Goal: Task Accomplishment & Management: Complete application form

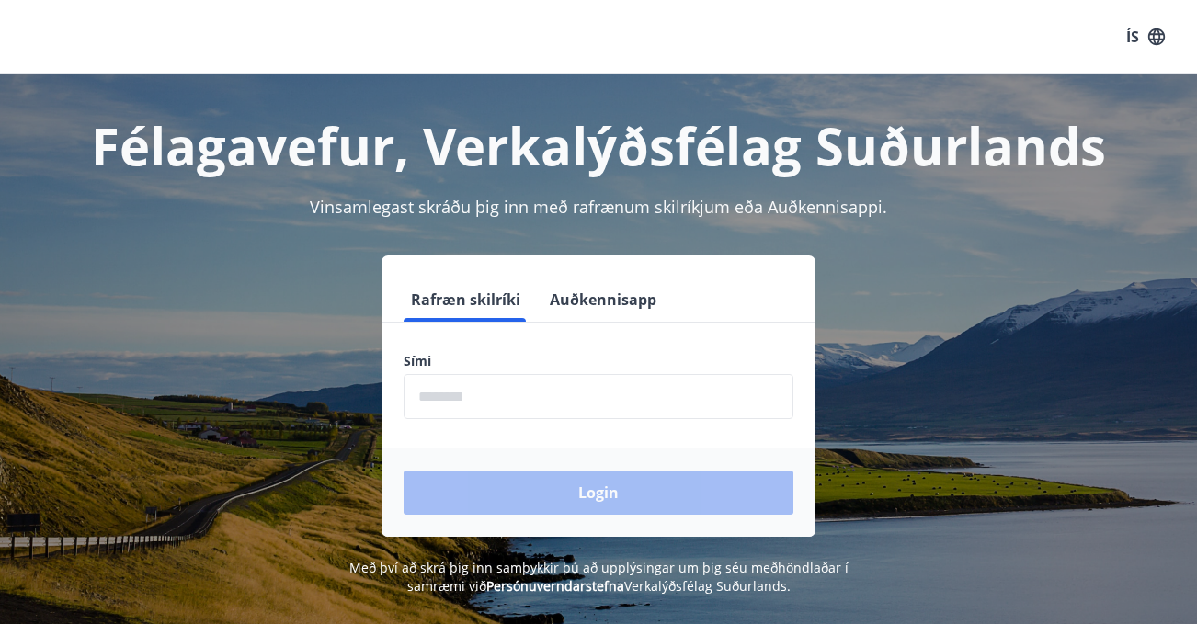
click at [635, 299] on button "Auðkennisapp" at bounding box center [602, 300] width 121 height 44
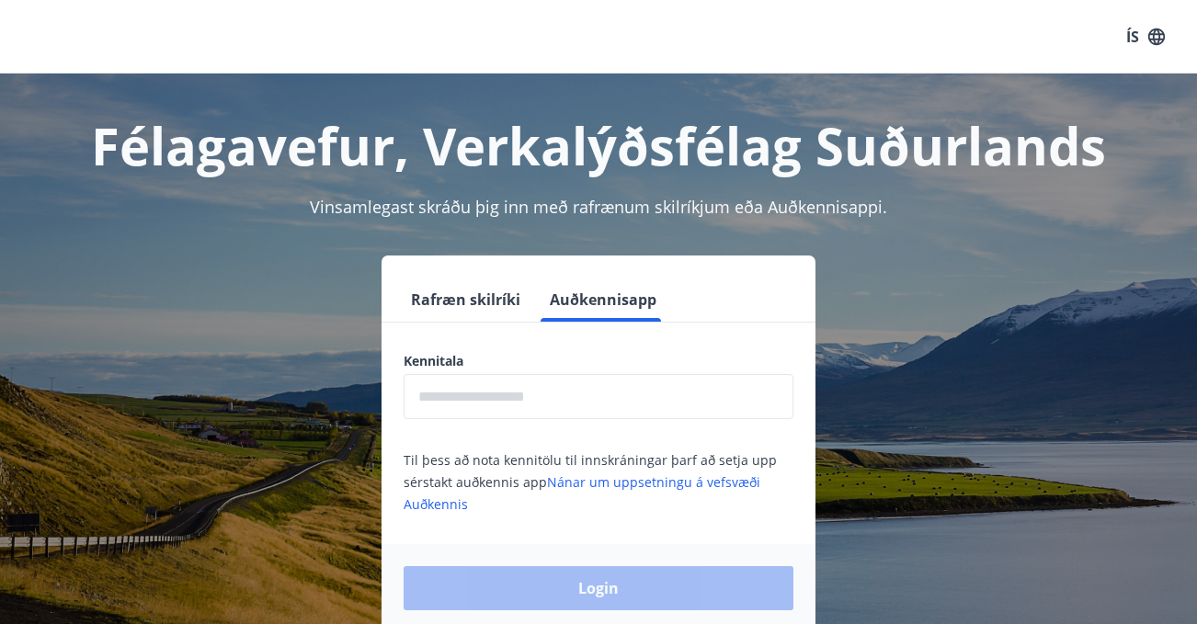
click at [582, 371] on div "Kennitala ​" at bounding box center [599, 385] width 390 height 67
click at [586, 384] on input "text" at bounding box center [599, 396] width 390 height 45
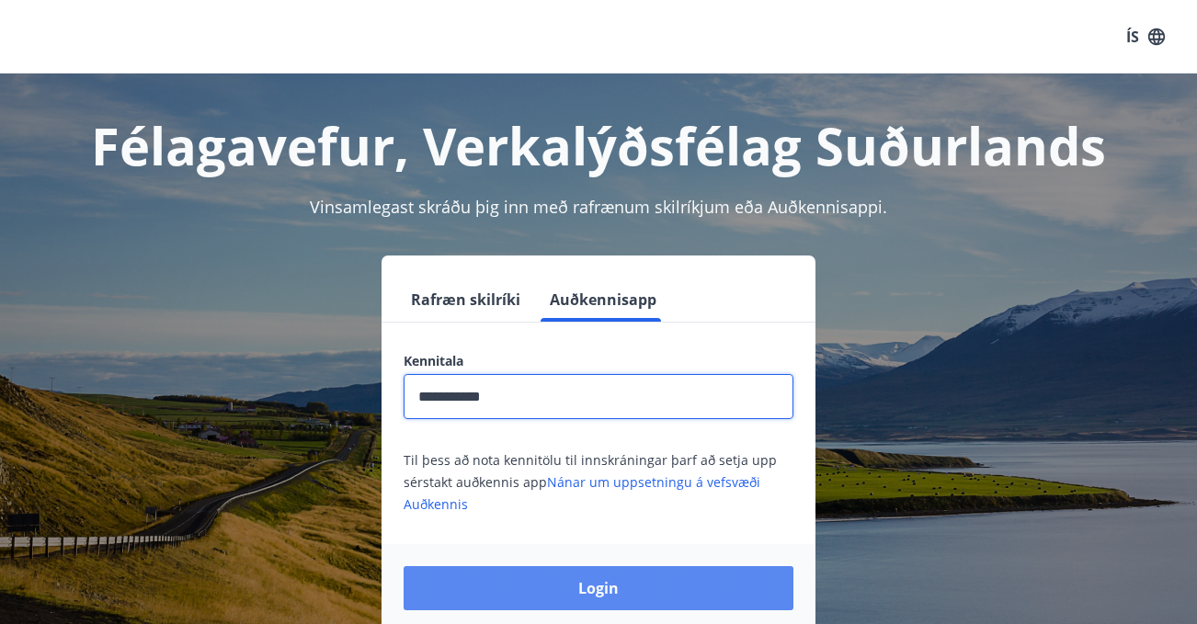
type input "**********"
click at [632, 605] on button "Login" at bounding box center [599, 588] width 390 height 44
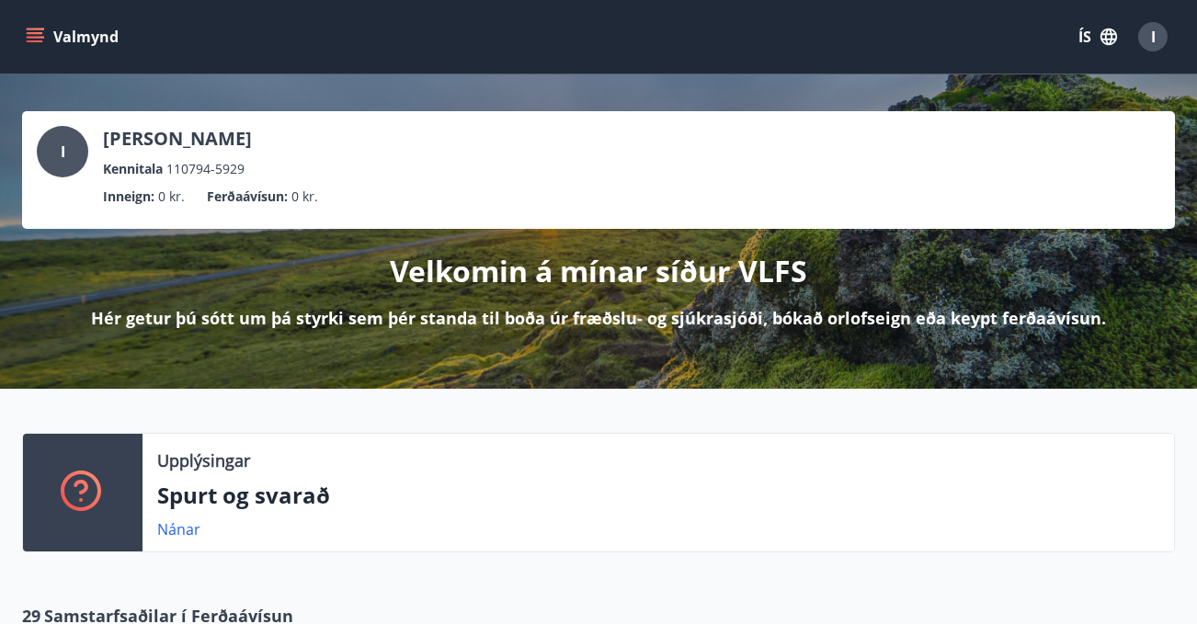
click at [1099, 31] on icon "button" at bounding box center [1108, 37] width 20 height 20
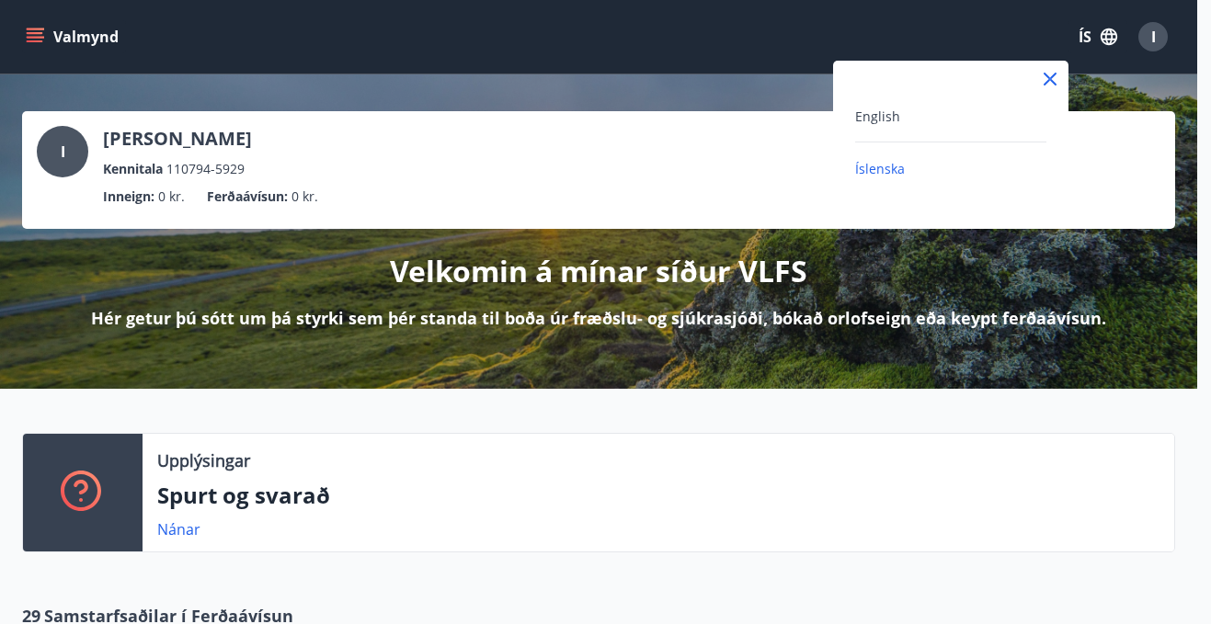
click at [872, 103] on div "English Íslenska" at bounding box center [950, 131] width 235 height 141
click at [881, 116] on span "English" at bounding box center [877, 116] width 45 height 17
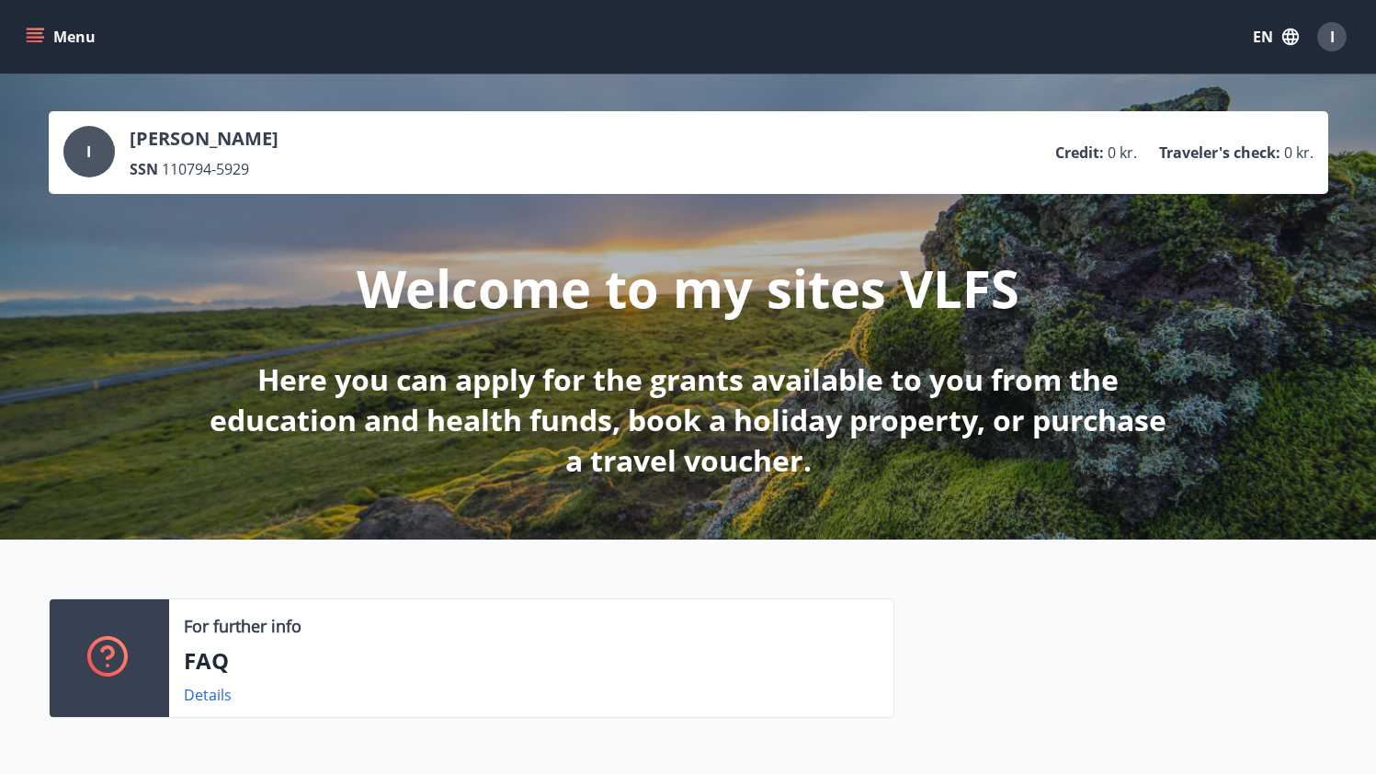
click at [46, 36] on button "Menu" at bounding box center [62, 36] width 81 height 33
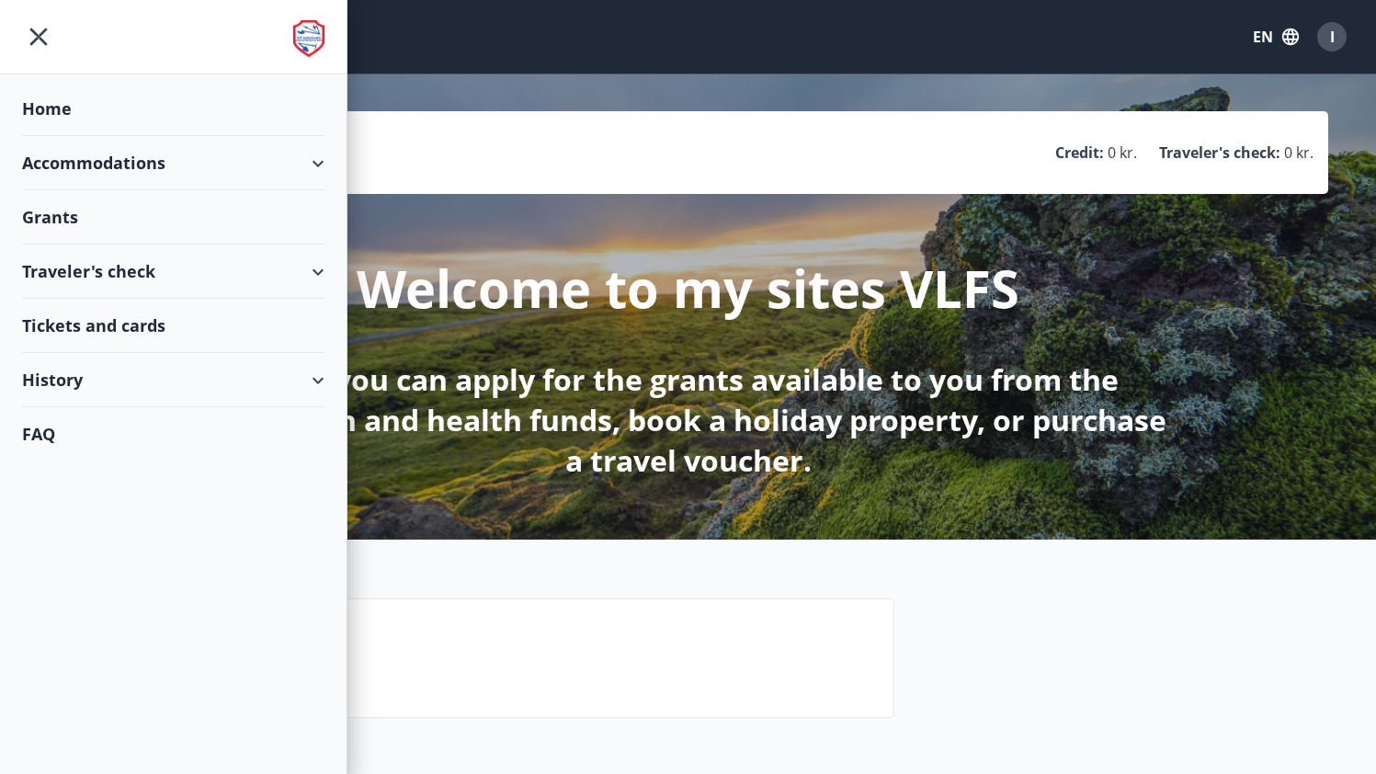
click at [78, 385] on div "History" at bounding box center [173, 380] width 302 height 54
click at [40, 136] on div "Grants" at bounding box center [173, 109] width 302 height 54
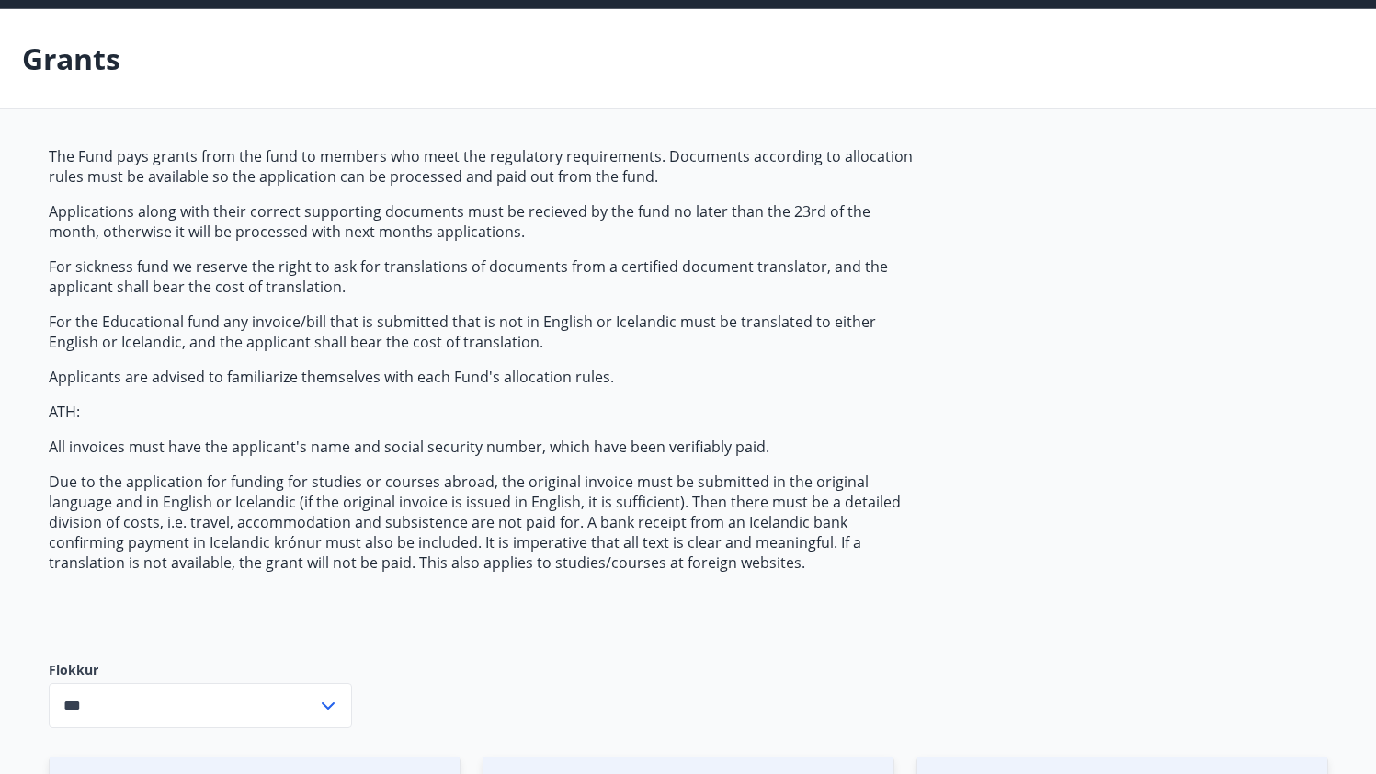
scroll to position [258, 0]
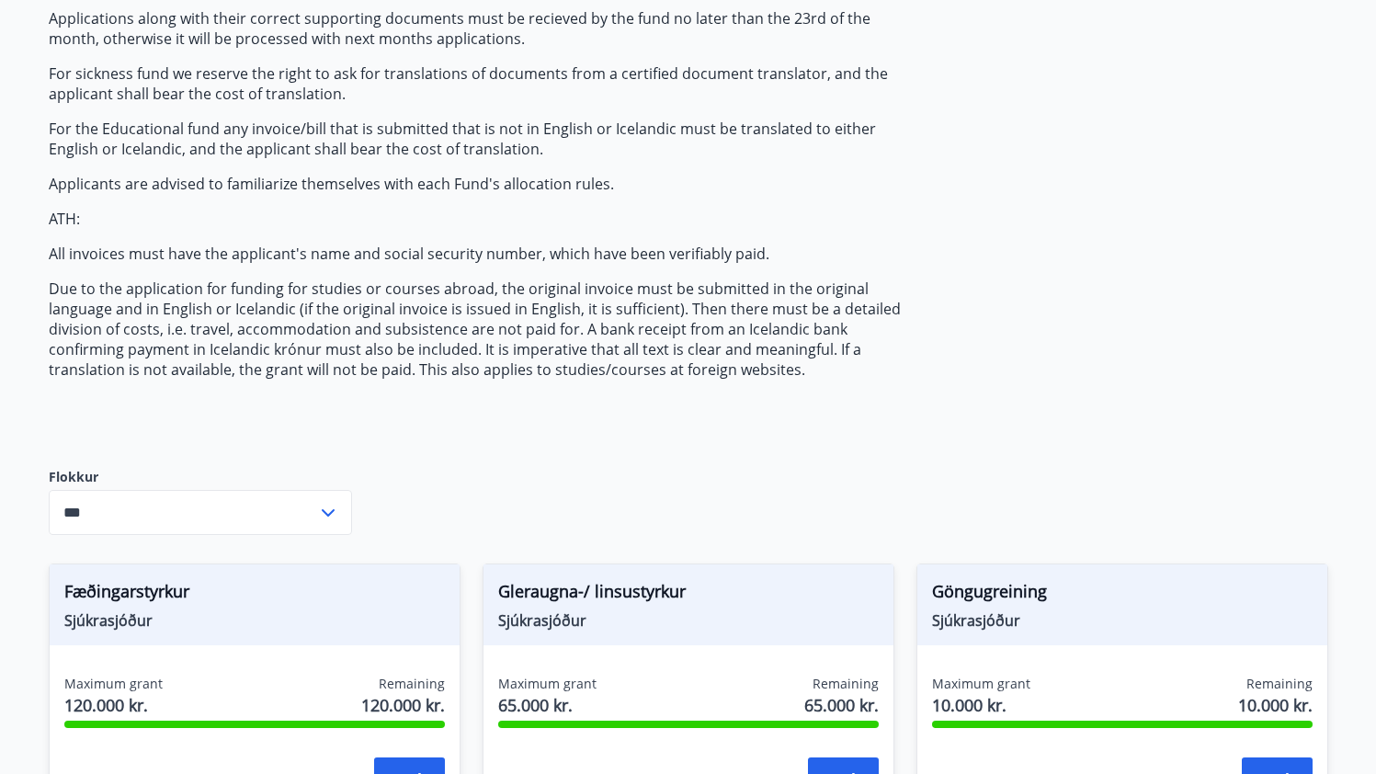
click at [220, 510] on input "***" at bounding box center [183, 512] width 268 height 45
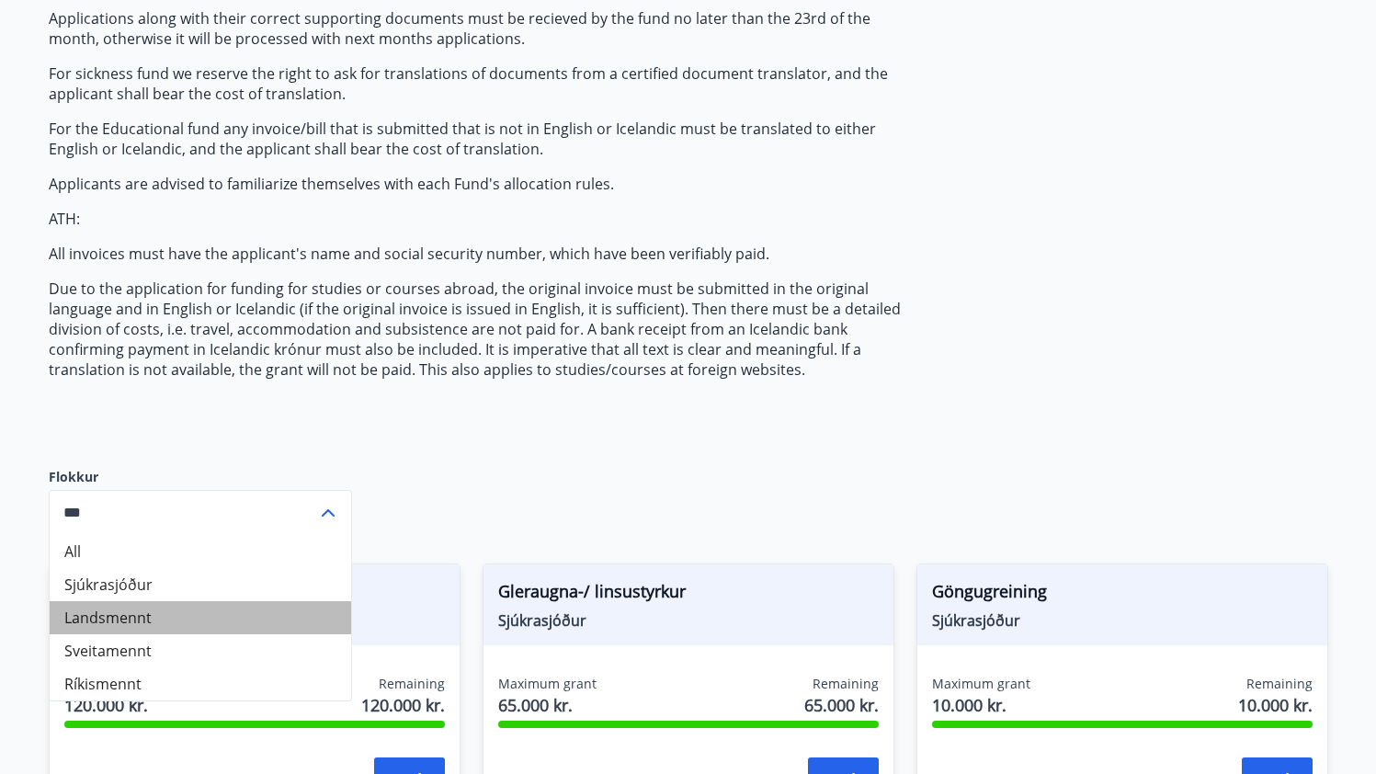
click at [166, 618] on li "Landsmennt" at bounding box center [200, 617] width 301 height 33
type input "**********"
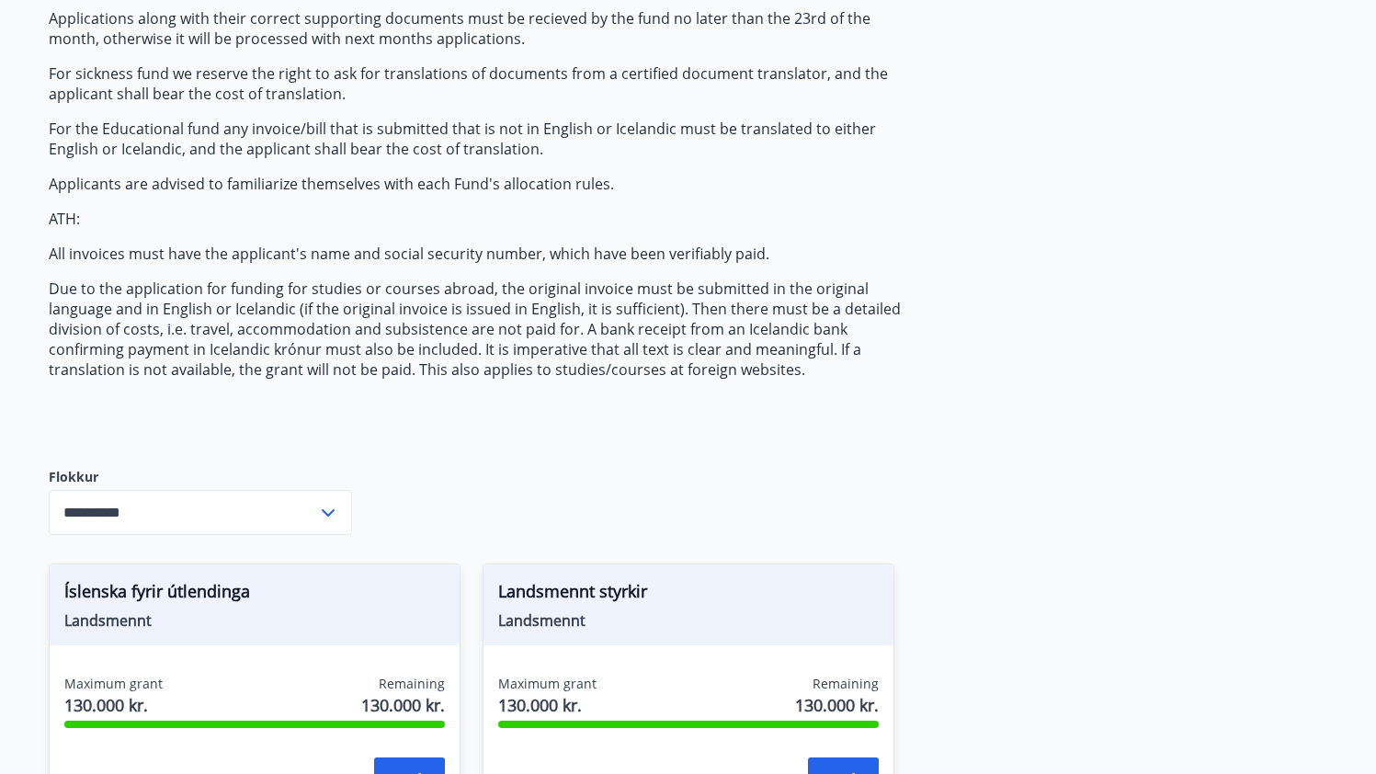
click at [451, 479] on div "**********" at bounding box center [688, 396] width 1279 height 886
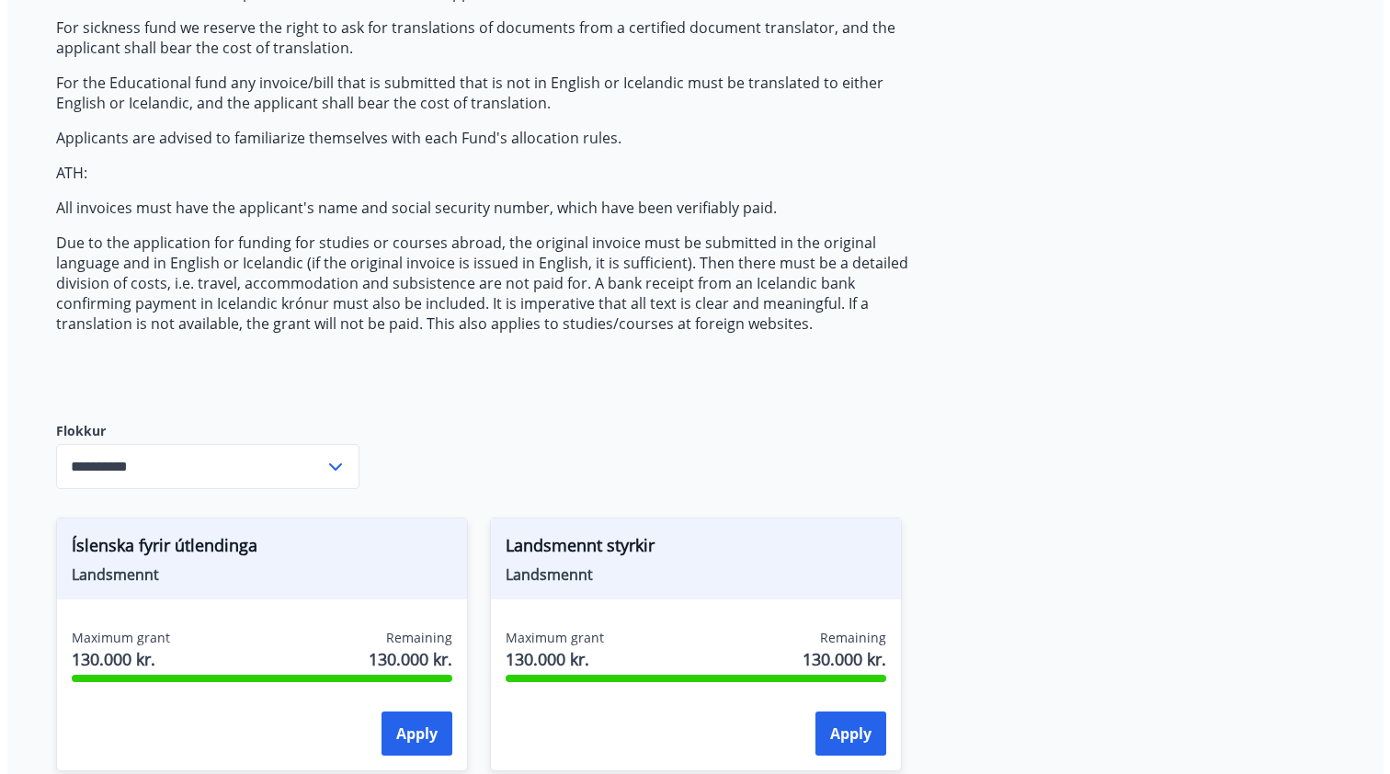
scroll to position [478, 0]
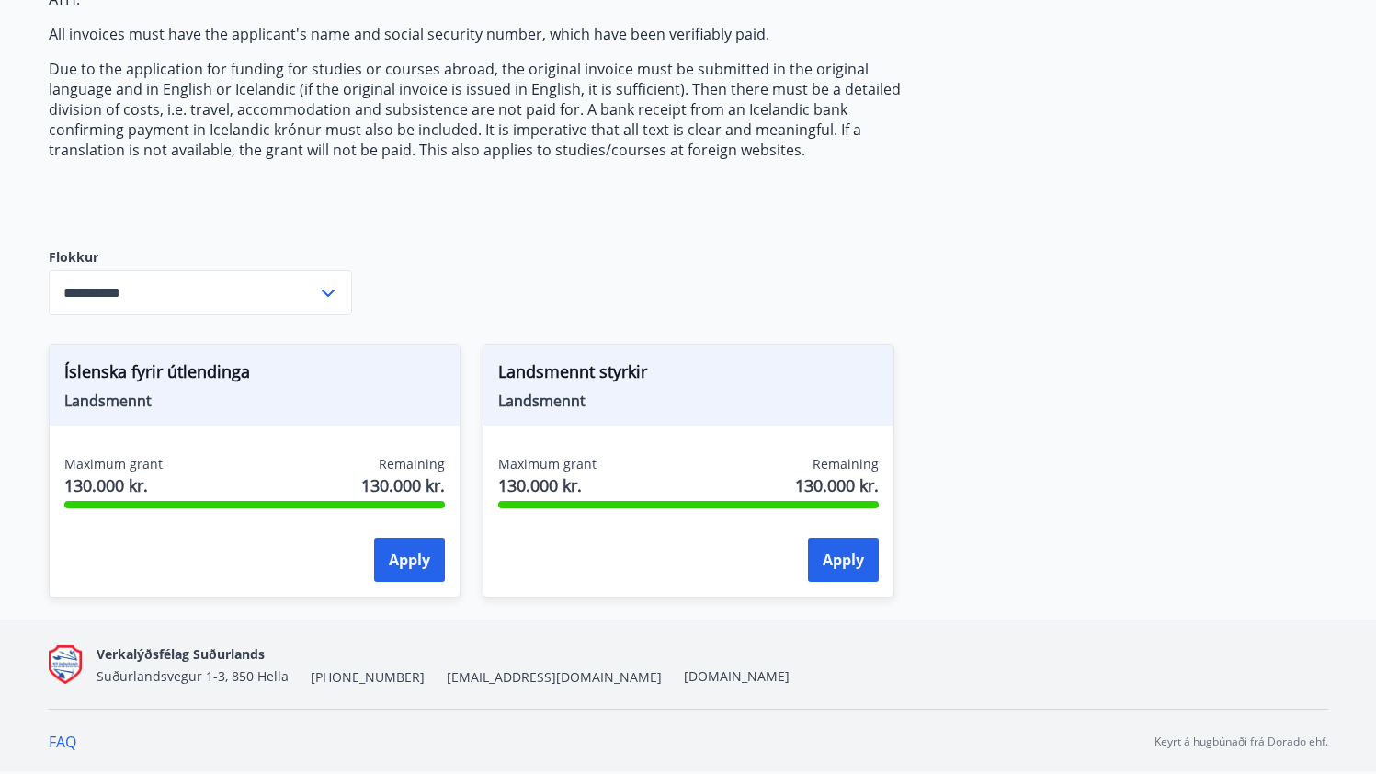
click at [115, 376] on span "Íslenska fyrir útlendinga" at bounding box center [254, 374] width 381 height 31
copy span "Íslenska fyrir útlendinga"
click at [575, 365] on span "Landsmennt styrkir" at bounding box center [688, 374] width 381 height 31
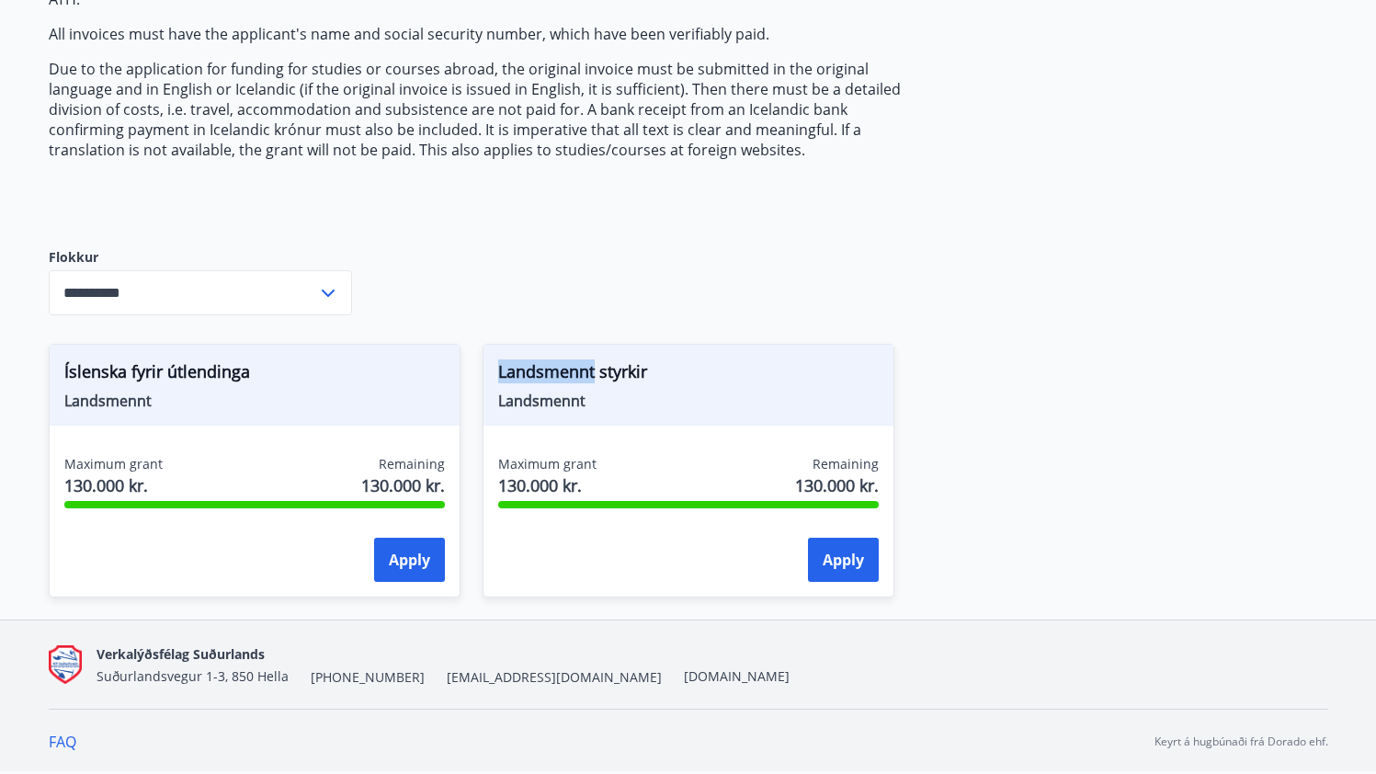
click at [575, 365] on span "Landsmennt styrkir" at bounding box center [688, 374] width 381 height 31
copy span "Landsmennt styrkir"
click at [1007, 4] on div "**********" at bounding box center [688, 176] width 1279 height 886
click at [419, 557] on button "Apply" at bounding box center [409, 560] width 71 height 44
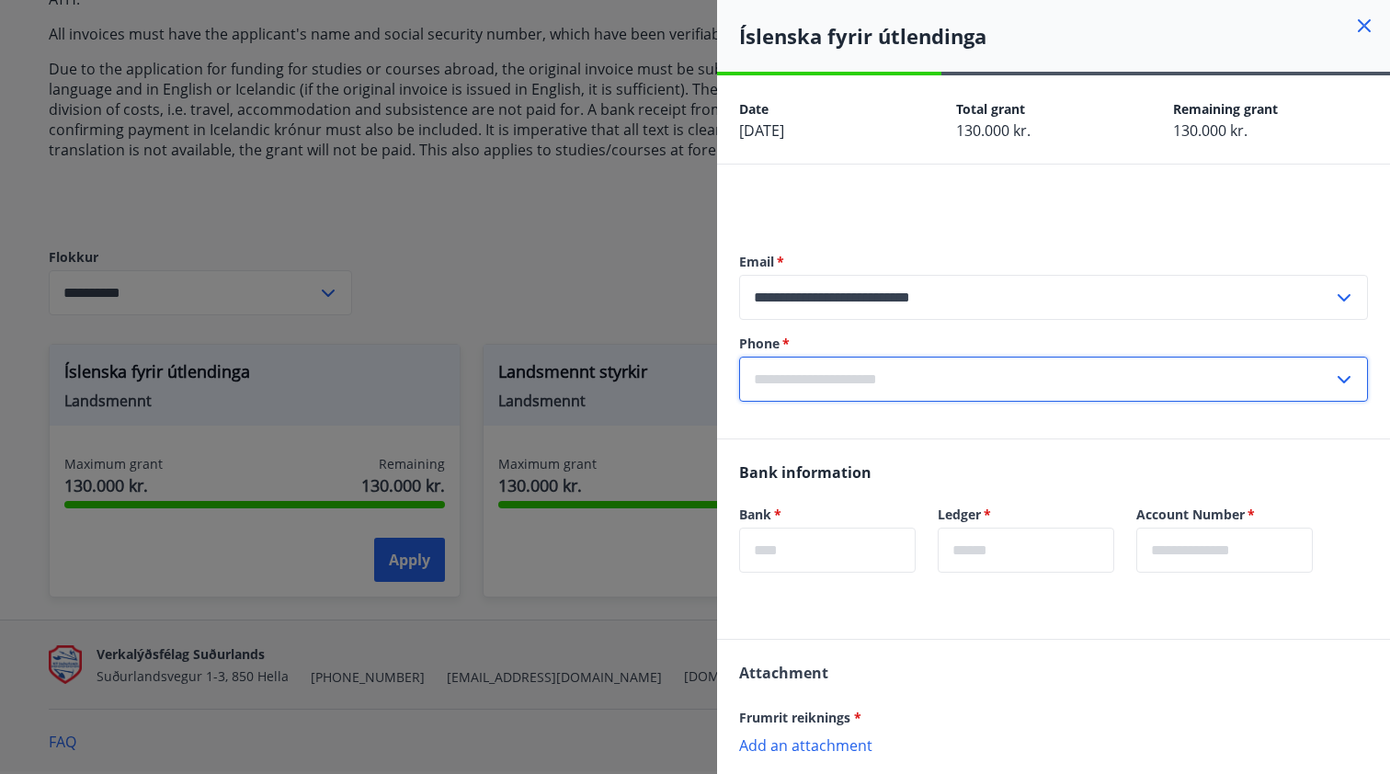
click at [1210, 379] on icon at bounding box center [1344, 380] width 22 height 22
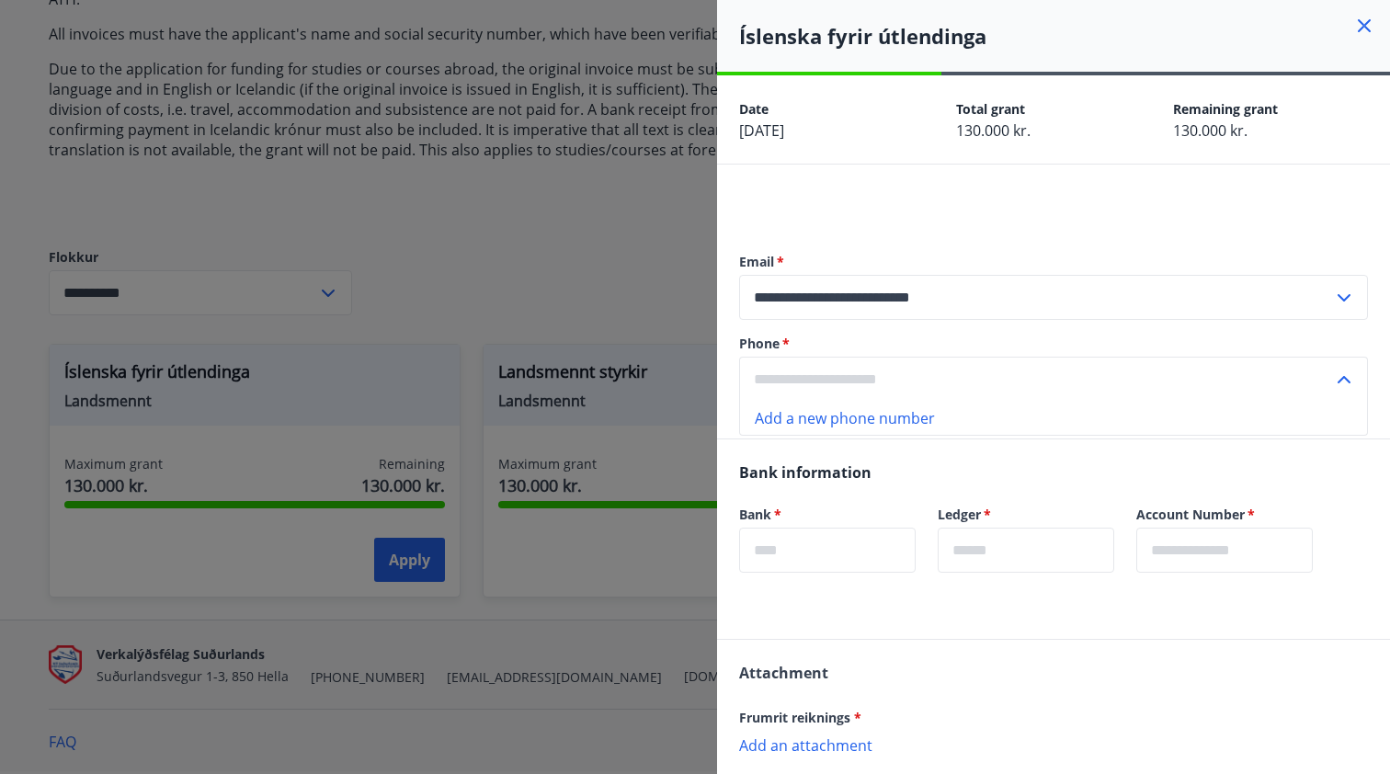
click at [1210, 379] on input "text" at bounding box center [1036, 379] width 594 height 45
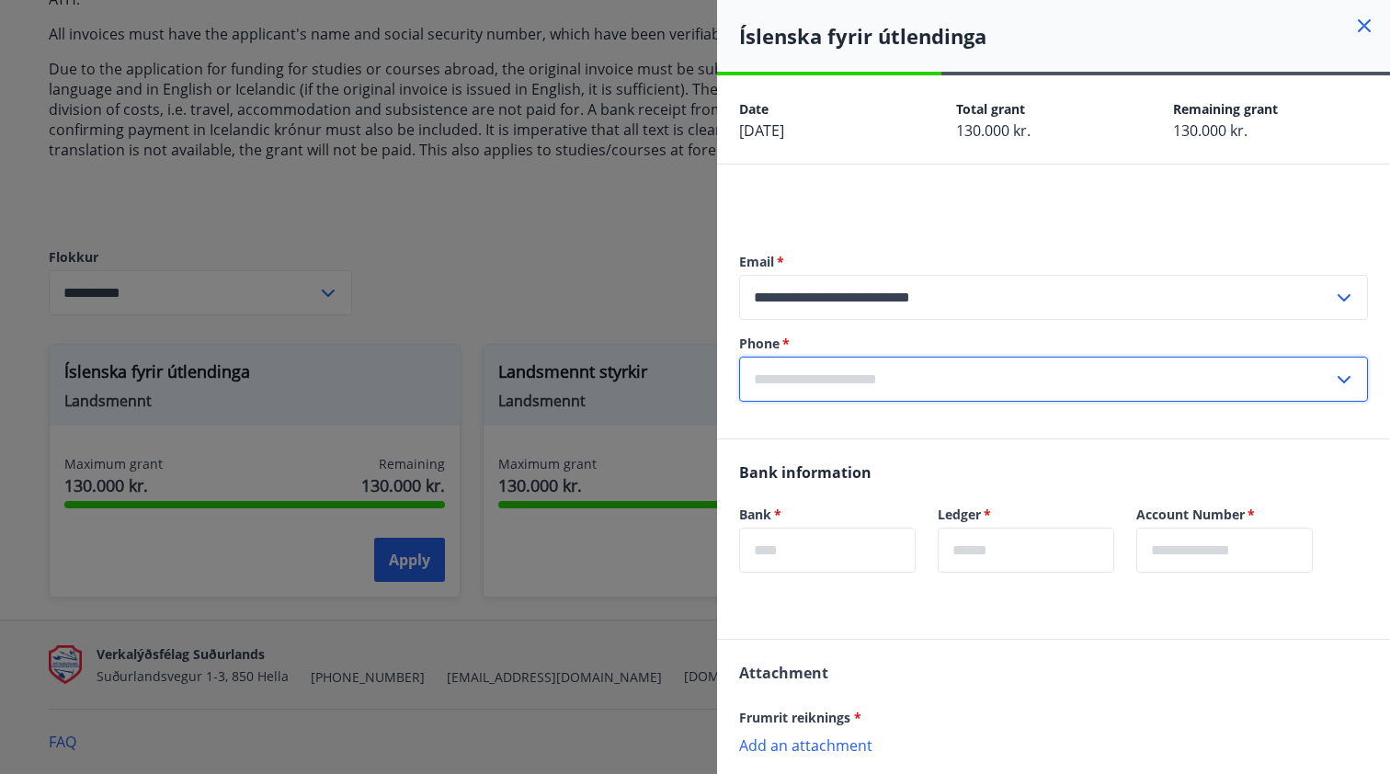
click at [1210, 378] on input "text" at bounding box center [1036, 379] width 594 height 45
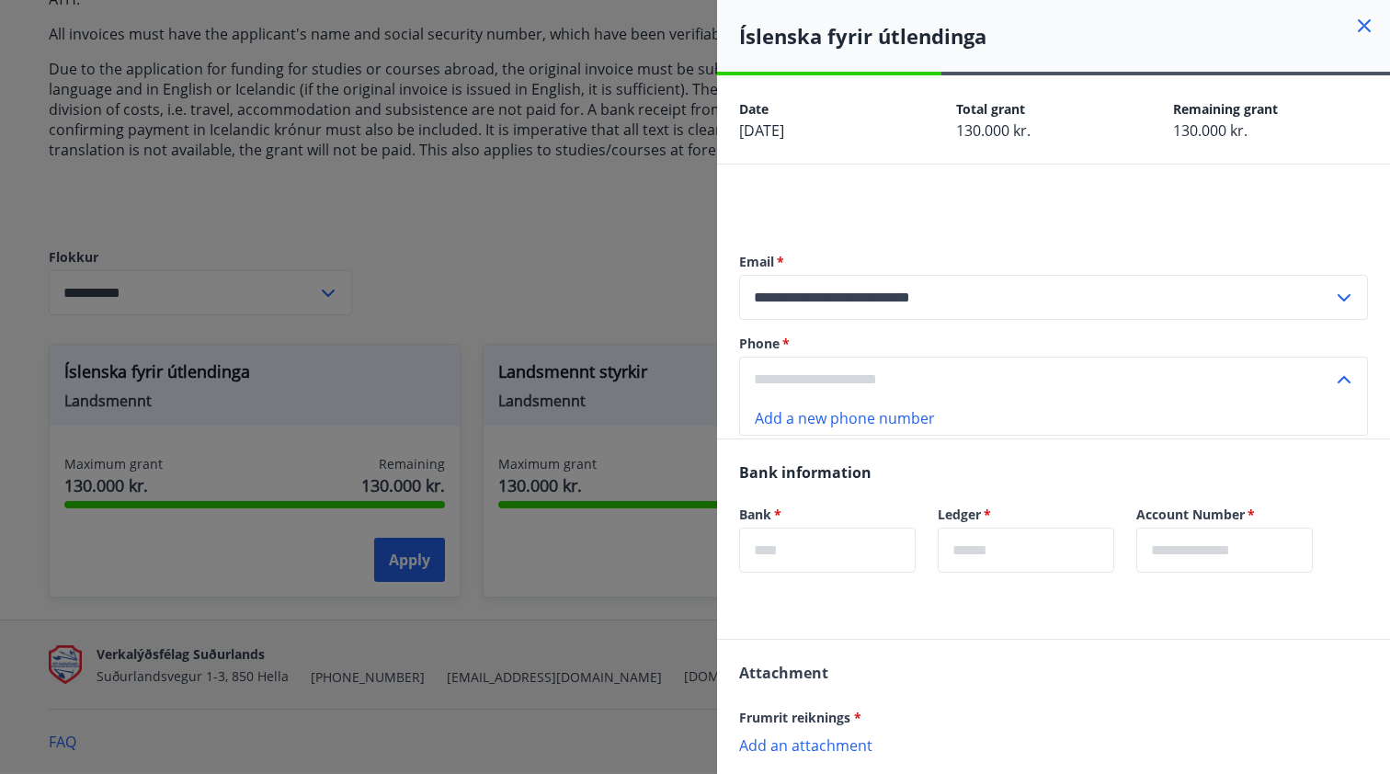
click at [1210, 378] on input "text" at bounding box center [1036, 379] width 594 height 45
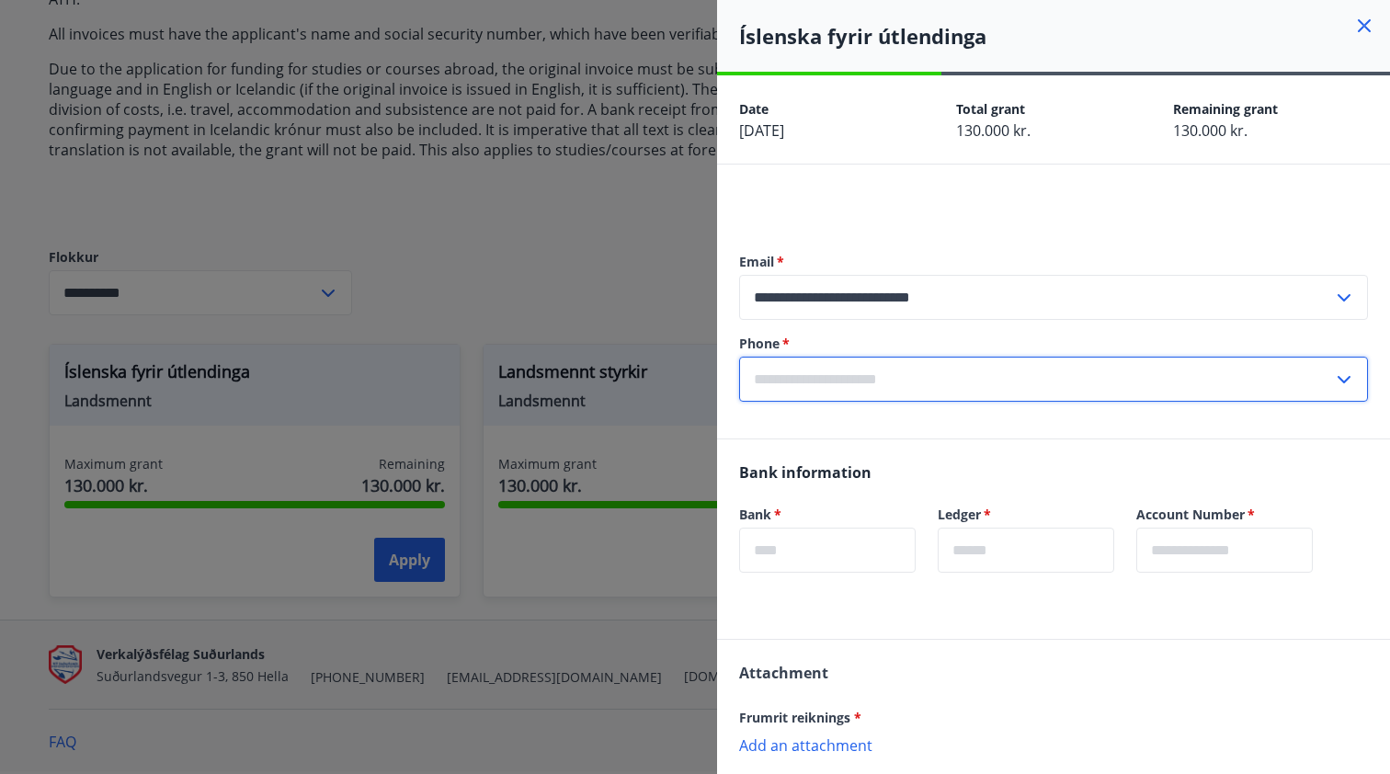
click at [938, 368] on input "text" at bounding box center [1036, 379] width 594 height 45
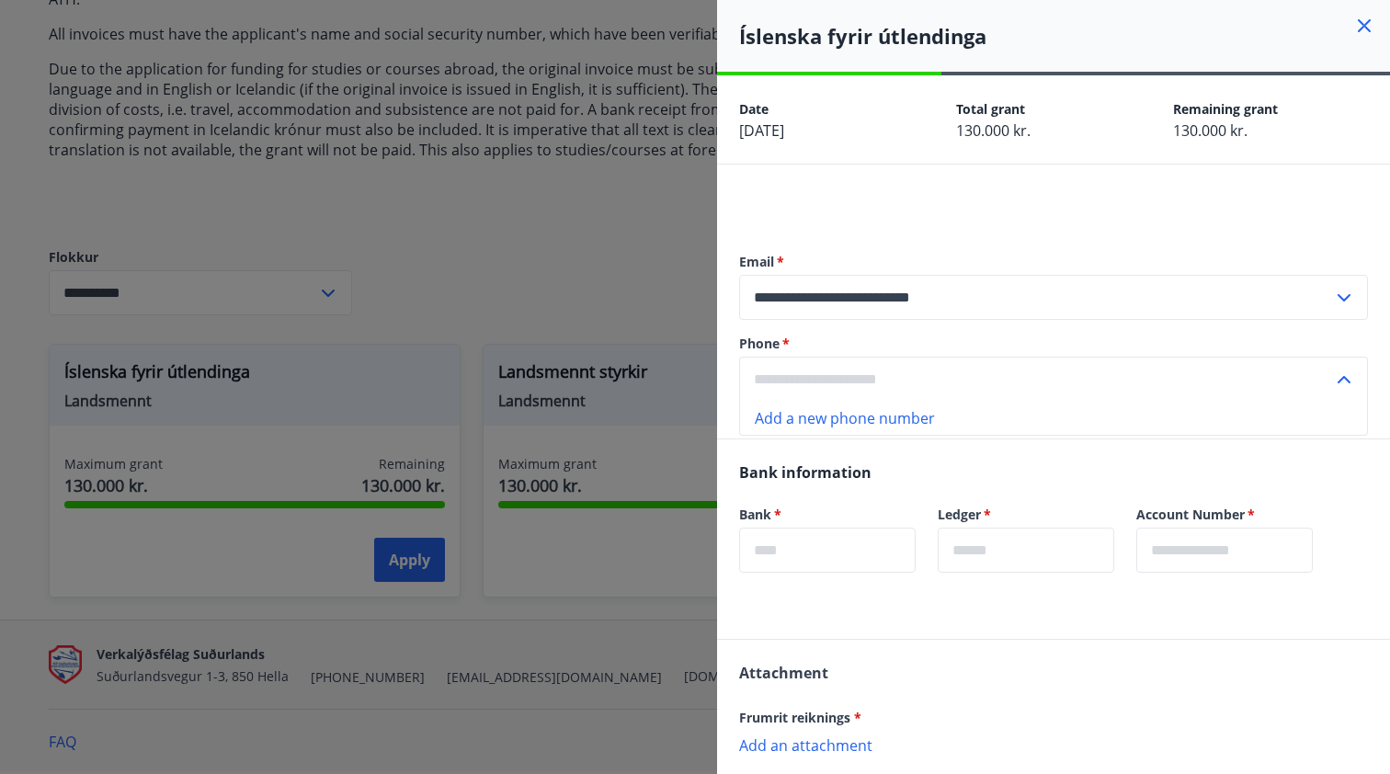
click at [938, 368] on input "text" at bounding box center [1036, 379] width 594 height 45
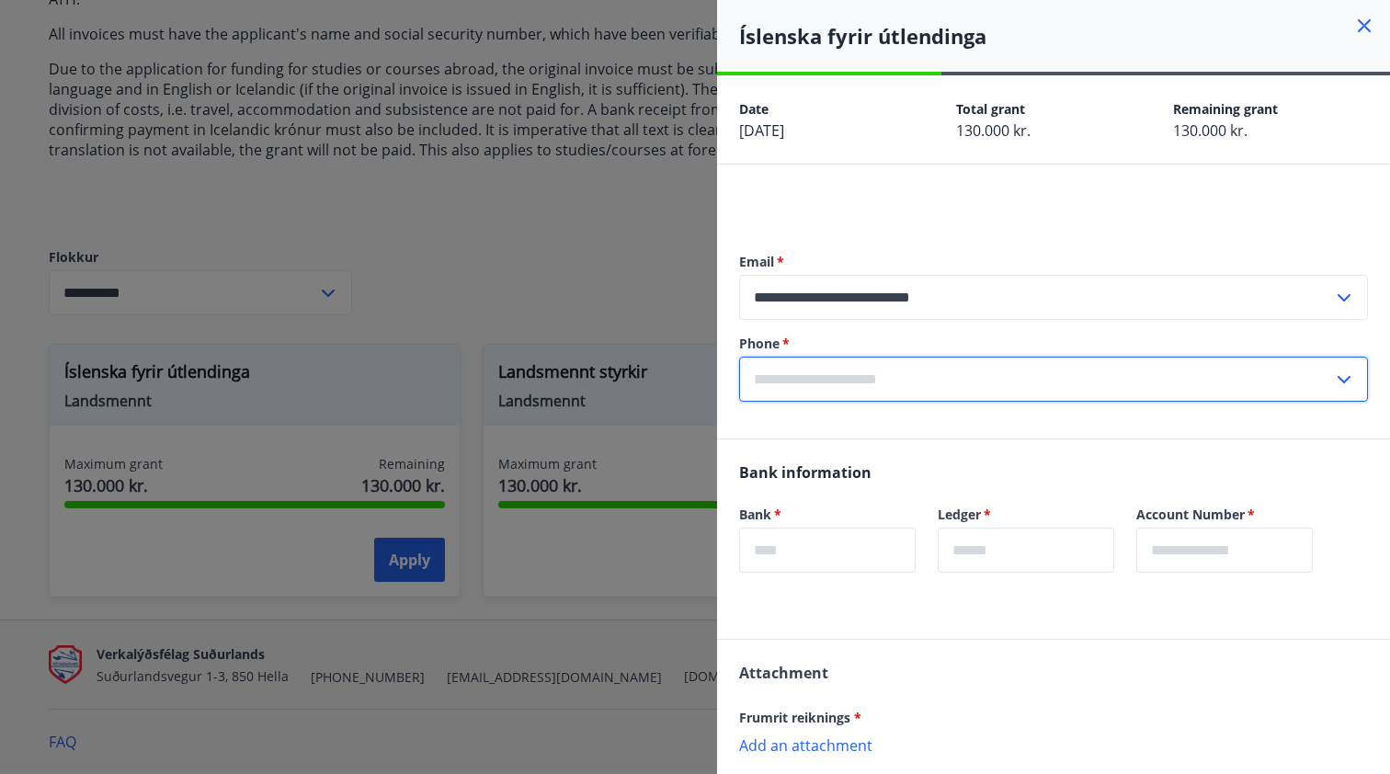
click at [847, 370] on input "text" at bounding box center [1036, 379] width 594 height 45
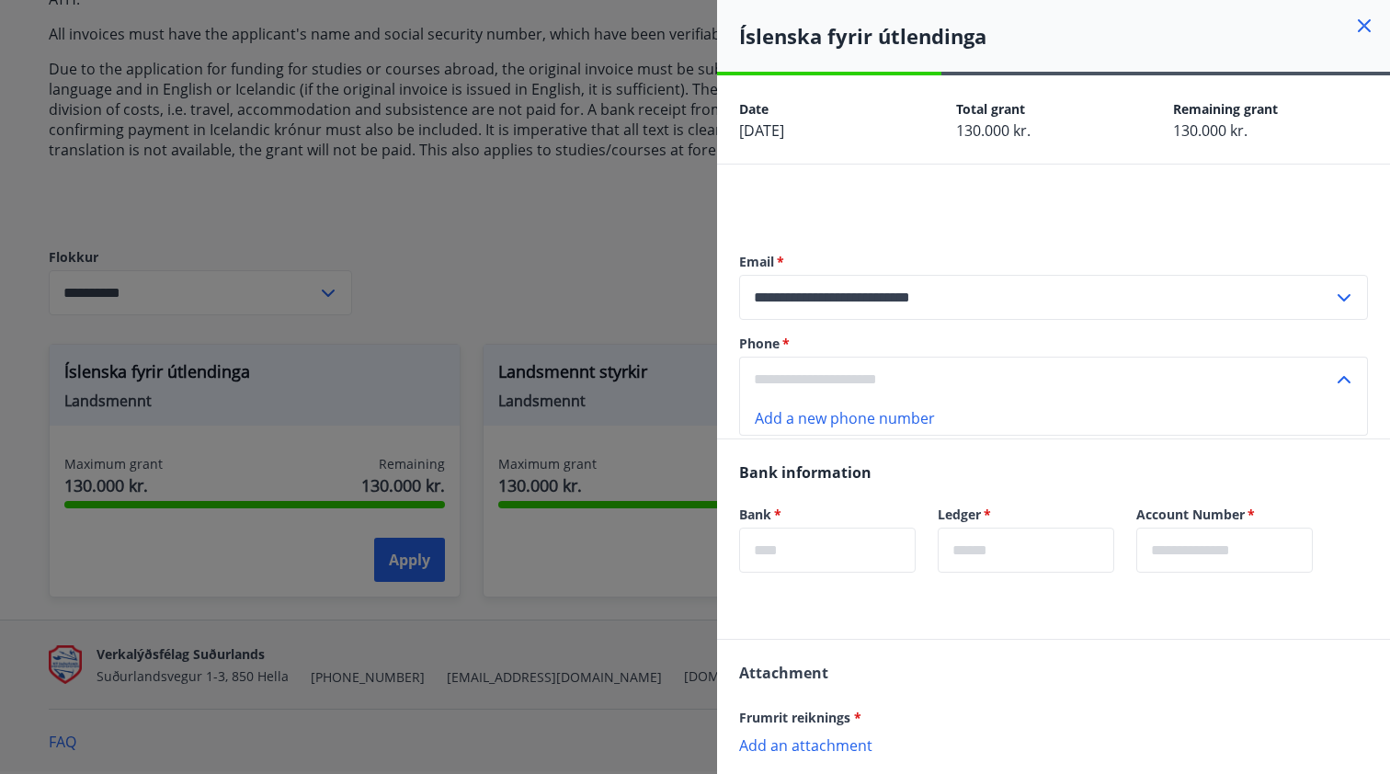
click at [878, 497] on div "Bank   * ​" at bounding box center [816, 527] width 199 height 89
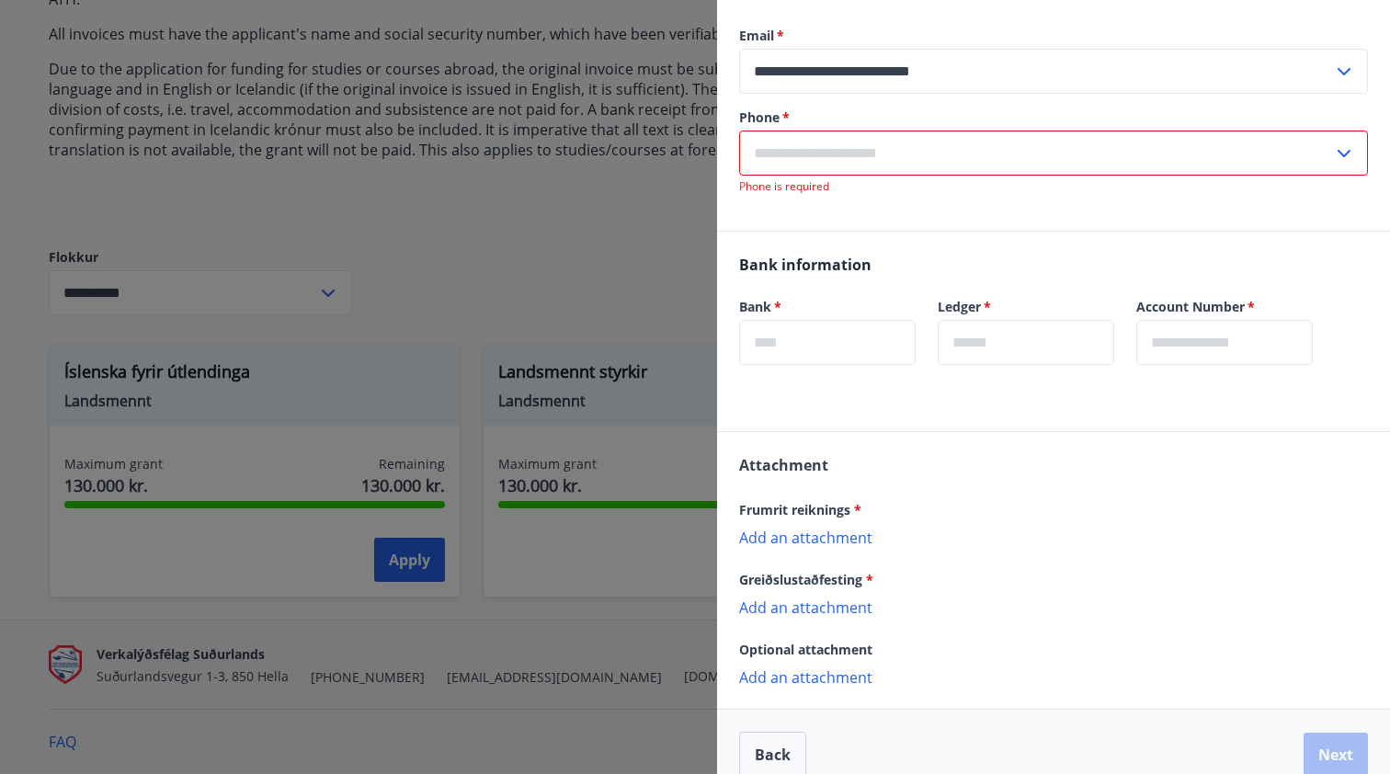
scroll to position [252, 0]
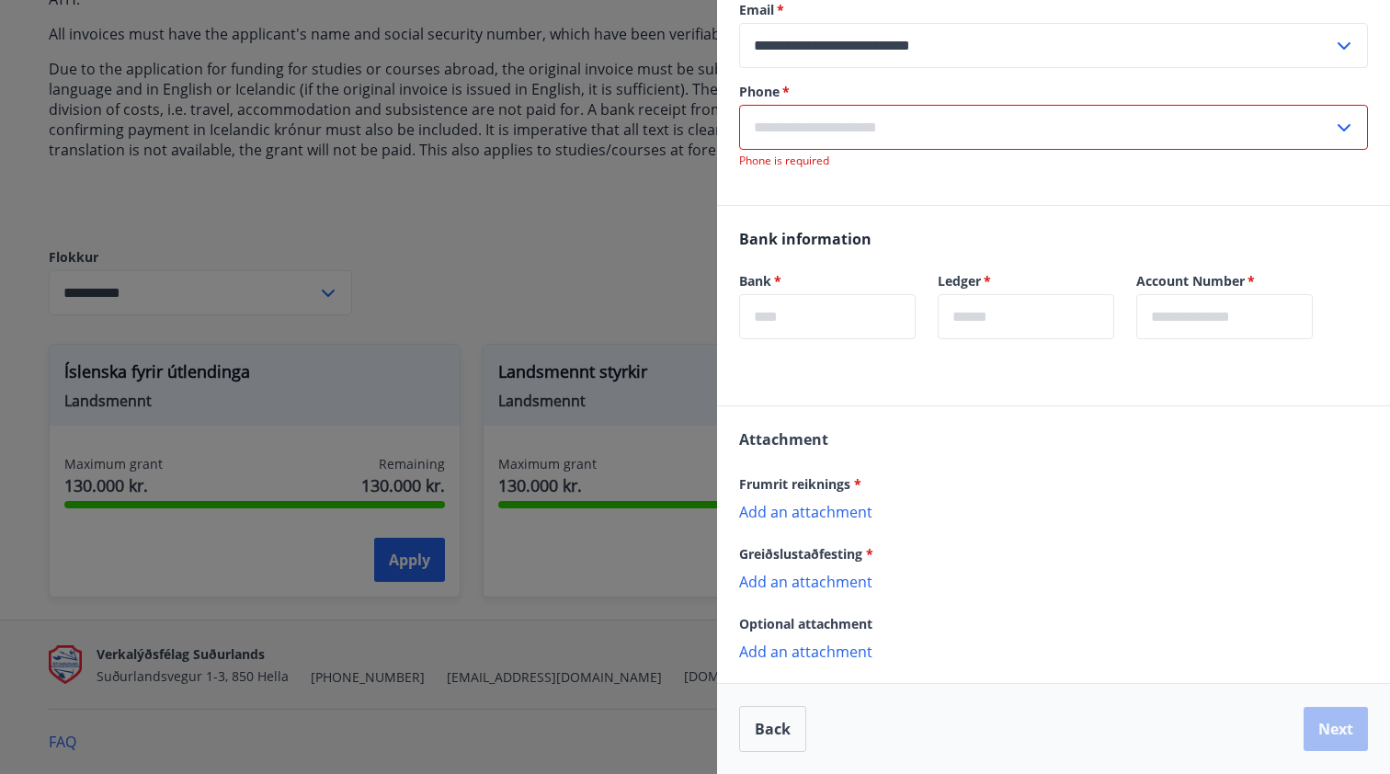
click at [825, 131] on input "text" at bounding box center [1036, 127] width 594 height 45
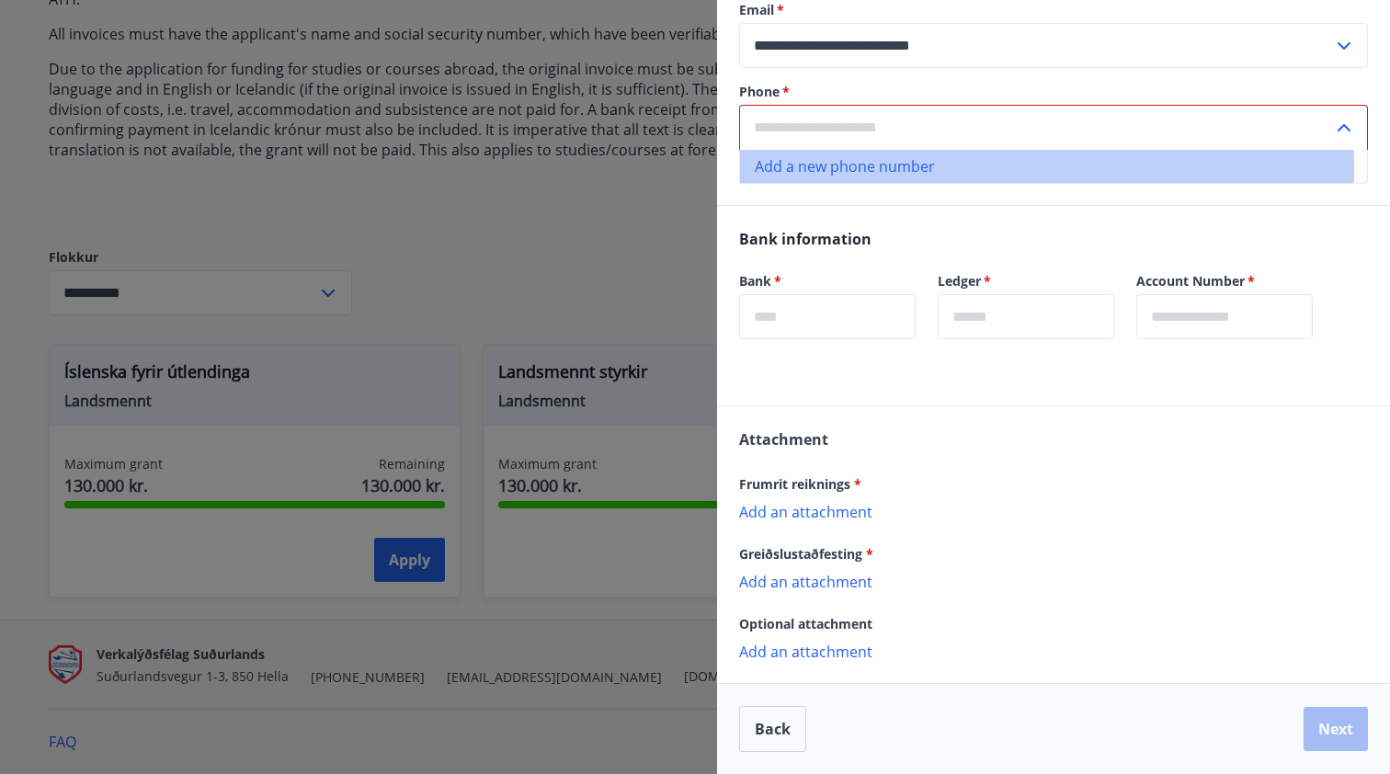
click at [833, 166] on li "Add a new phone number" at bounding box center [1053, 166] width 627 height 33
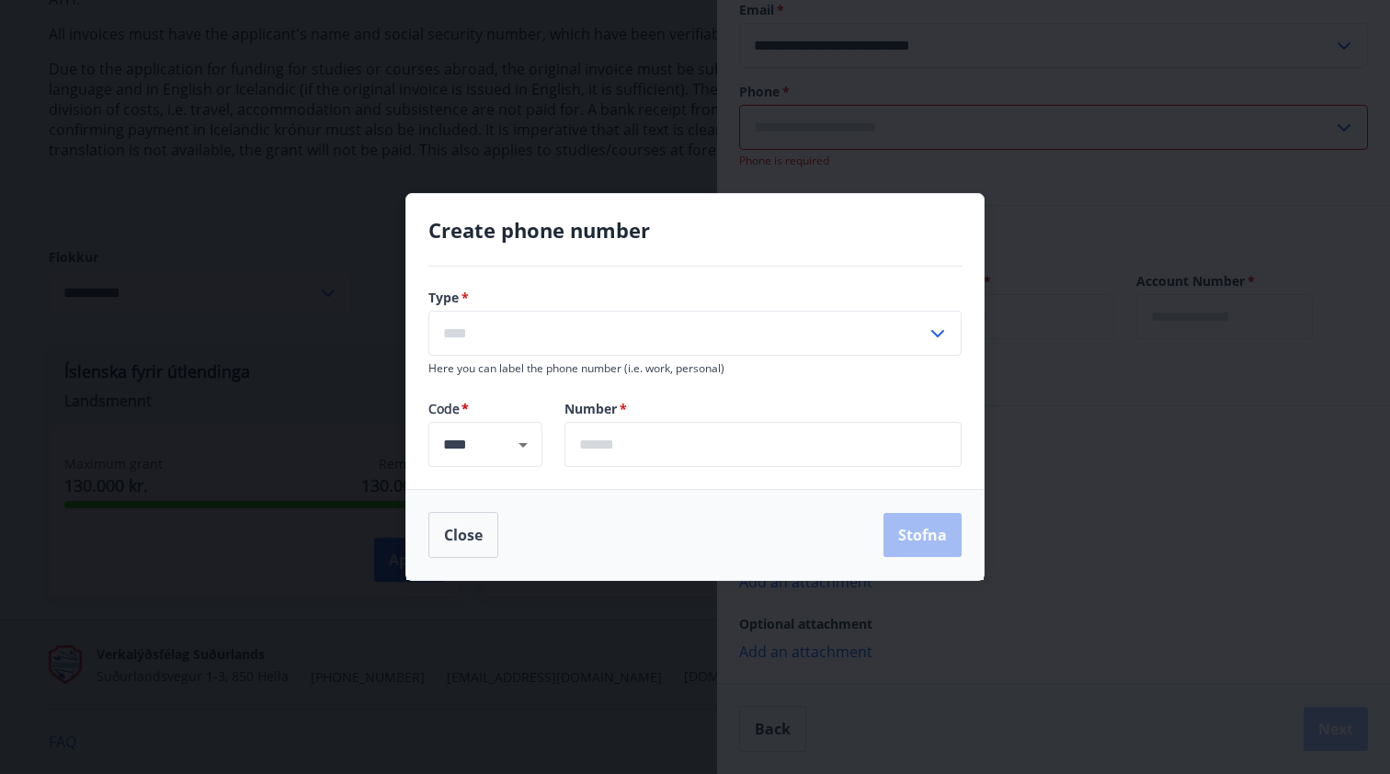
click at [528, 331] on input "text" at bounding box center [677, 333] width 498 height 45
click at [460, 367] on li "Mobile" at bounding box center [694, 372] width 531 height 33
type input "******"
click at [511, 440] on button "Open" at bounding box center [523, 445] width 26 height 26
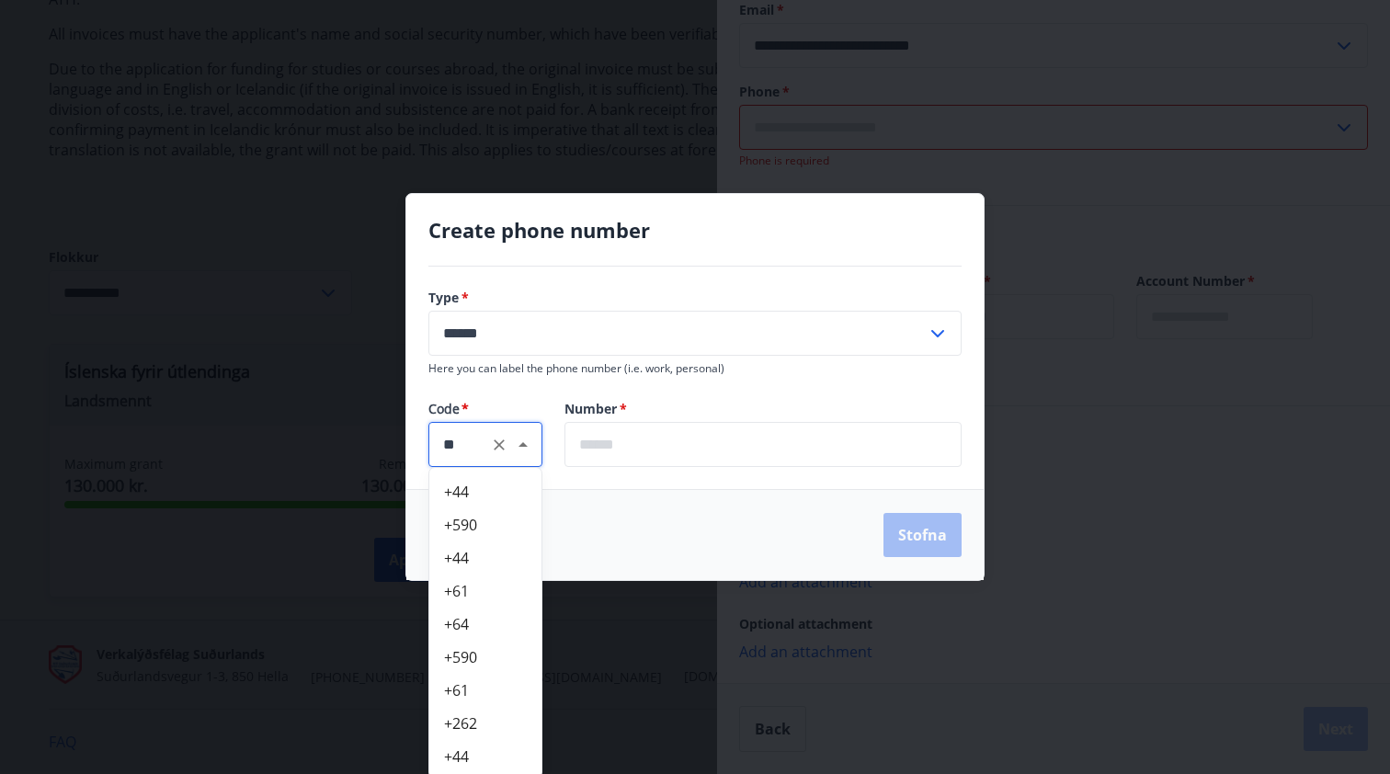
scroll to position [400, 0]
click at [471, 598] on li "+48" at bounding box center [485, 588] width 112 height 33
type input "***"
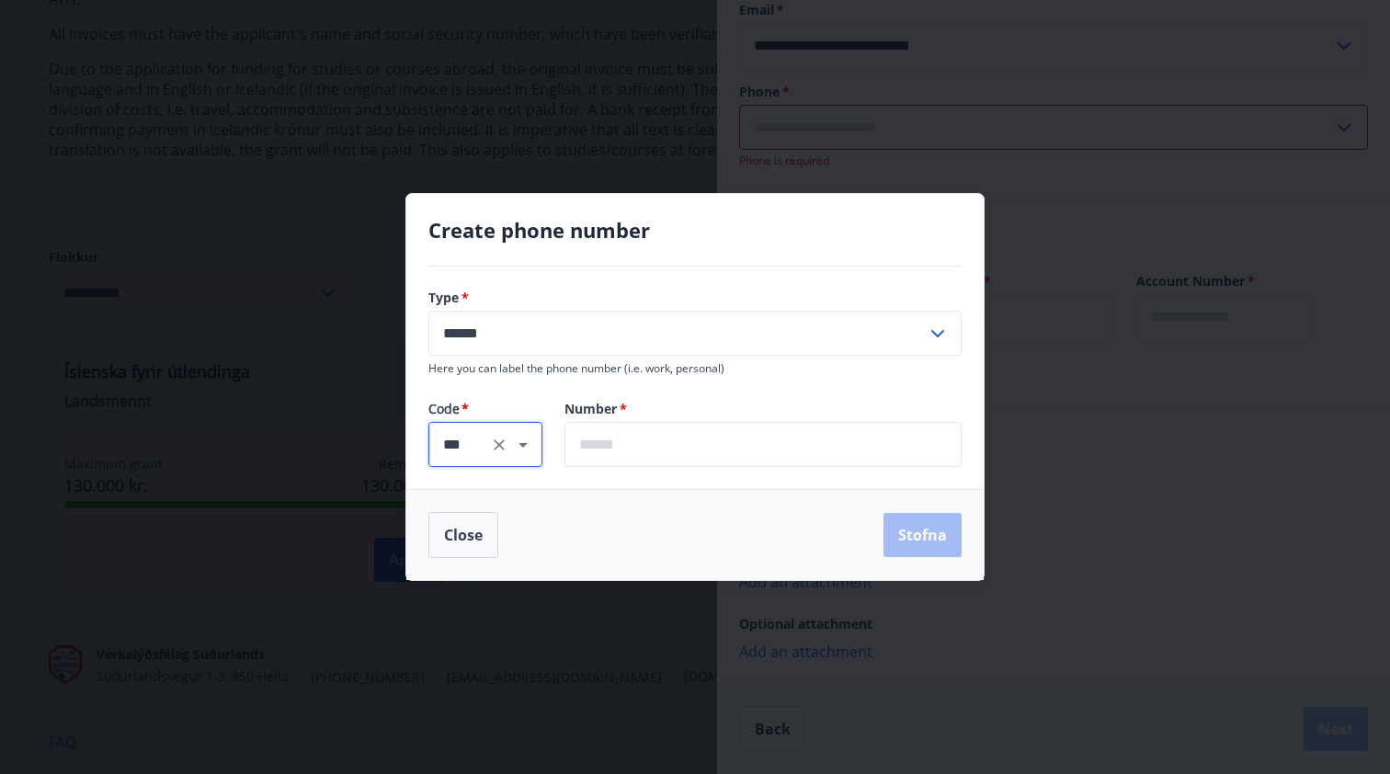
click at [638, 453] on input "text" at bounding box center [762, 444] width 397 height 45
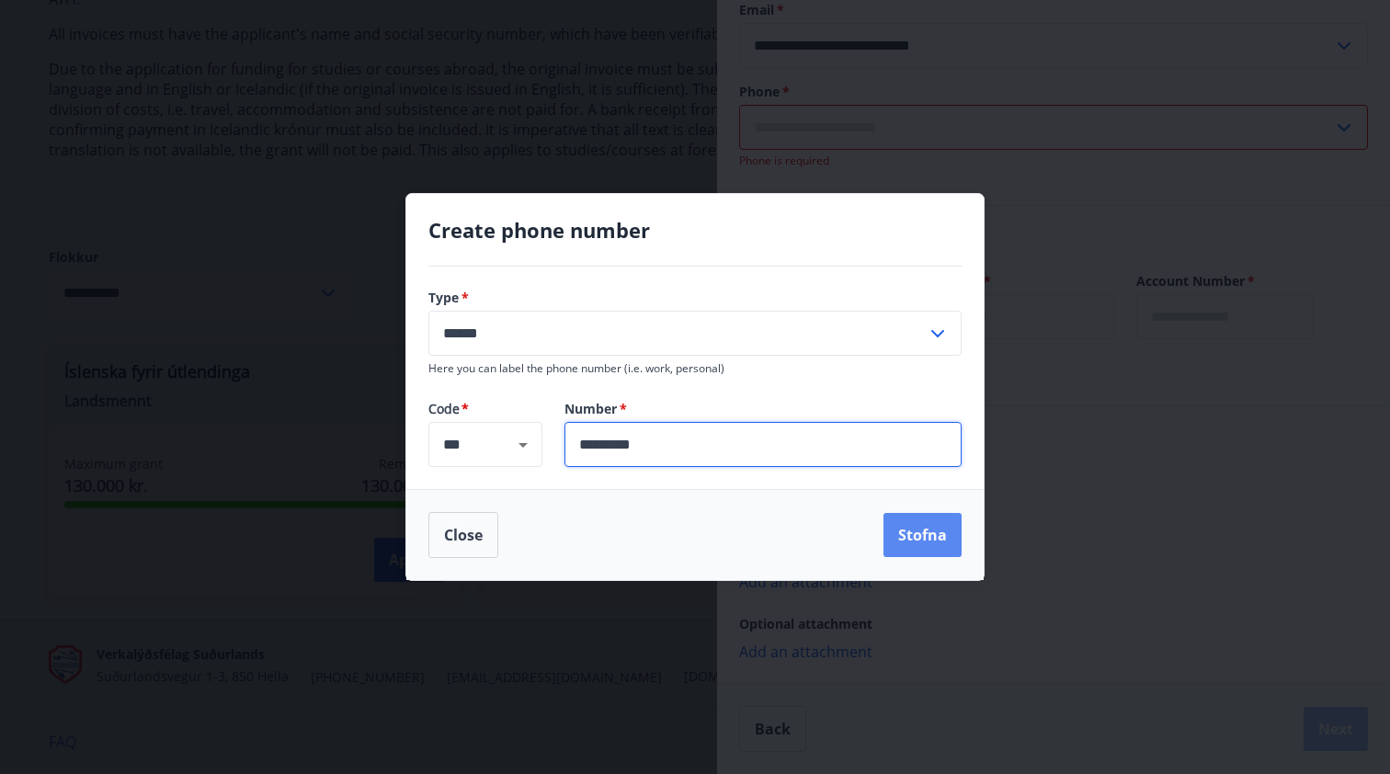
type input "*********"
click at [906, 531] on button "Stofna" at bounding box center [922, 535] width 78 height 44
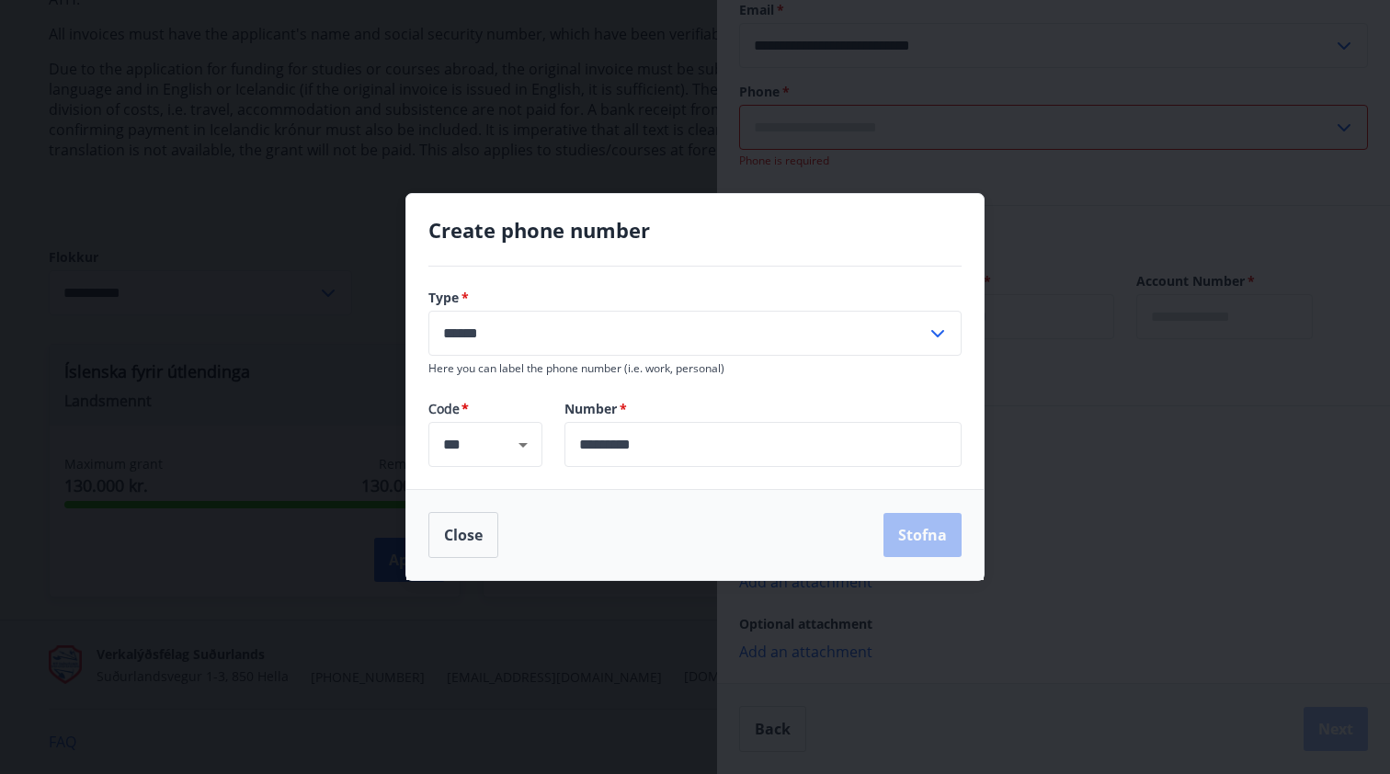
type input "**********"
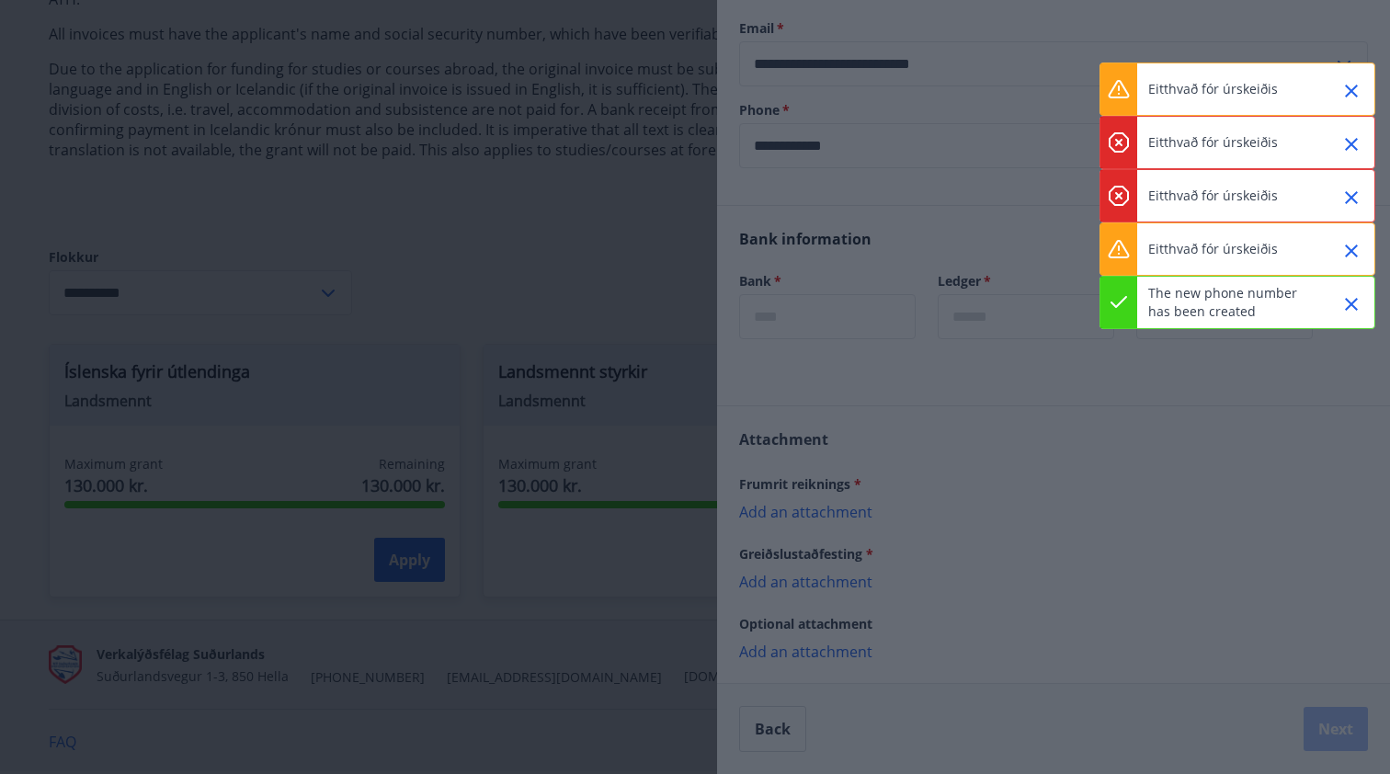
scroll to position [233, 0]
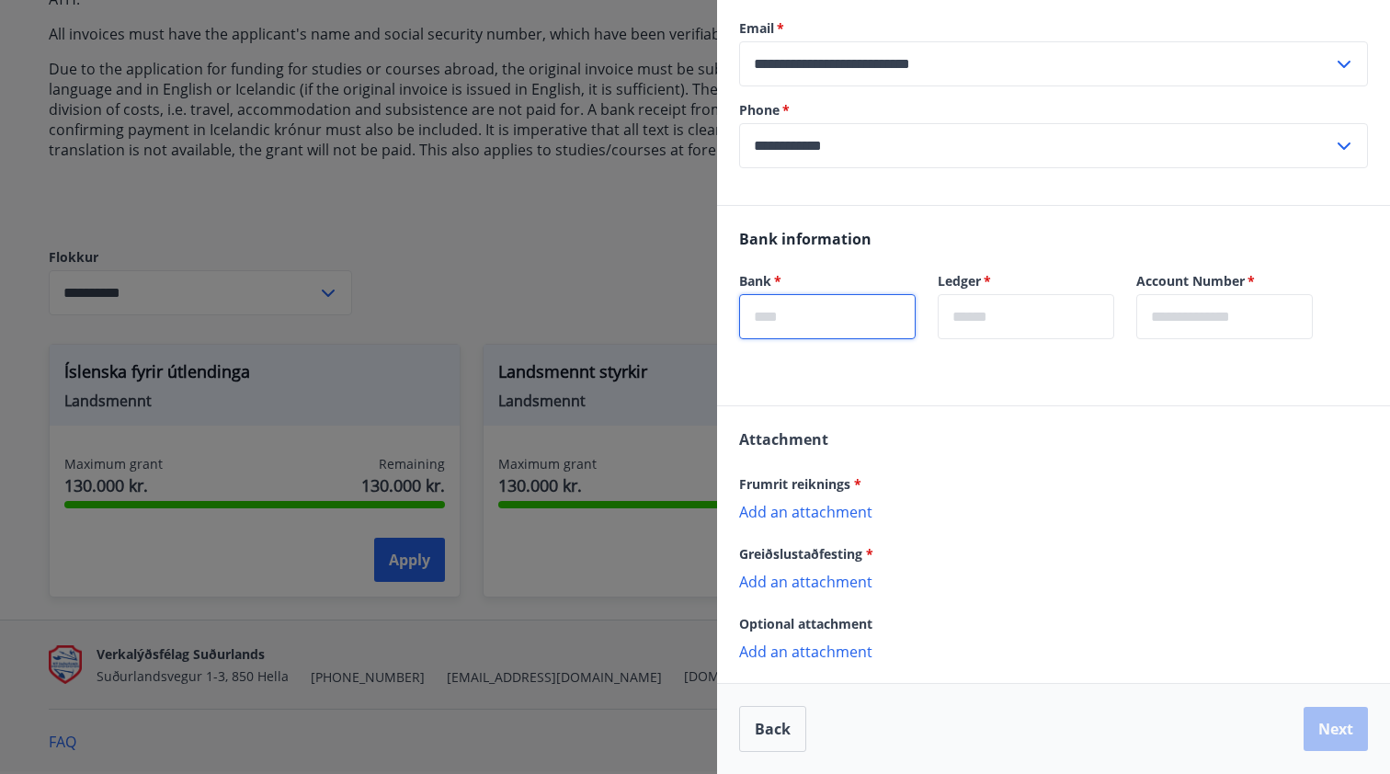
click at [886, 317] on input "text" at bounding box center [827, 316] width 176 height 45
type input "****"
type input "**"
type input "******"
click at [1093, 477] on div "Frumrit reiknings *" at bounding box center [1053, 483] width 629 height 22
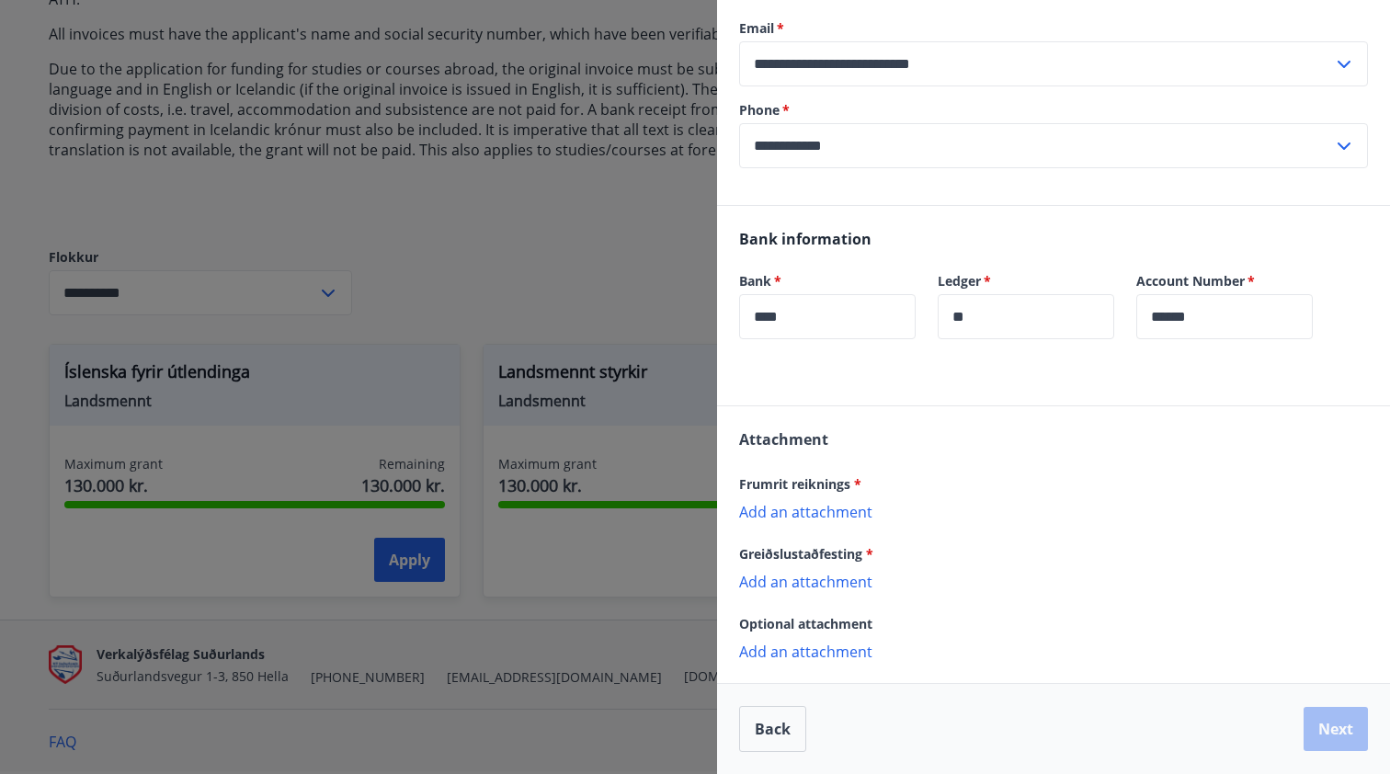
click at [847, 516] on p "Add an attachment" at bounding box center [1053, 511] width 629 height 18
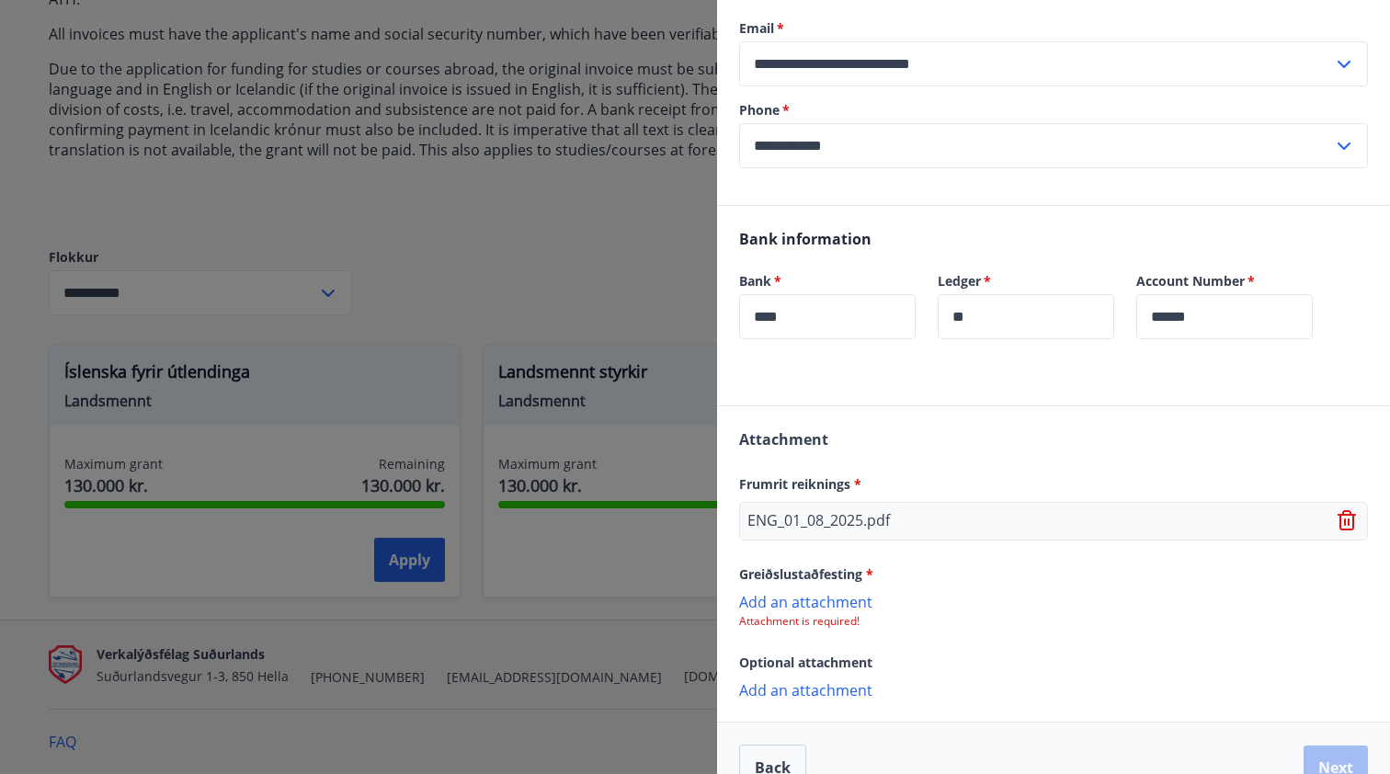
click at [790, 604] on p "Add an attachment" at bounding box center [1053, 601] width 629 height 18
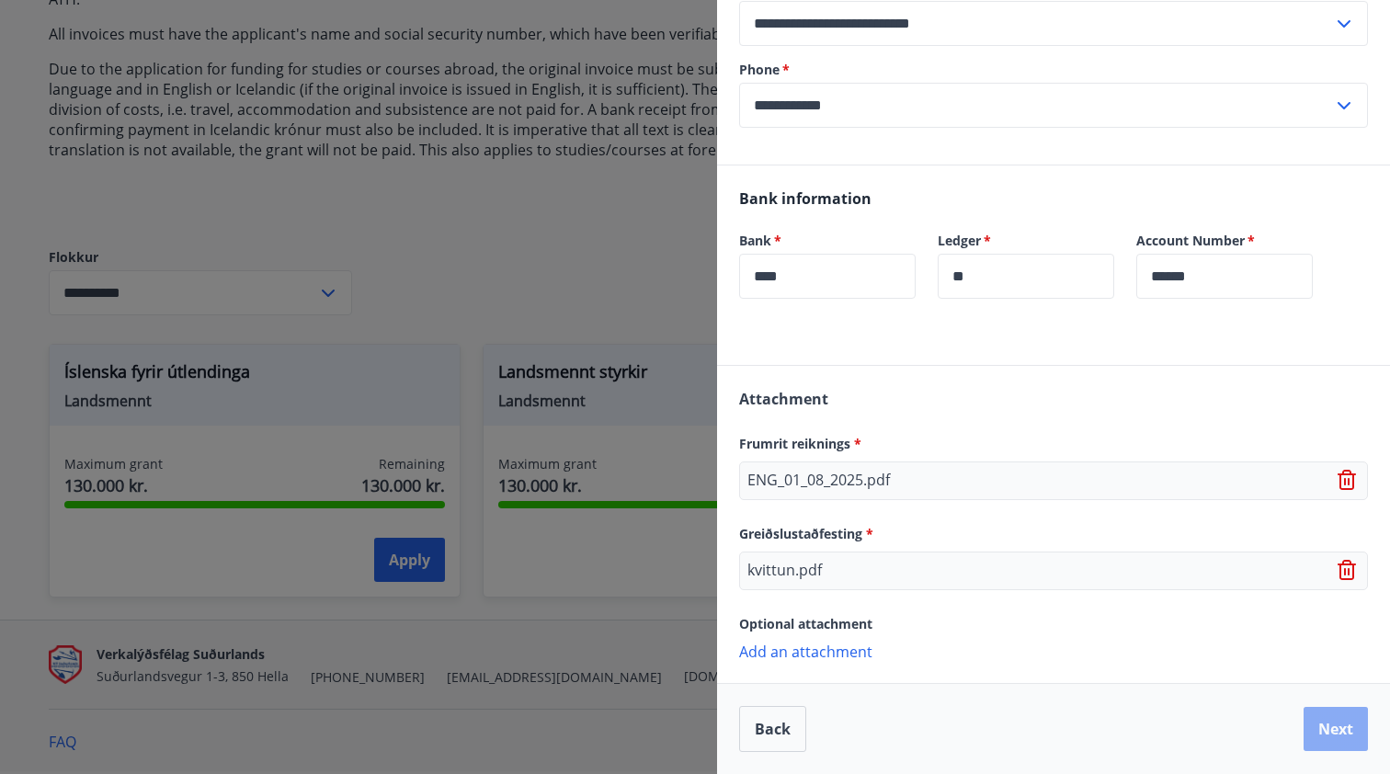
click at [1210, 623] on button "Next" at bounding box center [1335, 729] width 64 height 44
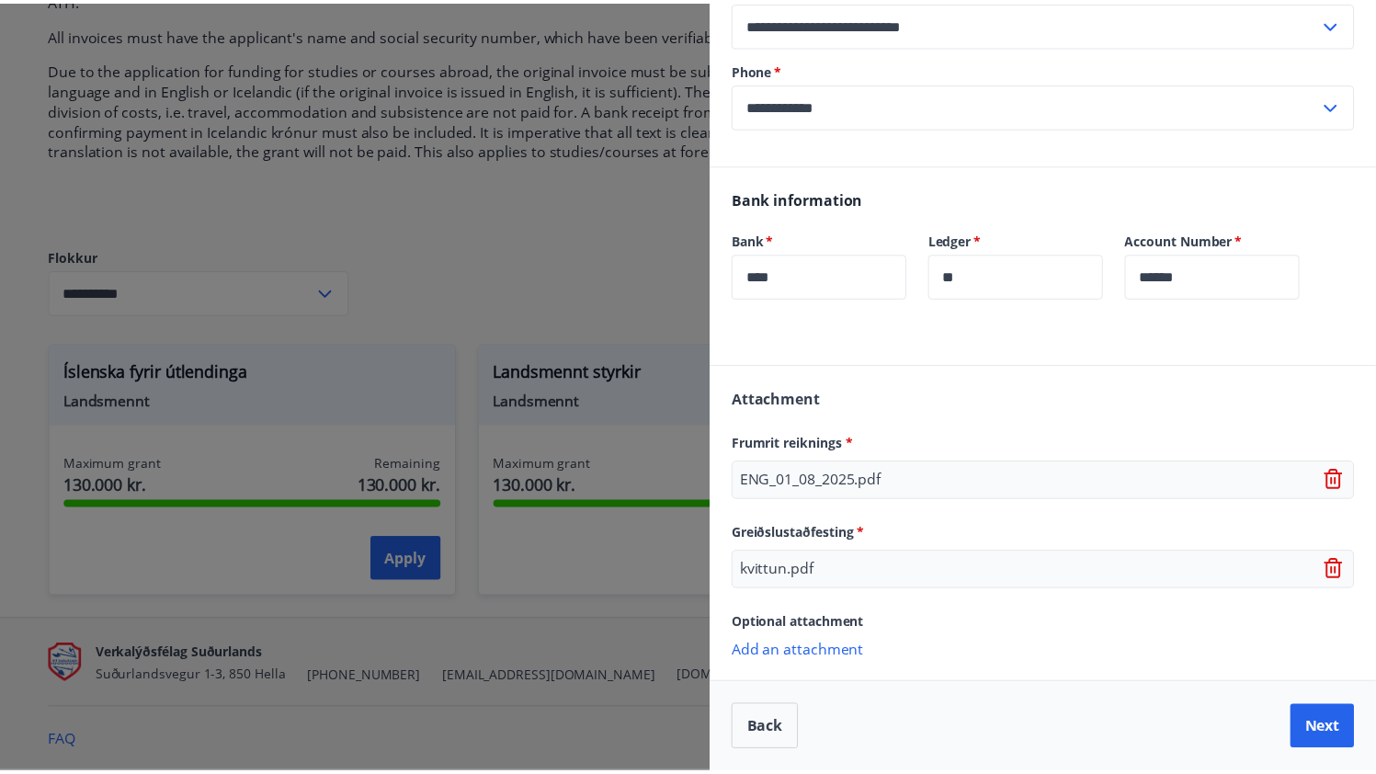
scroll to position [0, 0]
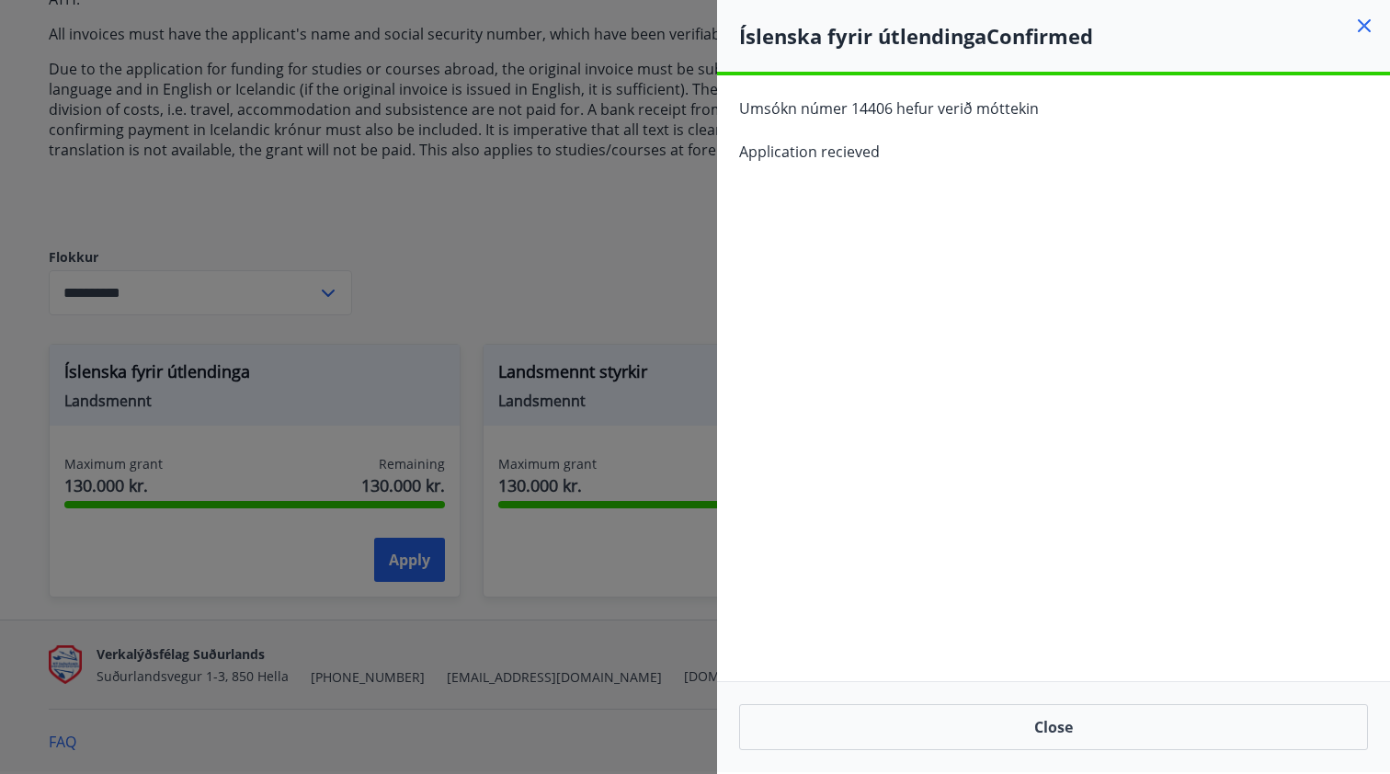
click at [915, 98] on span "Umsókn númer 14406 hefur verið móttekin" at bounding box center [889, 108] width 300 height 20
click at [1079, 324] on div "**********" at bounding box center [1053, 423] width 673 height 697
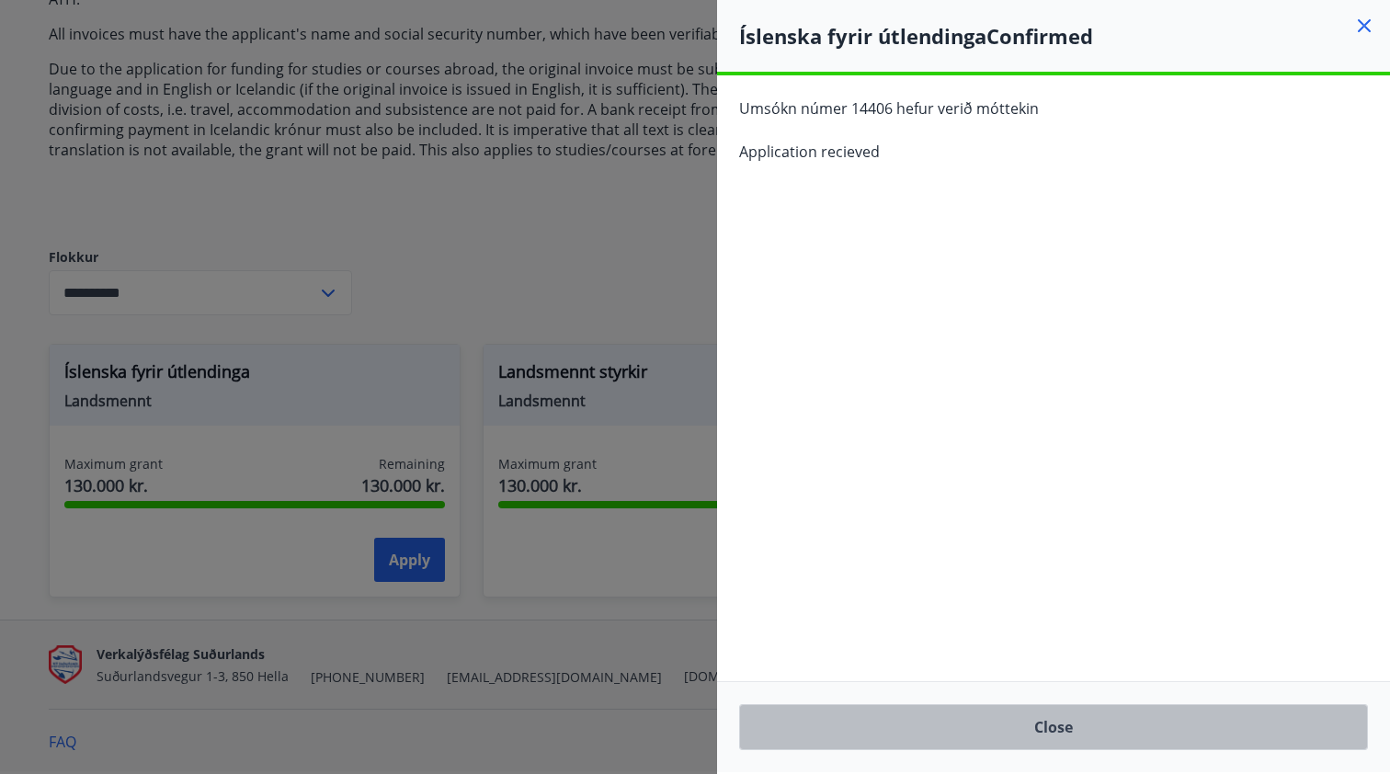
click at [1022, 623] on button "Close" at bounding box center [1053, 727] width 629 height 46
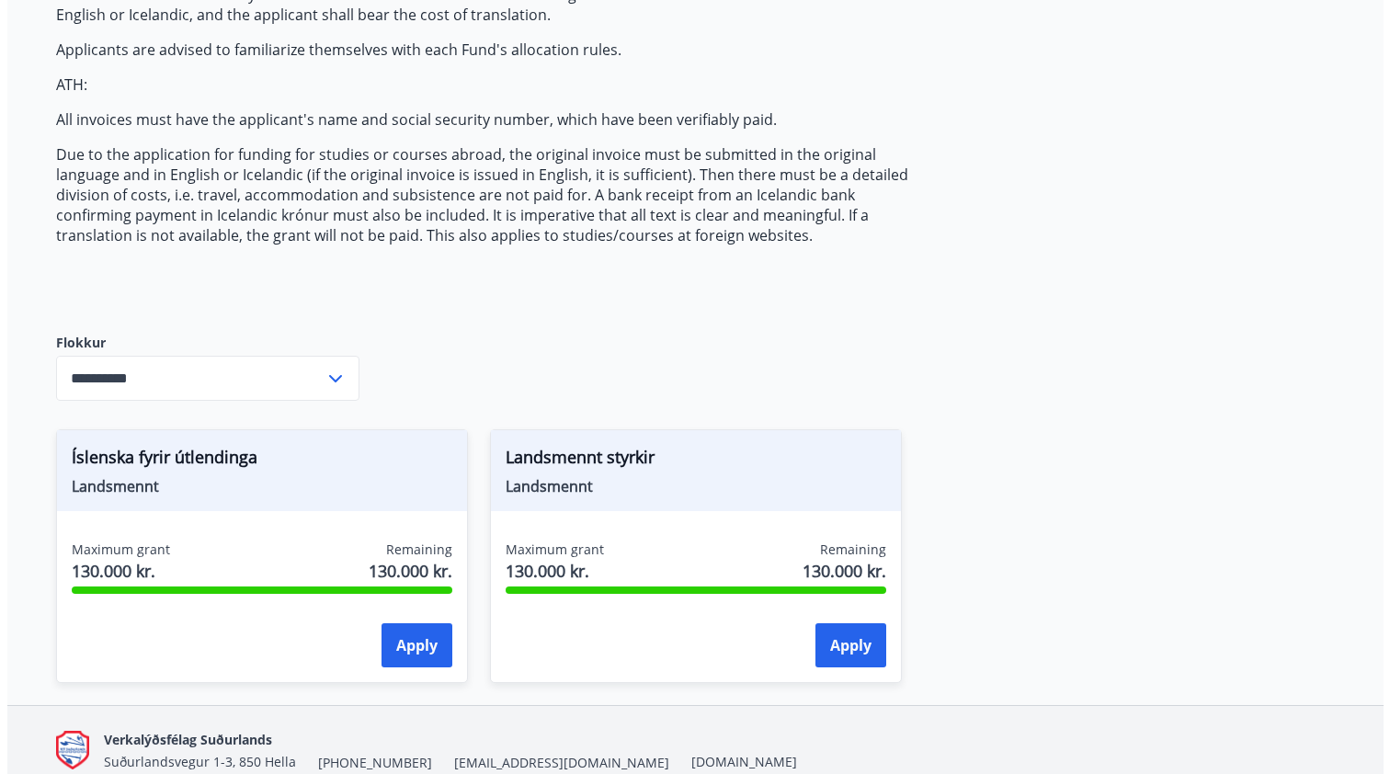
scroll to position [478, 0]
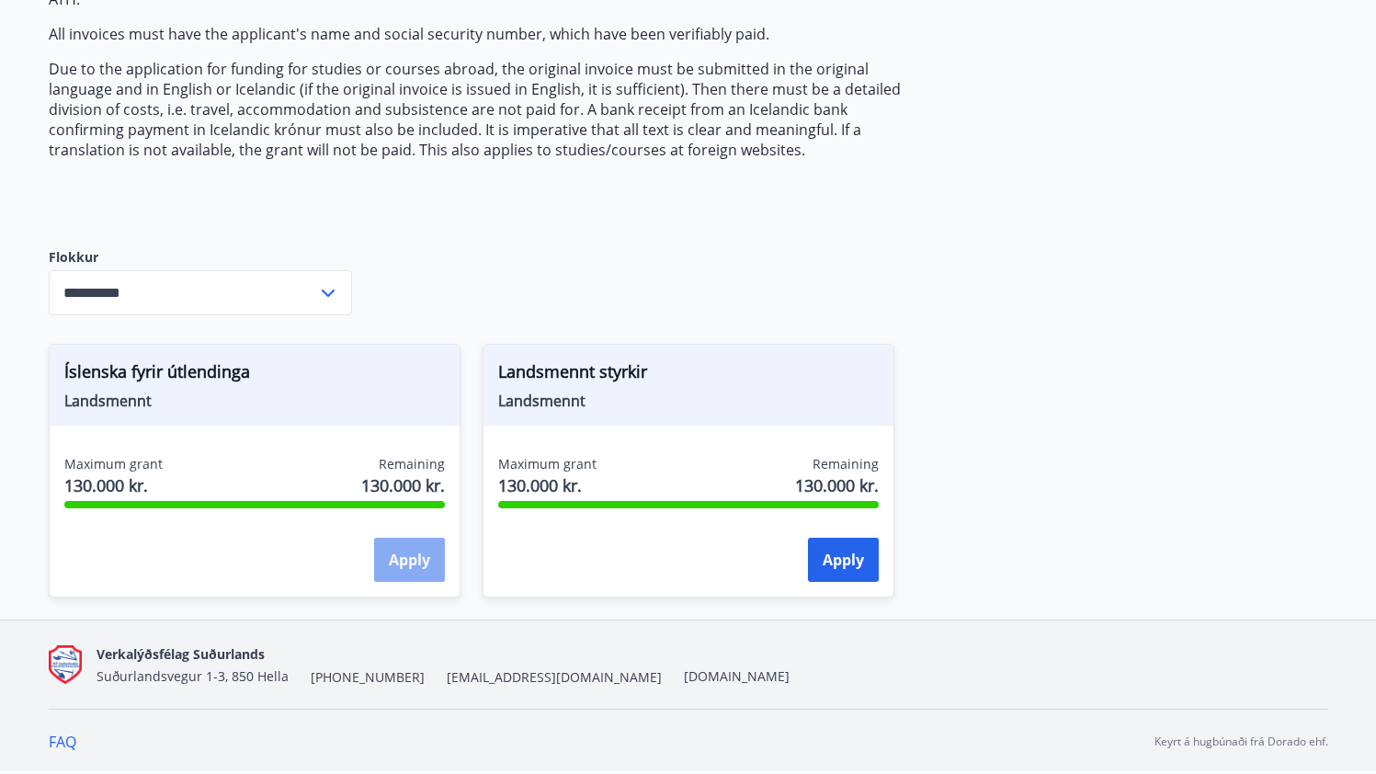
click at [439, 548] on button "Apply" at bounding box center [409, 560] width 71 height 44
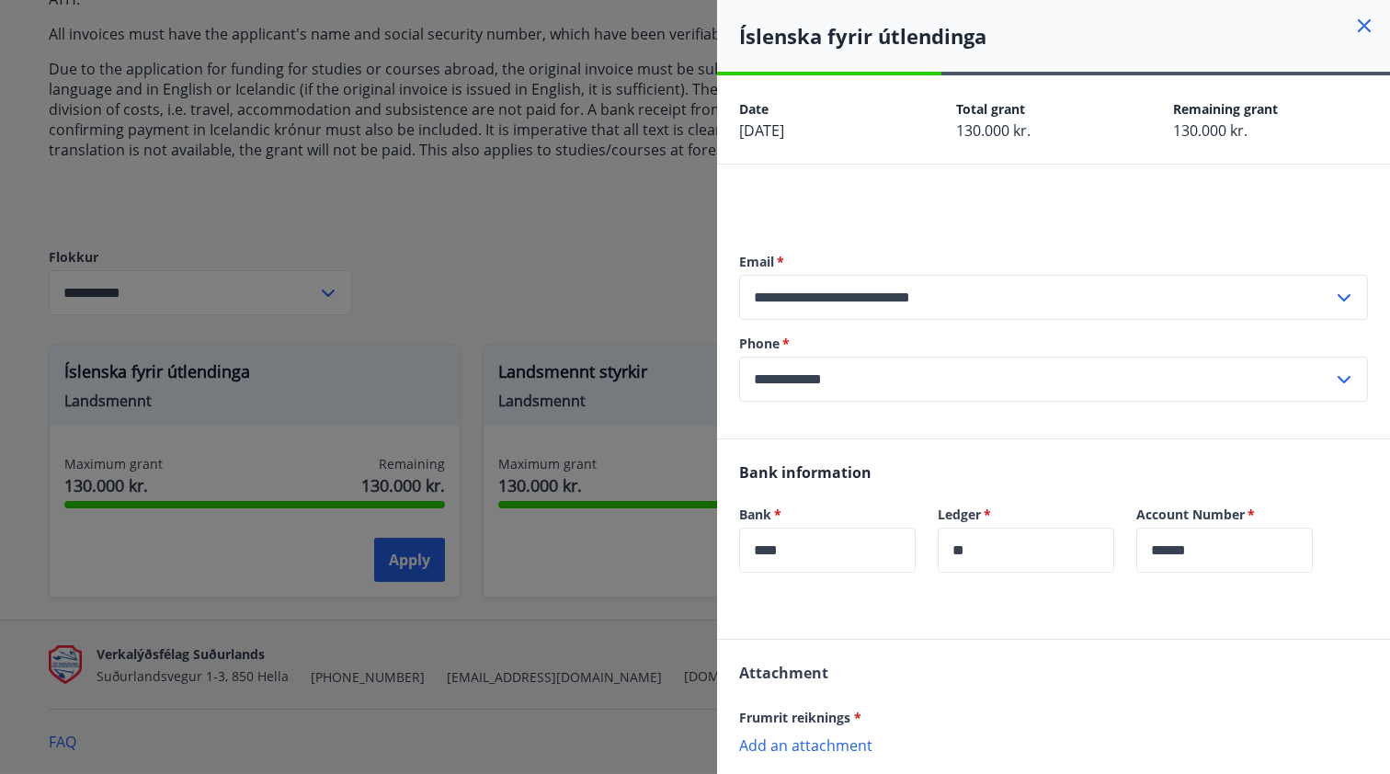
click at [999, 114] on span "Total grant" at bounding box center [990, 108] width 69 height 17
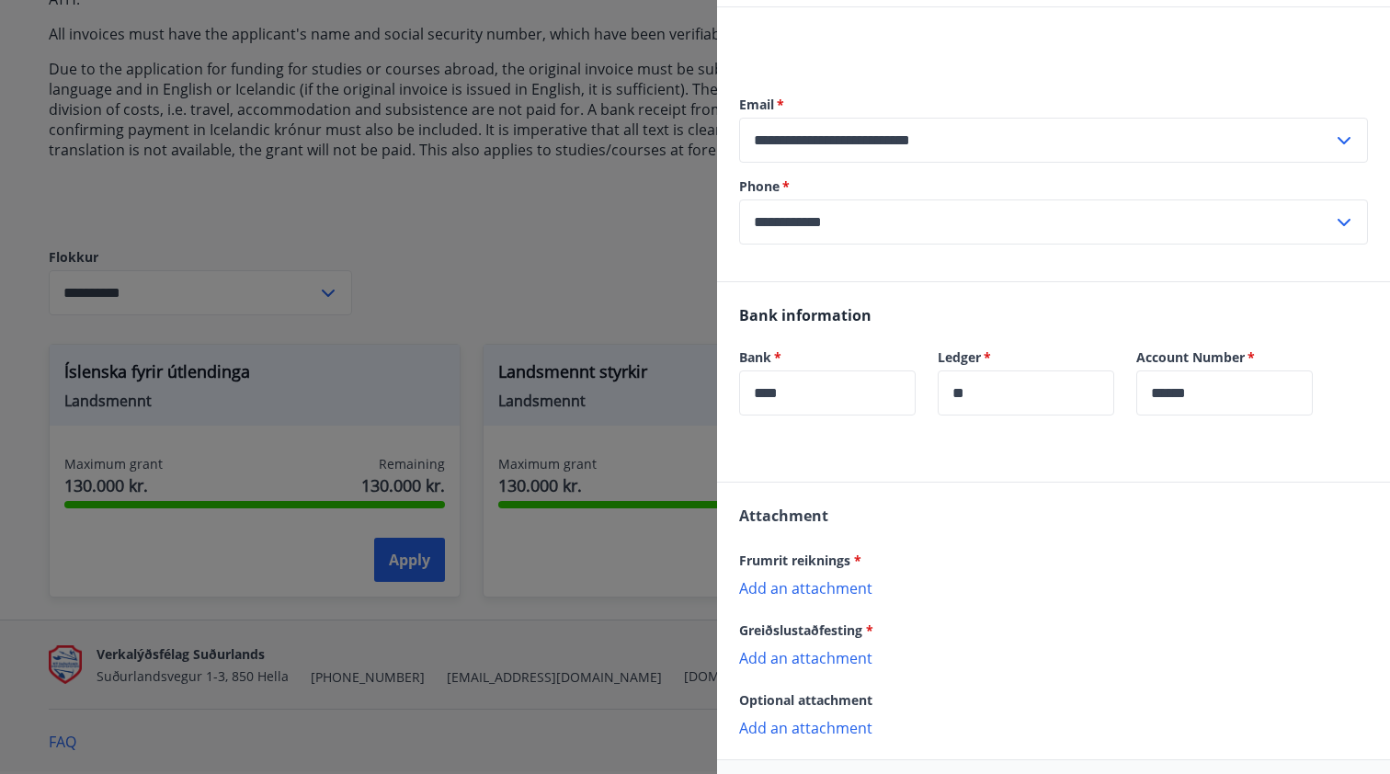
scroll to position [233, 0]
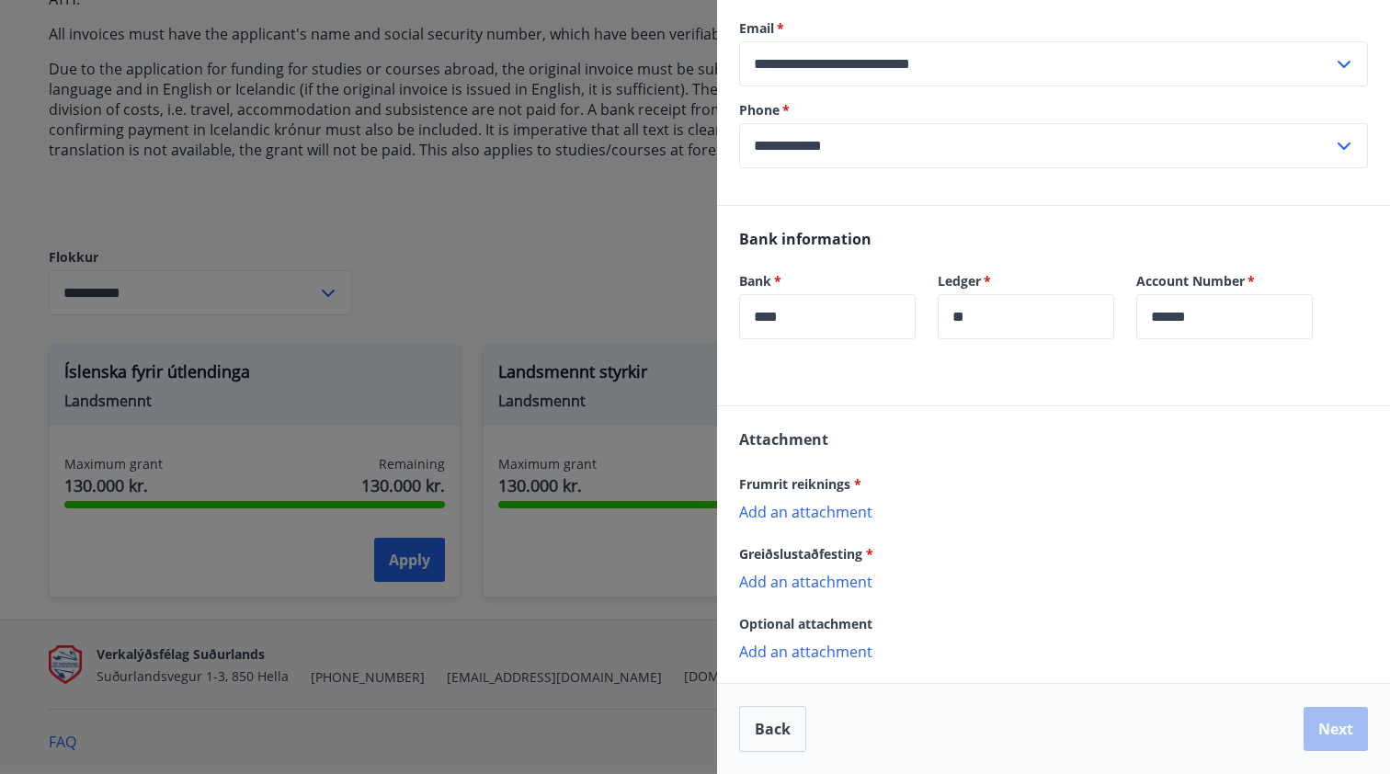
drag, startPoint x: 1336, startPoint y: 754, endPoint x: 1330, endPoint y: 730, distance: 24.5
click at [1210, 623] on div "Back Next" at bounding box center [1053, 728] width 673 height 91
click at [1210, 623] on div "Back Next" at bounding box center [1053, 729] width 629 height 46
click at [842, 512] on p "Add an attachment" at bounding box center [1053, 511] width 629 height 18
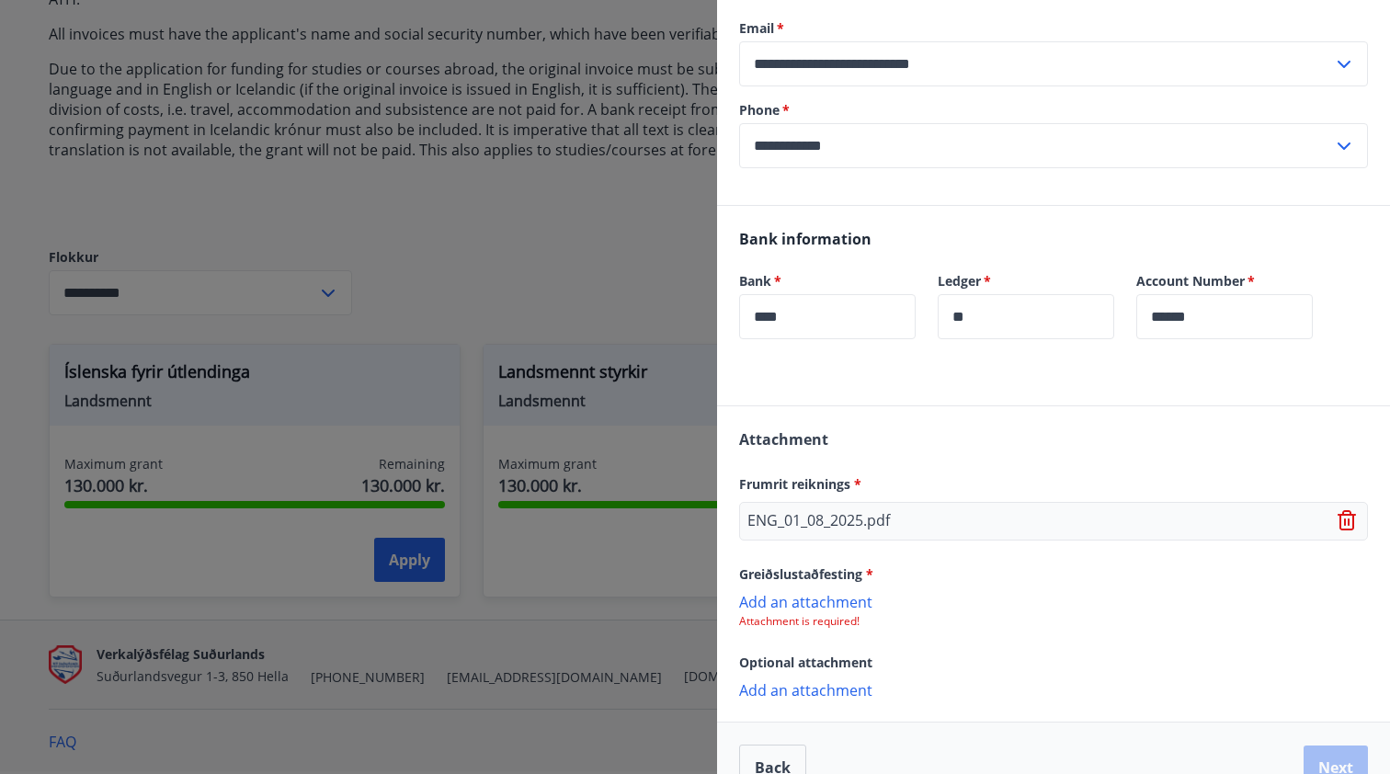
click at [832, 609] on p "Add an attachment" at bounding box center [1053, 601] width 629 height 18
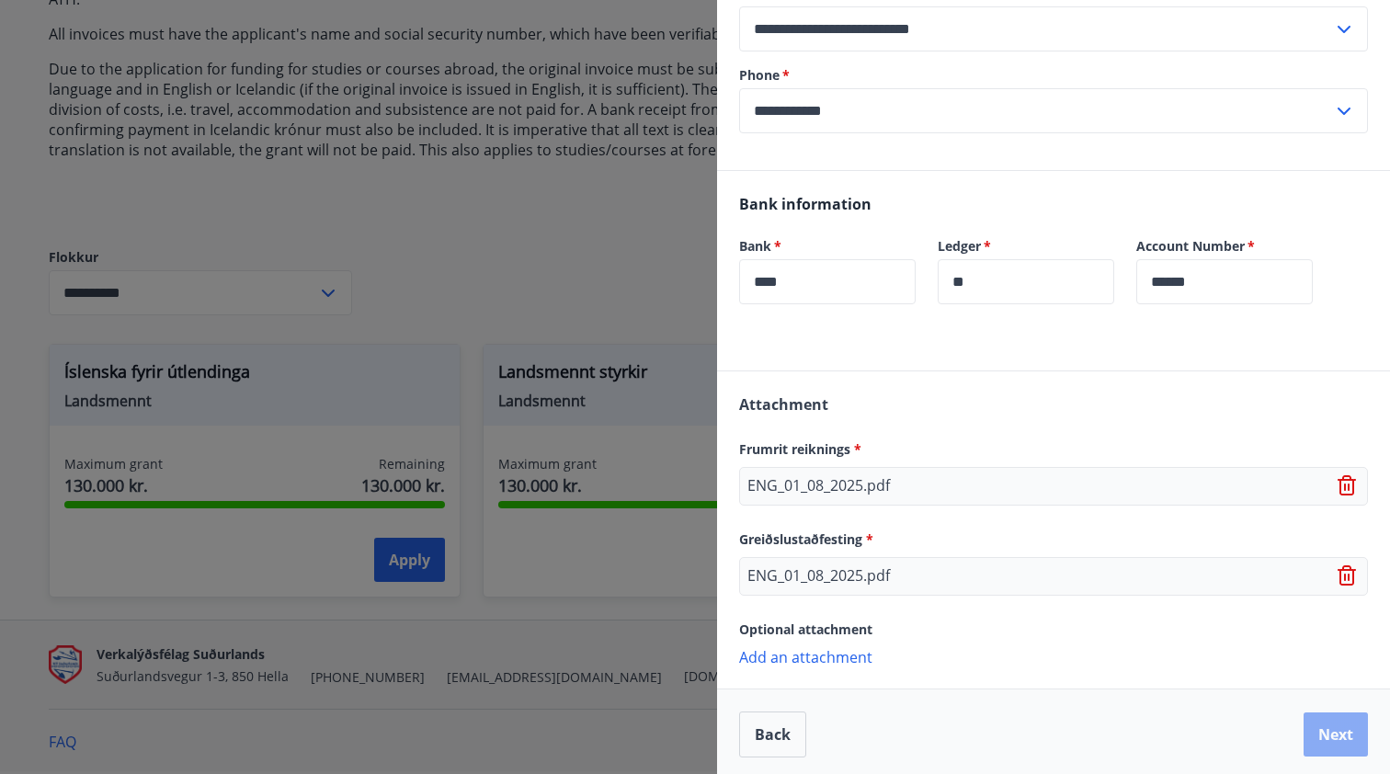
click at [1210, 623] on button "Next" at bounding box center [1335, 734] width 64 height 44
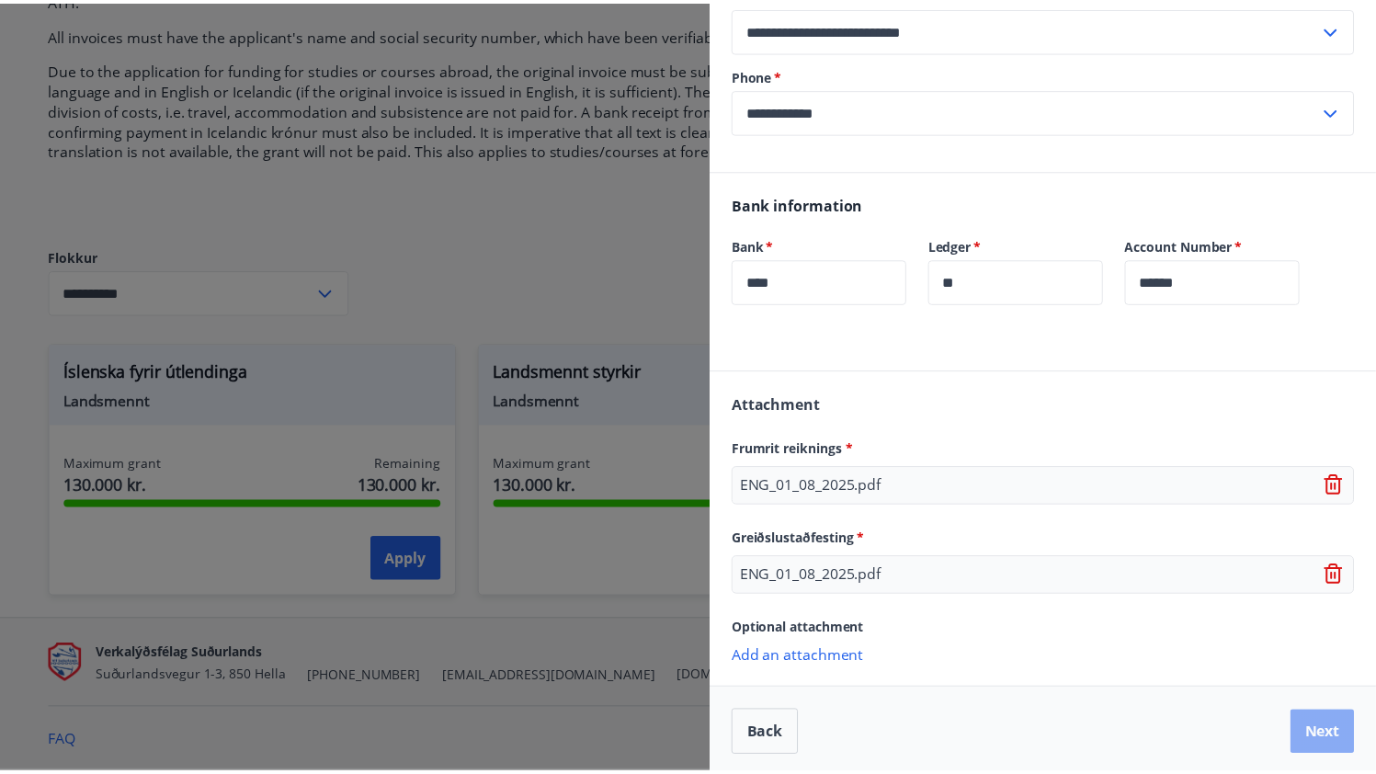
scroll to position [0, 0]
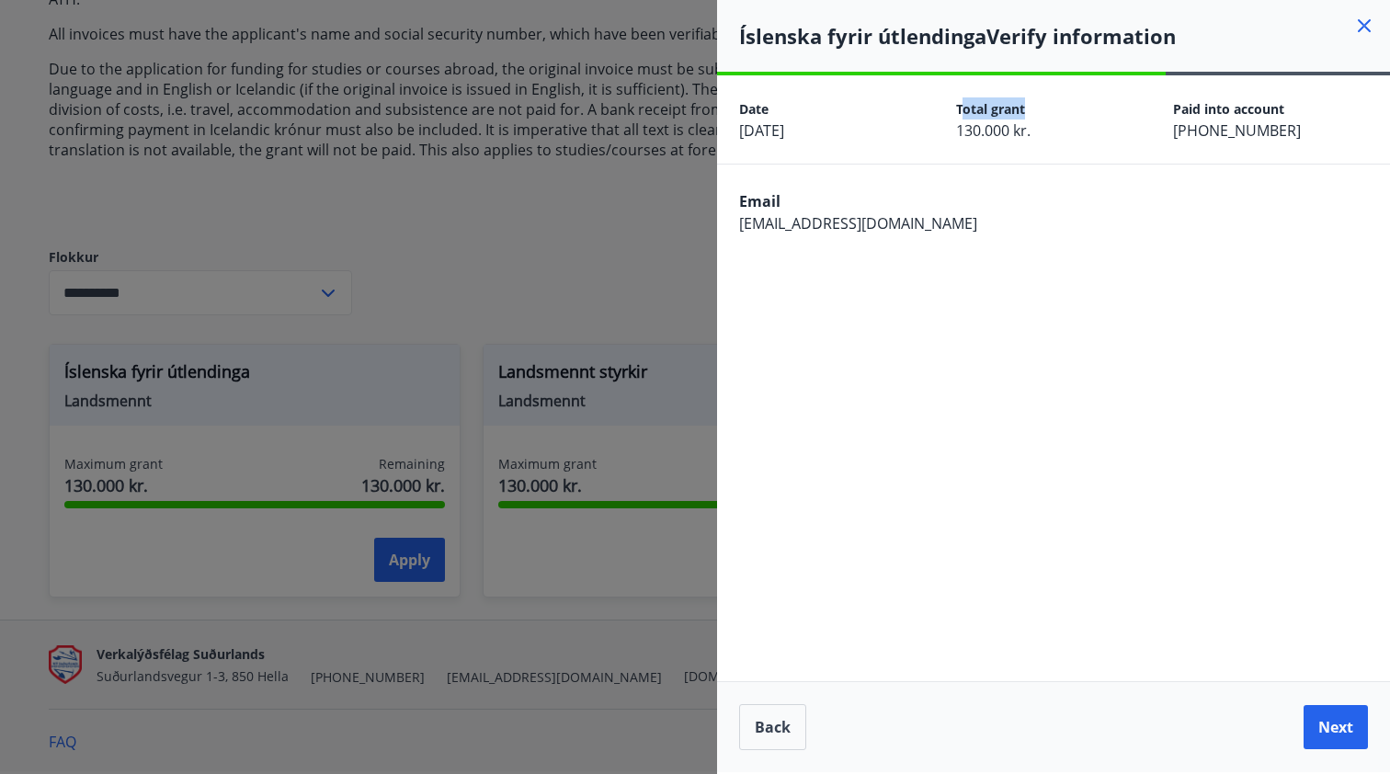
drag, startPoint x: 965, startPoint y: 108, endPoint x: 1038, endPoint y: 108, distance: 72.6
click at [1037, 107] on div "Total grant" at bounding box center [1053, 108] width 195 height 22
drag, startPoint x: 948, startPoint y: 130, endPoint x: 1049, endPoint y: 132, distance: 101.1
click at [1049, 132] on div "Date 13.08.2025 Total grant 130.000 kr. Paid into account 0123-26-080756" at bounding box center [1053, 119] width 673 height 88
click at [1038, 218] on div "Email izabelaxgorczynska@gmail.com" at bounding box center [1053, 211] width 673 height 92
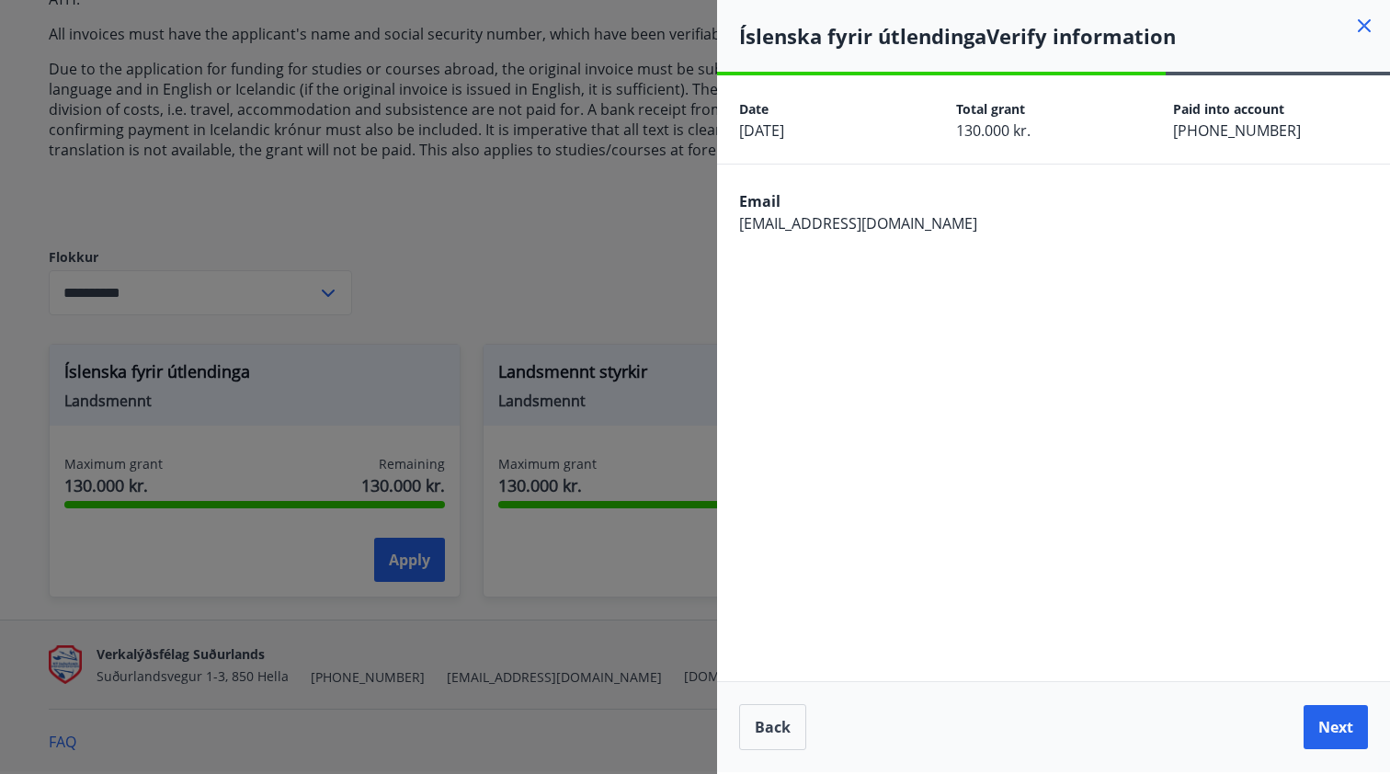
click at [1210, 26] on icon at bounding box center [1364, 26] width 22 height 22
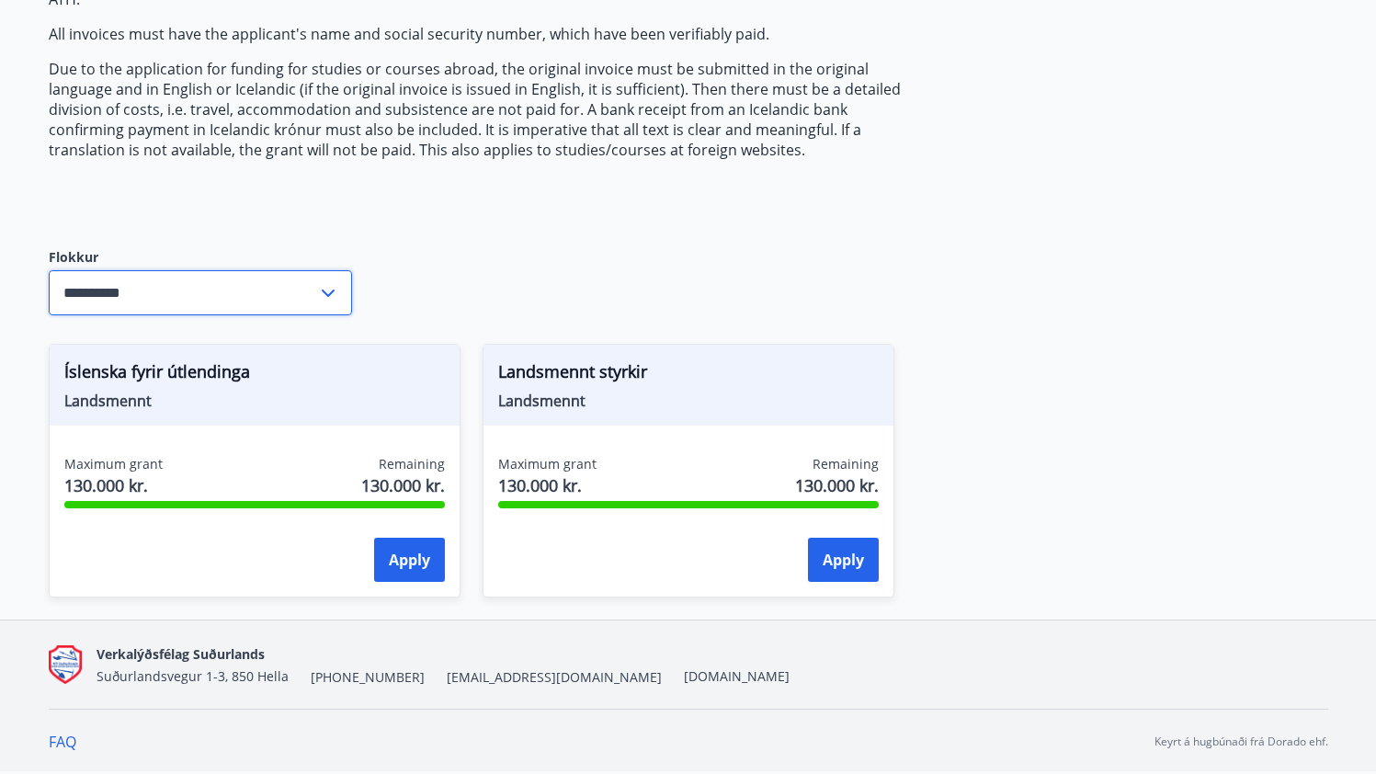
click at [214, 284] on input "**********" at bounding box center [183, 292] width 268 height 45
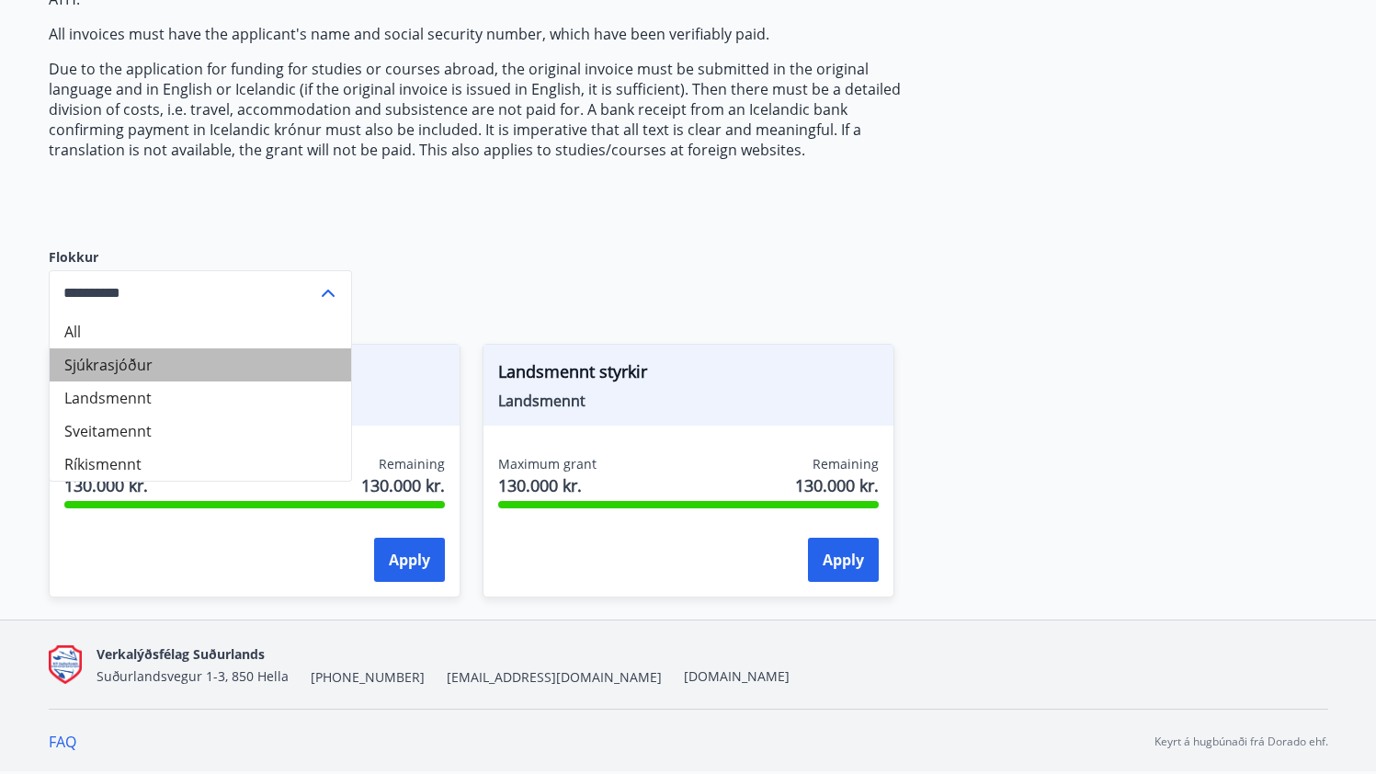
click at [175, 370] on li "Sjúkrasjóður" at bounding box center [200, 364] width 301 height 33
type input "**********"
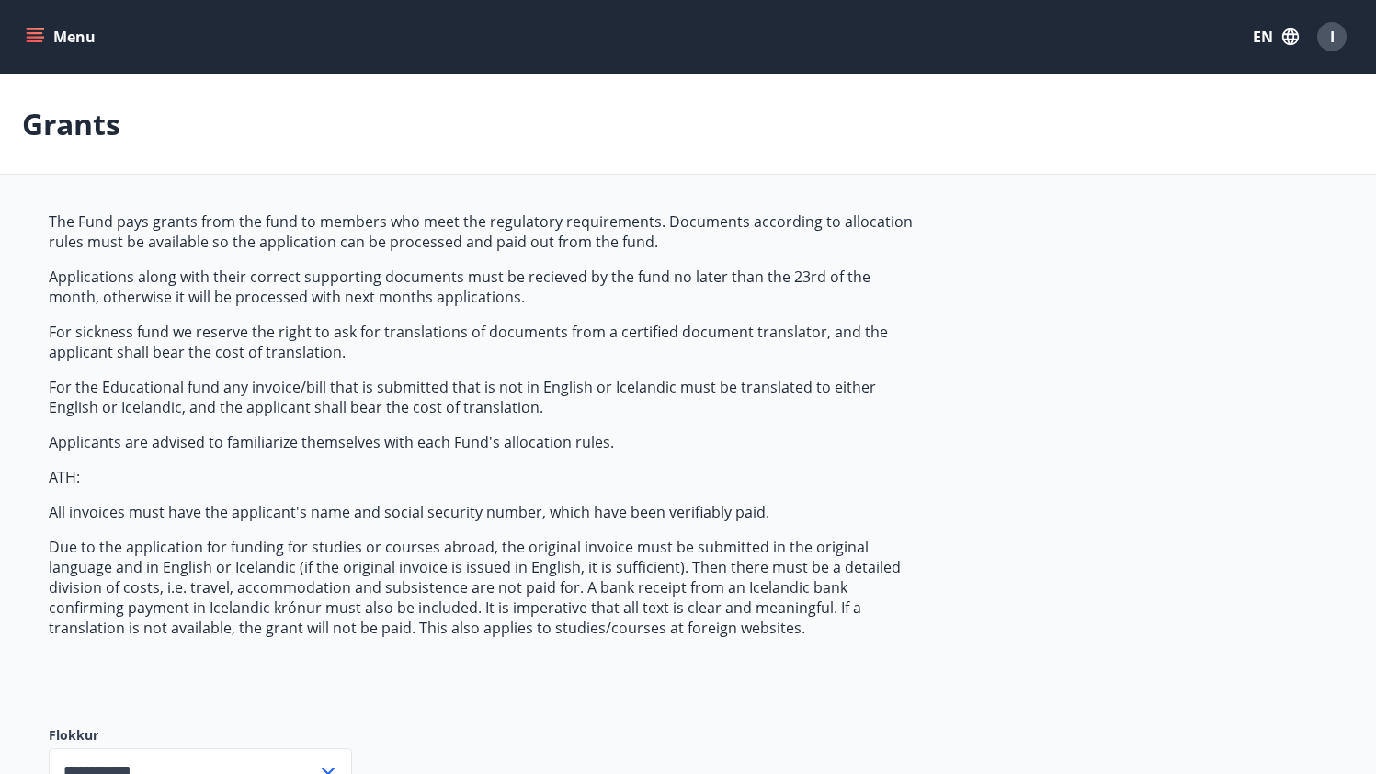
click at [26, 38] on button "Menu" at bounding box center [62, 36] width 81 height 33
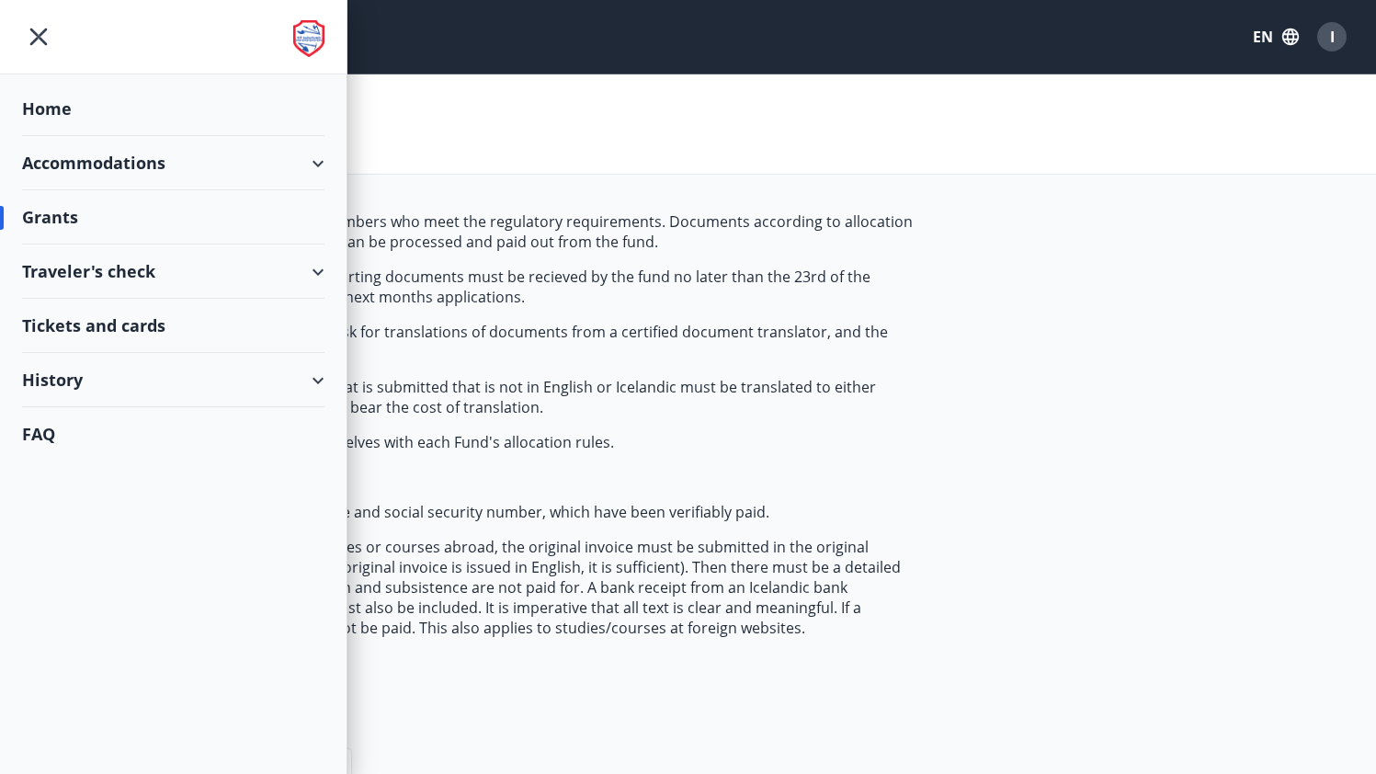
click at [55, 381] on div "History" at bounding box center [173, 380] width 302 height 54
click at [82, 623] on div "Grant history" at bounding box center [173, 619] width 273 height 39
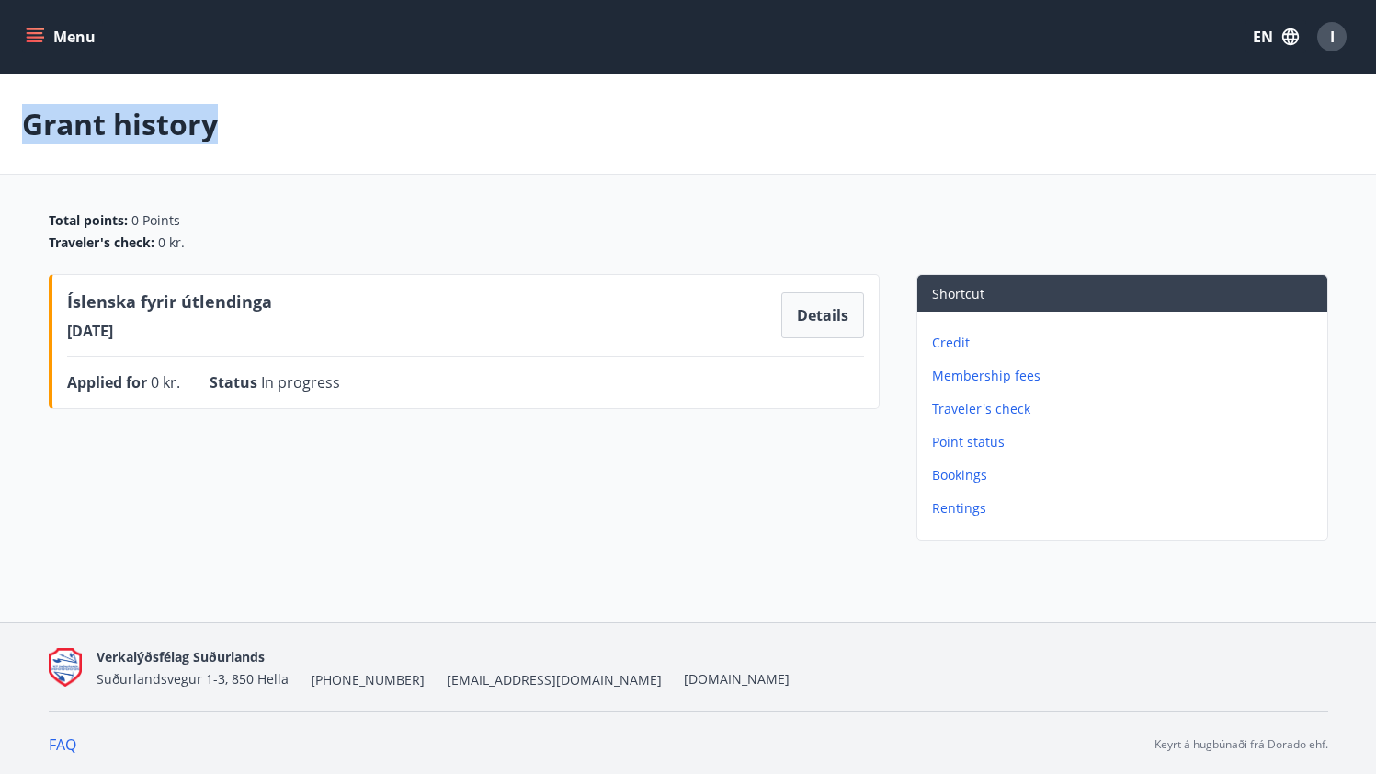
drag, startPoint x: 4, startPoint y: 117, endPoint x: 347, endPoint y: 117, distance: 342.8
click at [347, 117] on div "Grant history" at bounding box center [688, 124] width 1376 height 100
drag, startPoint x: 74, startPoint y: 308, endPoint x: 323, endPoint y: 289, distance: 248.9
click at [323, 289] on div "Íslenska fyrir útlendinga 13.08.2025 Details Applied for 0 kr. Status In progre…" at bounding box center [464, 341] width 831 height 135
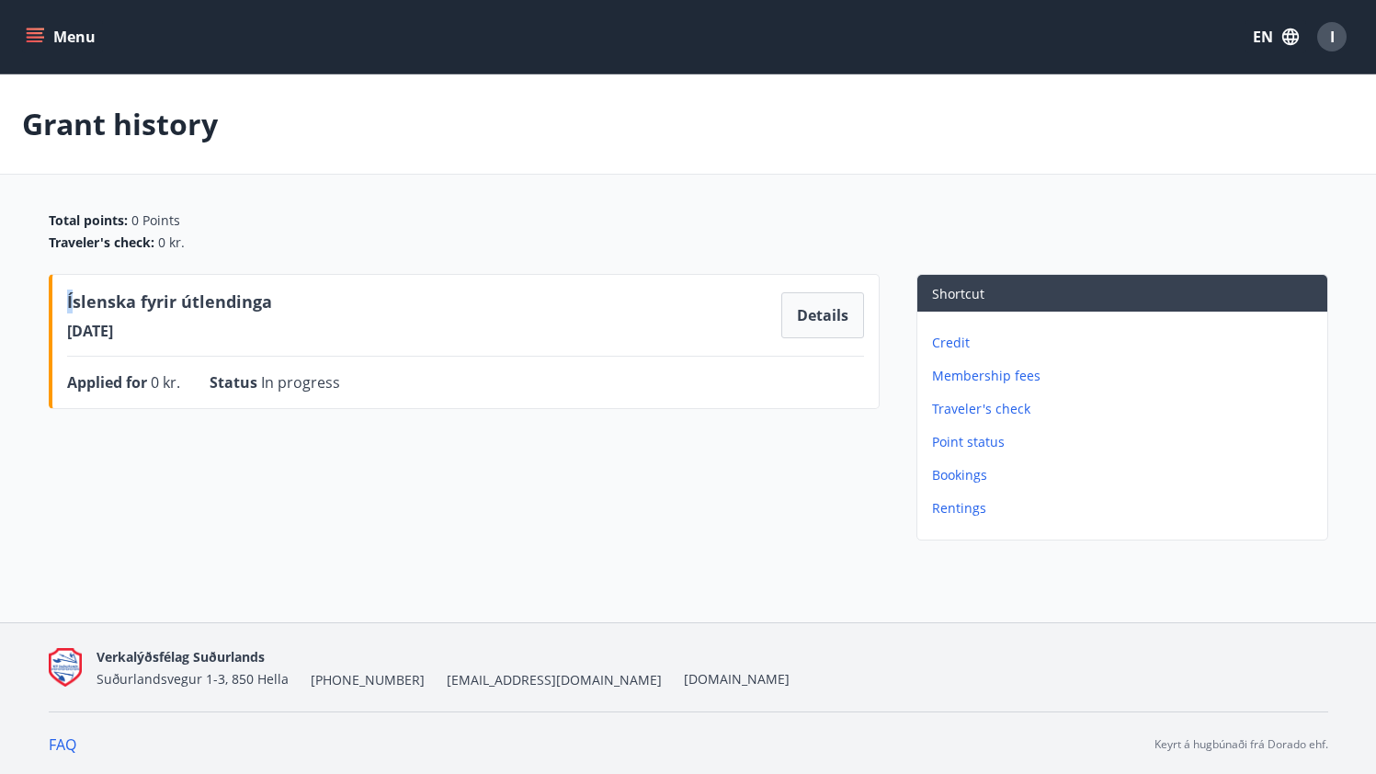
click at [323, 289] on div "Íslenska fyrir útlendinga 13.08.2025 Details Applied for 0 kr. Status In progre…" at bounding box center [464, 341] width 831 height 135
click at [395, 362] on div "Íslenska fyrir útlendinga 13.08.2025 Details Applied for 0 kr. Status In progre…" at bounding box center [464, 341] width 831 height 135
drag, startPoint x: 74, startPoint y: 376, endPoint x: 350, endPoint y: 384, distance: 276.8
click at [350, 384] on div "Applied for 0 kr. Status In progress Details" at bounding box center [465, 382] width 797 height 22
click at [349, 383] on div "Applied for 0 kr. Status In progress Details" at bounding box center [465, 382] width 797 height 22
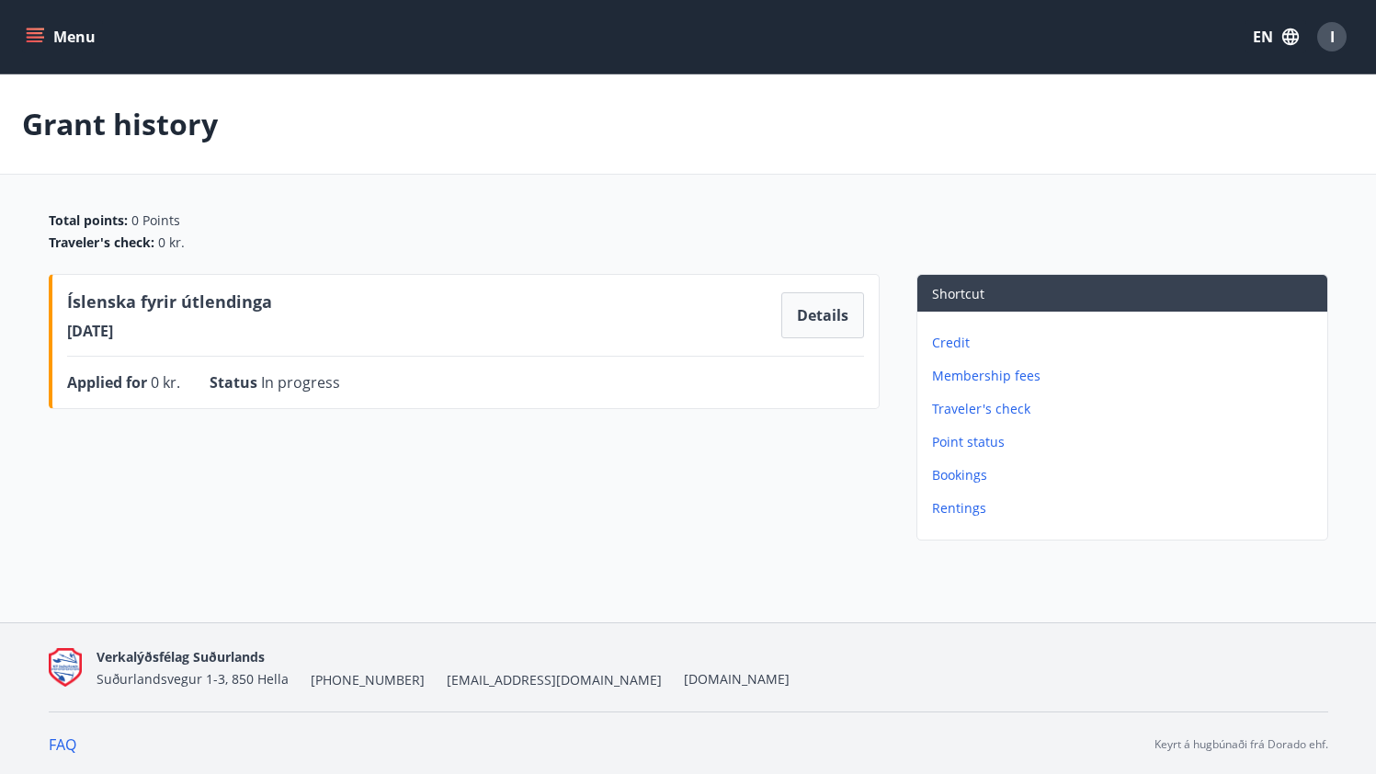
click at [306, 495] on div "Íslenska fyrir útlendinga 13.08.2025 Details Applied for 0 kr. Status In progre…" at bounding box center [464, 411] width 831 height 274
drag, startPoint x: 101, startPoint y: 235, endPoint x: 312, endPoint y: 372, distance: 251.1
click at [306, 367] on div "Total points : 0 Points Traveler's check : 0 kr. Íslenska fyrir útlendinga 13.0…" at bounding box center [689, 379] width 1324 height 336
click at [443, 475] on div "Íslenska fyrir útlendinga 13.08.2025 Details Applied for 0 kr. Status In progre…" at bounding box center [464, 411] width 831 height 274
click at [40, 49] on button "Menu" at bounding box center [62, 36] width 81 height 33
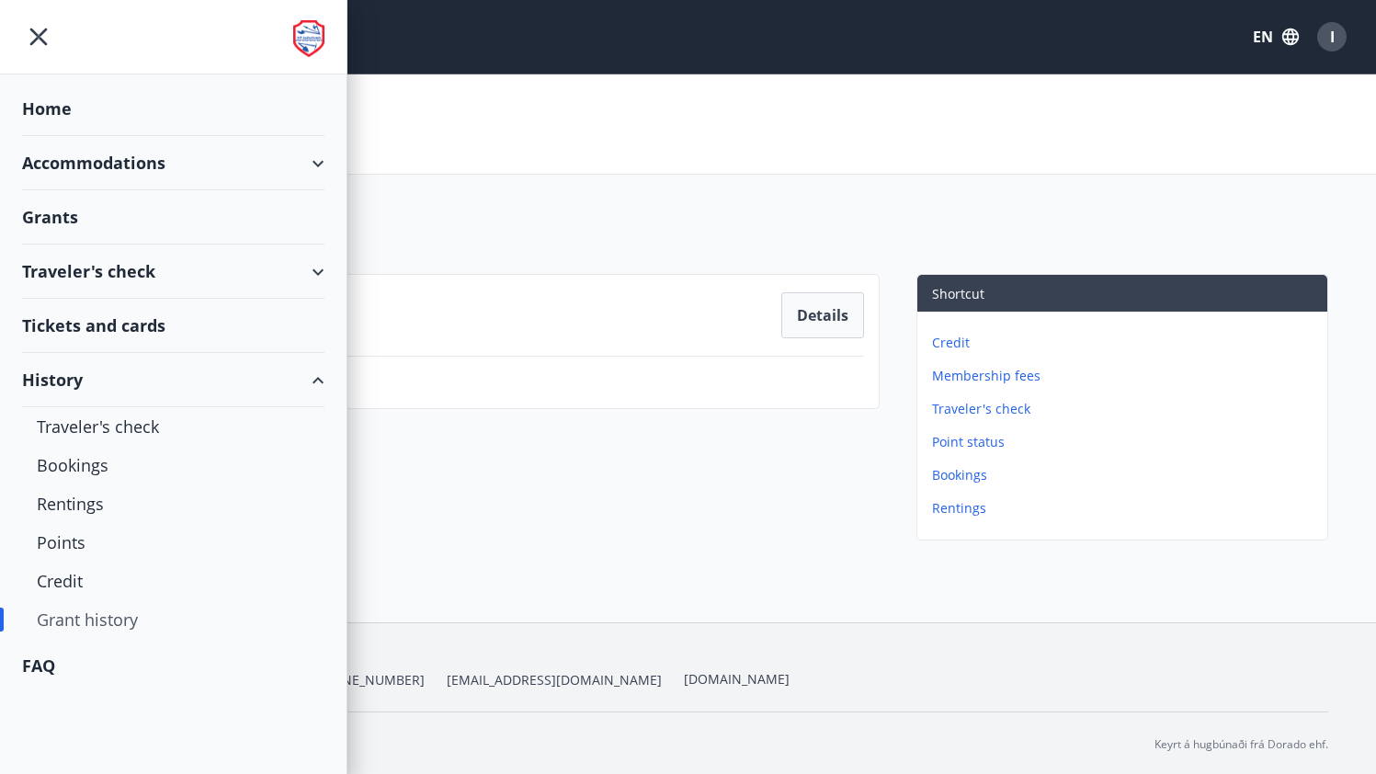
click at [58, 136] on div "Grants" at bounding box center [173, 109] width 302 height 54
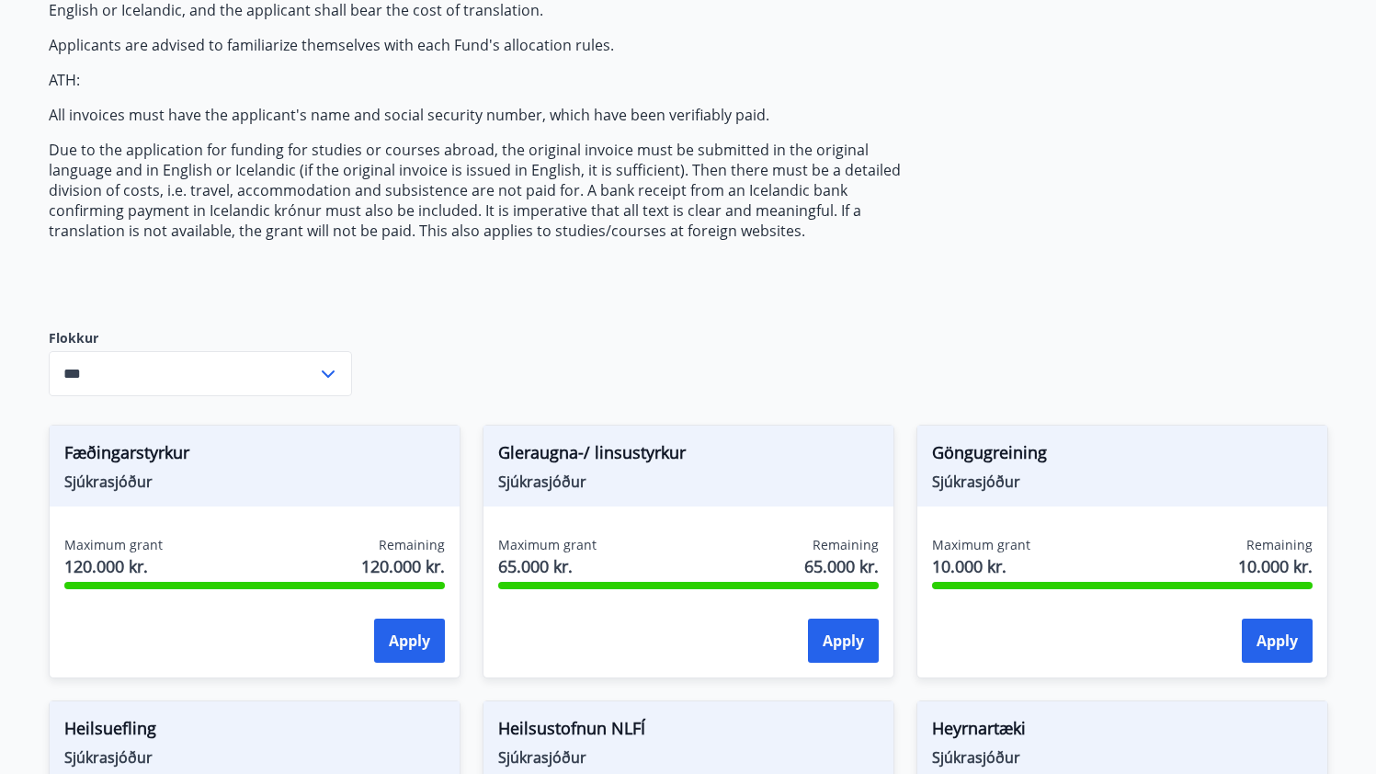
scroll to position [438, 0]
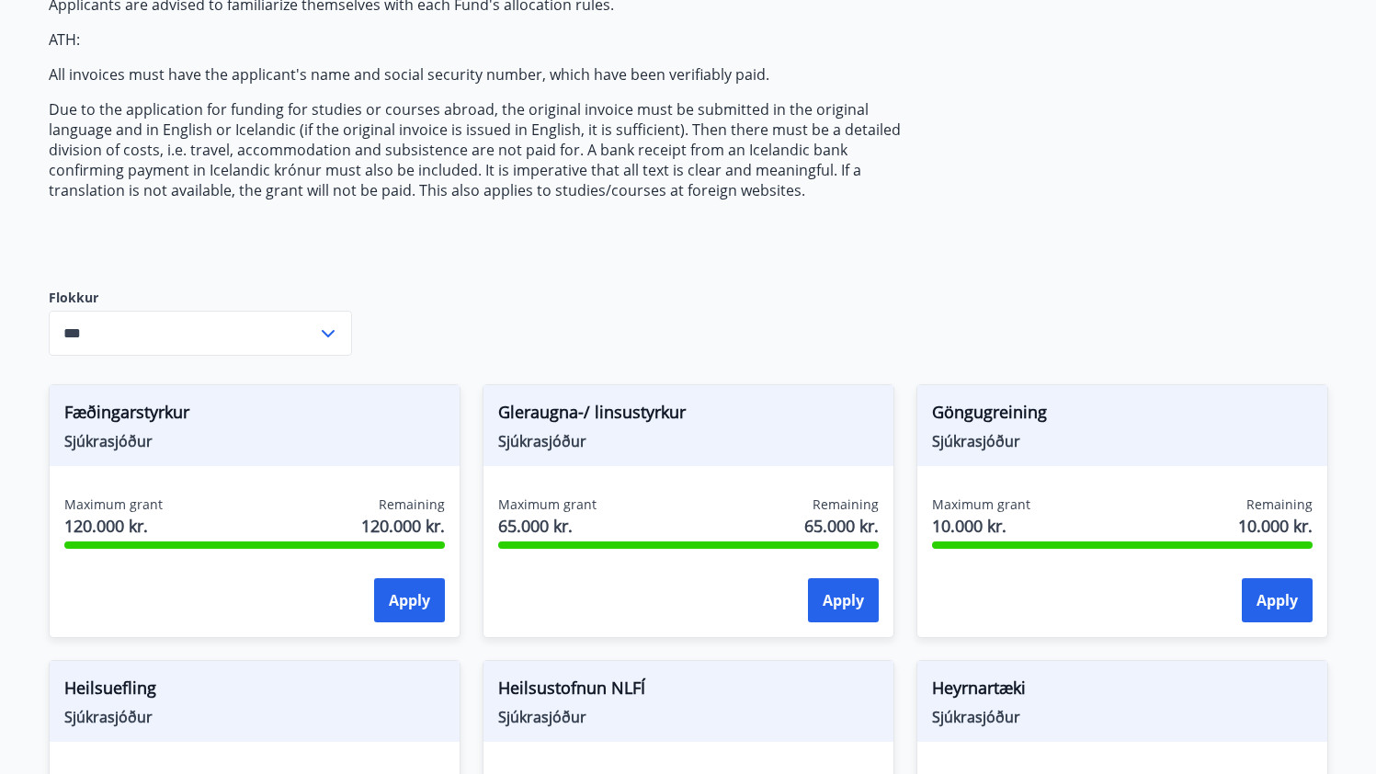
click at [98, 323] on input "***" at bounding box center [183, 333] width 268 height 45
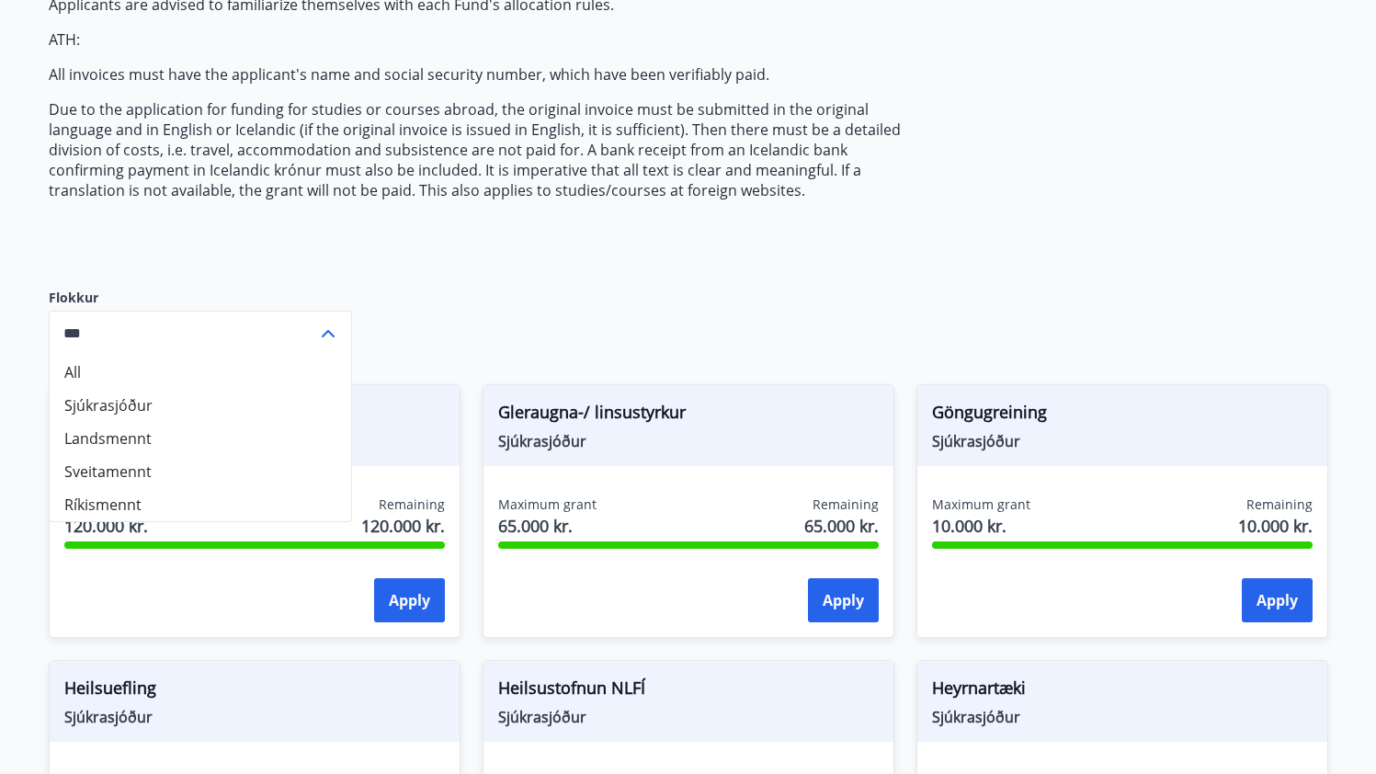
click at [143, 407] on li "Sjúkrasjóður" at bounding box center [200, 405] width 301 height 33
type input "**********"
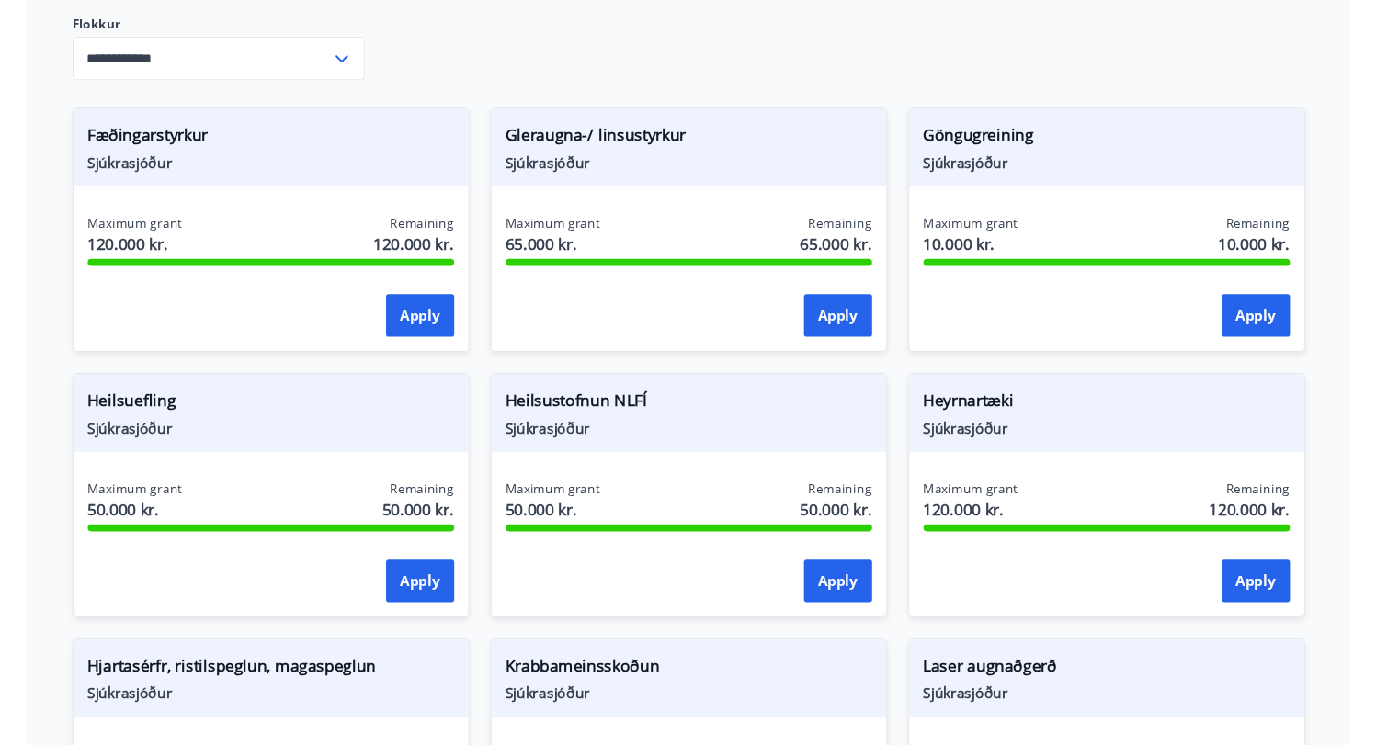
scroll to position [893, 0]
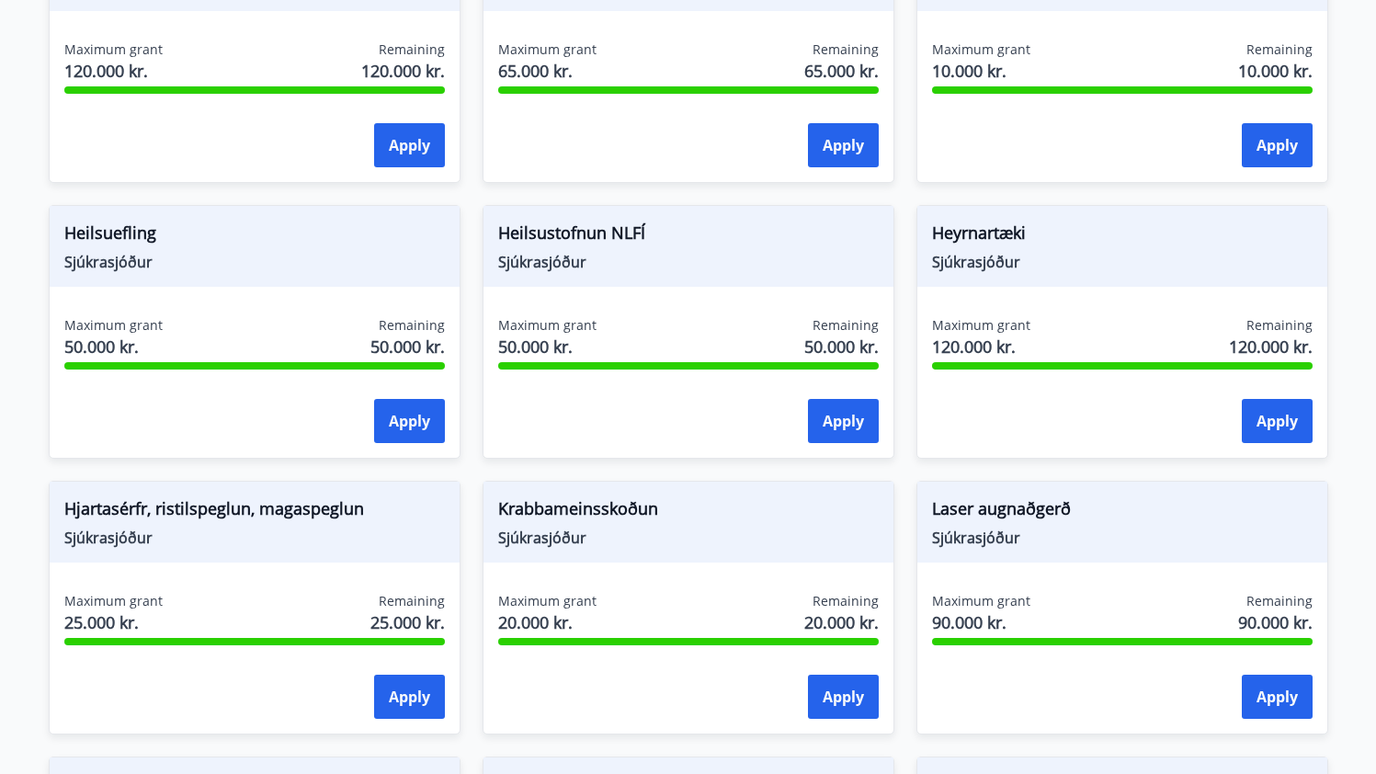
click at [638, 188] on div "Heilsustofnun NLFÍ Sjúkrasjóður Maximum grant 50.000 kr. Remaining 50.000 kr. A…" at bounding box center [678, 321] width 434 height 276
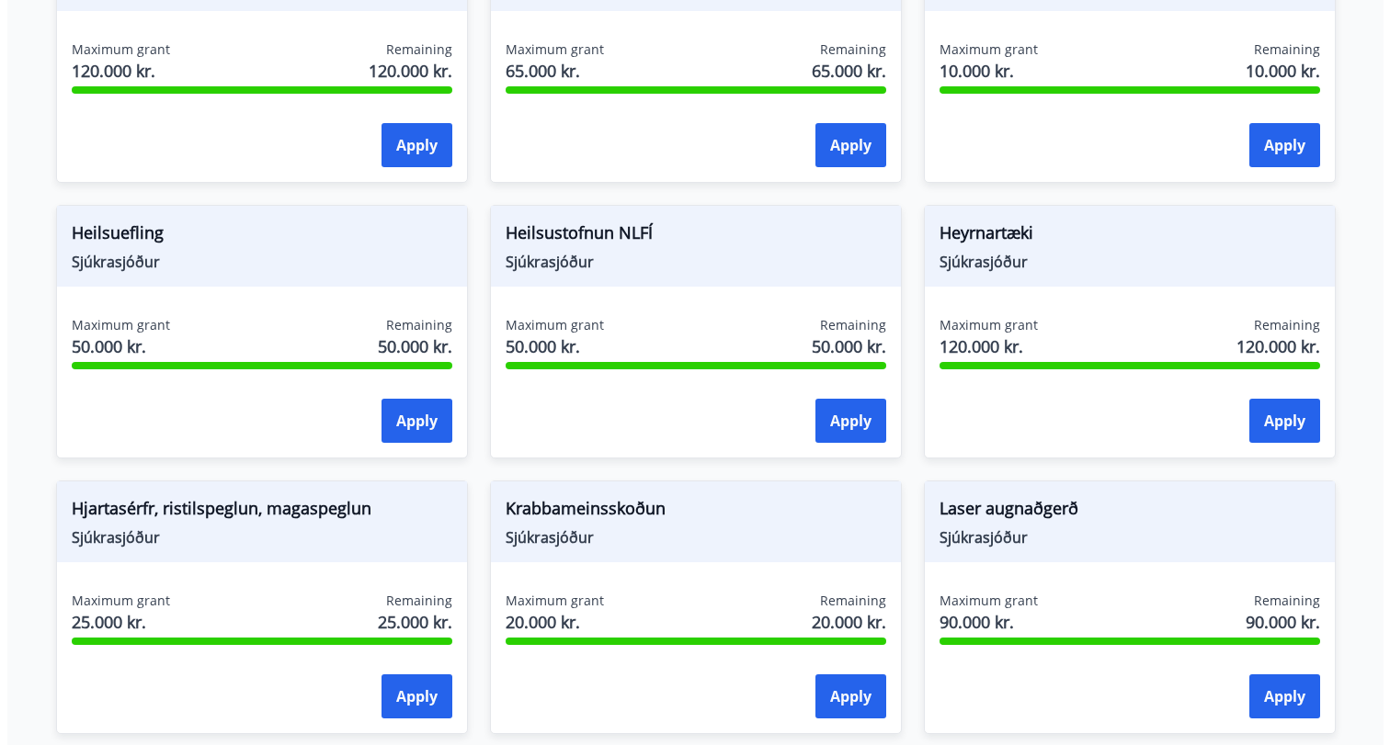
scroll to position [477, 0]
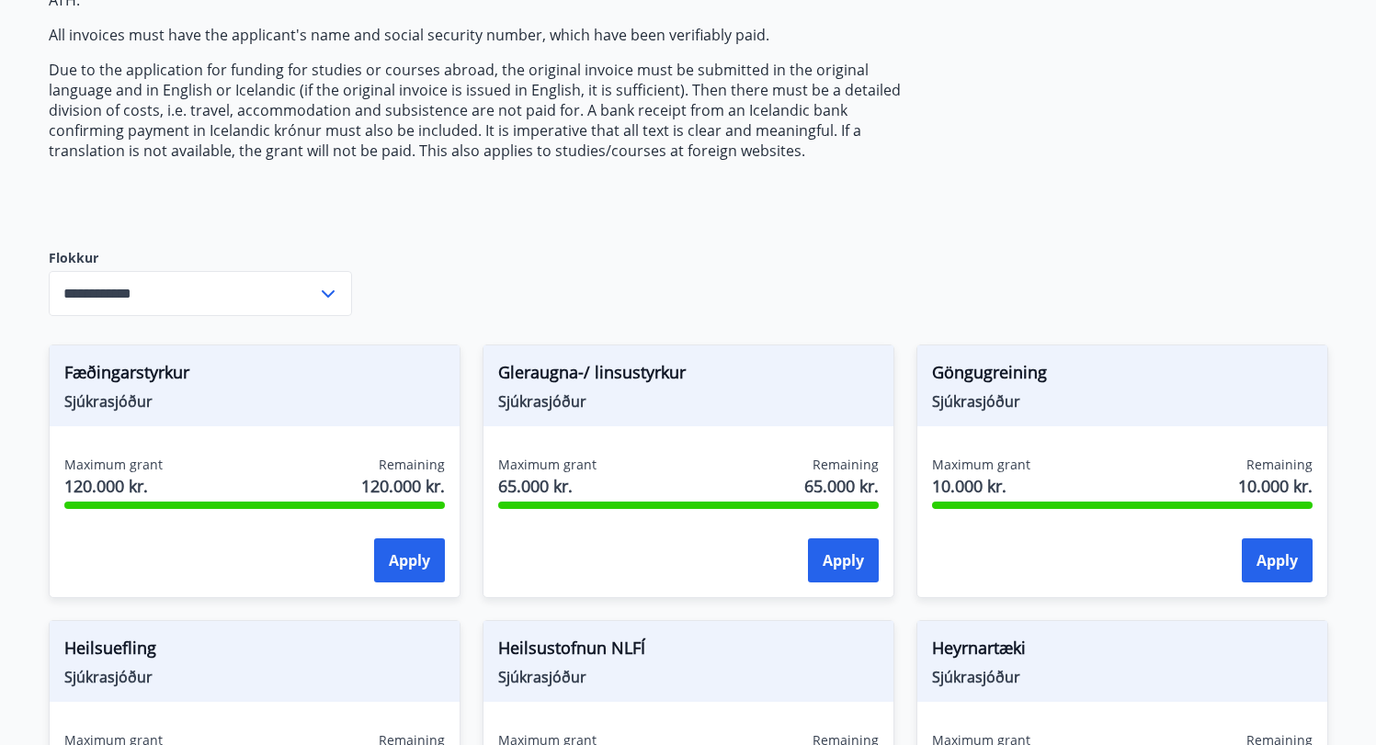
click at [538, 373] on span "Gleraugna-/ linsustyrkur" at bounding box center [688, 375] width 381 height 31
copy span "Gleraugna-/ linsustyrkur"
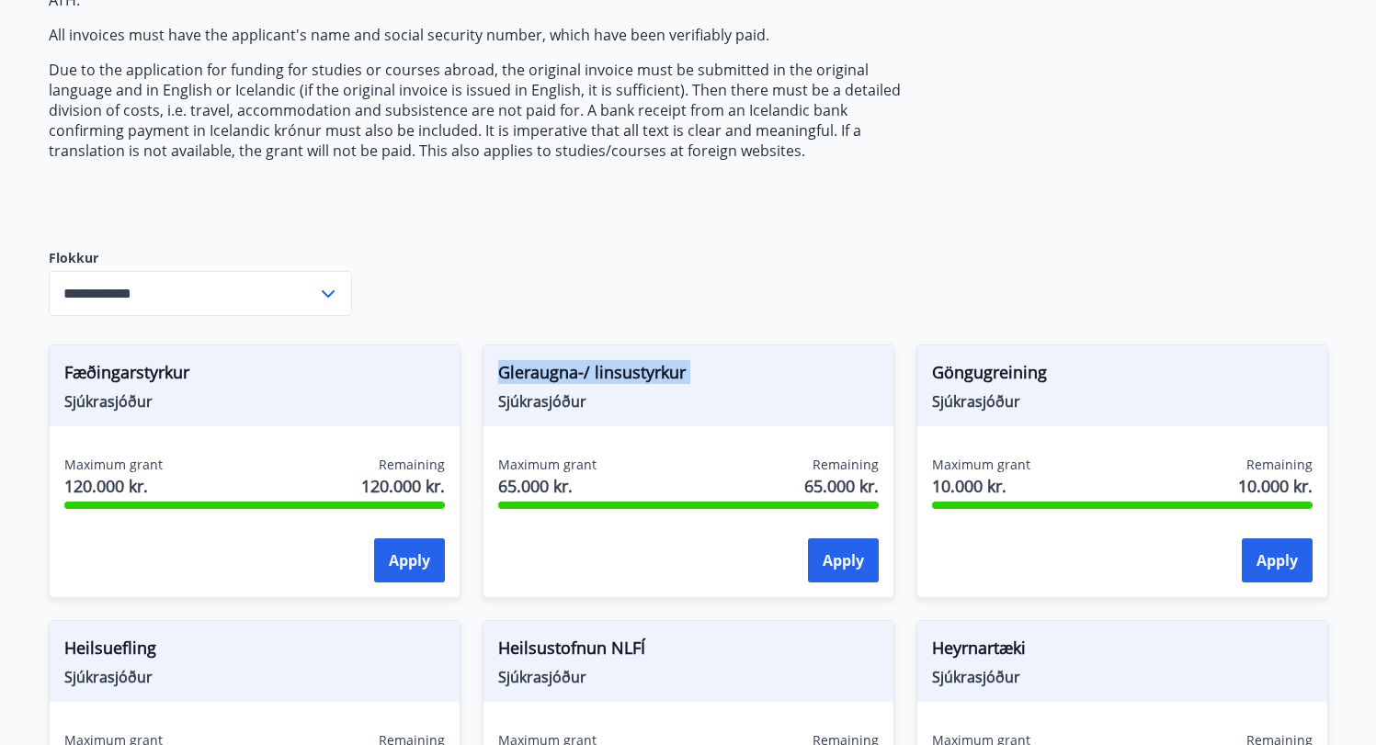
click at [763, 335] on div "Gleraugna-/ linsustyrkur Sjúkrasjóður Maximum grant 65.000 kr. Remaining 65.000…" at bounding box center [678, 461] width 434 height 276
click at [830, 558] on button "Apply" at bounding box center [843, 561] width 71 height 44
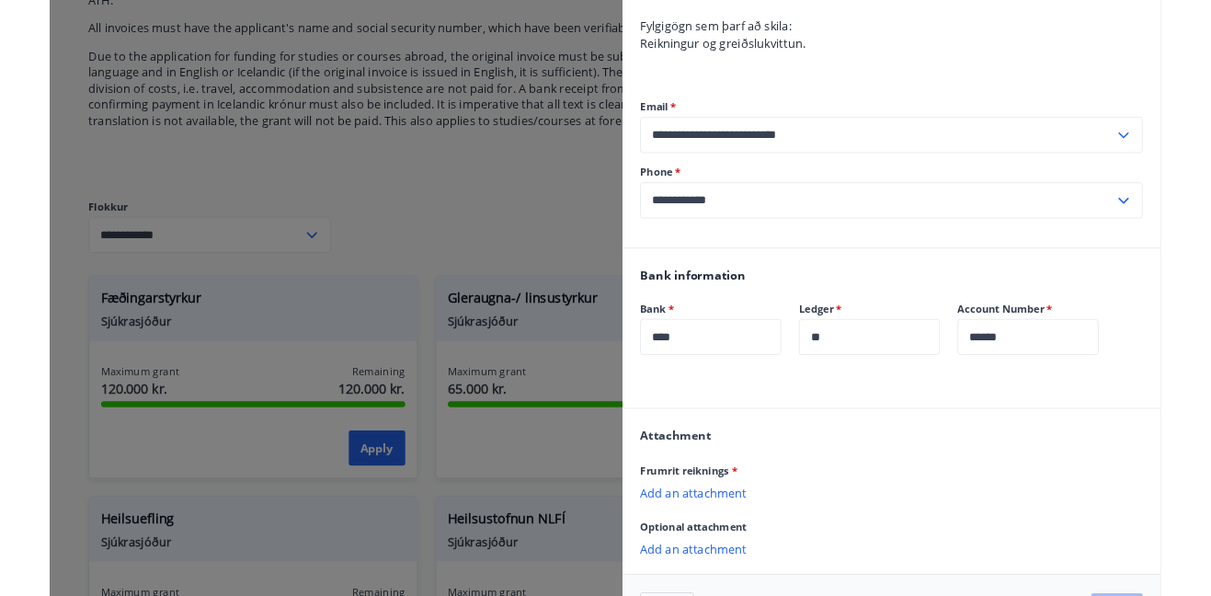
scroll to position [0, 0]
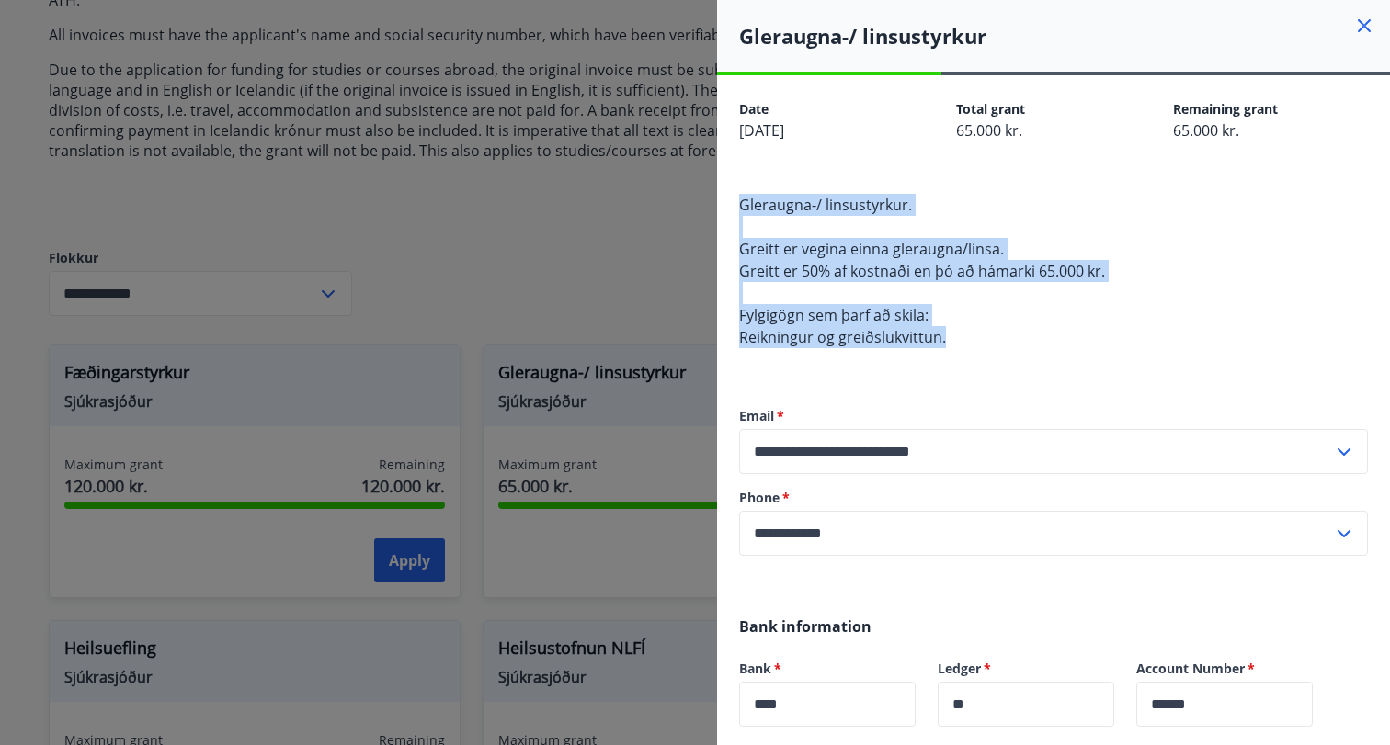
drag, startPoint x: 748, startPoint y: 210, endPoint x: 983, endPoint y: 341, distance: 268.7
click at [983, 341] on div "Gleraugna-/ linsustyrkur. Greitt er vegina einna gleraugna/linsa. Greitt er 50%…" at bounding box center [1053, 282] width 629 height 176
copy span "Gleraugna-/ linsustyrkur. Greitt er vegina einna gleraugna/linsa. Greitt er 50%…"
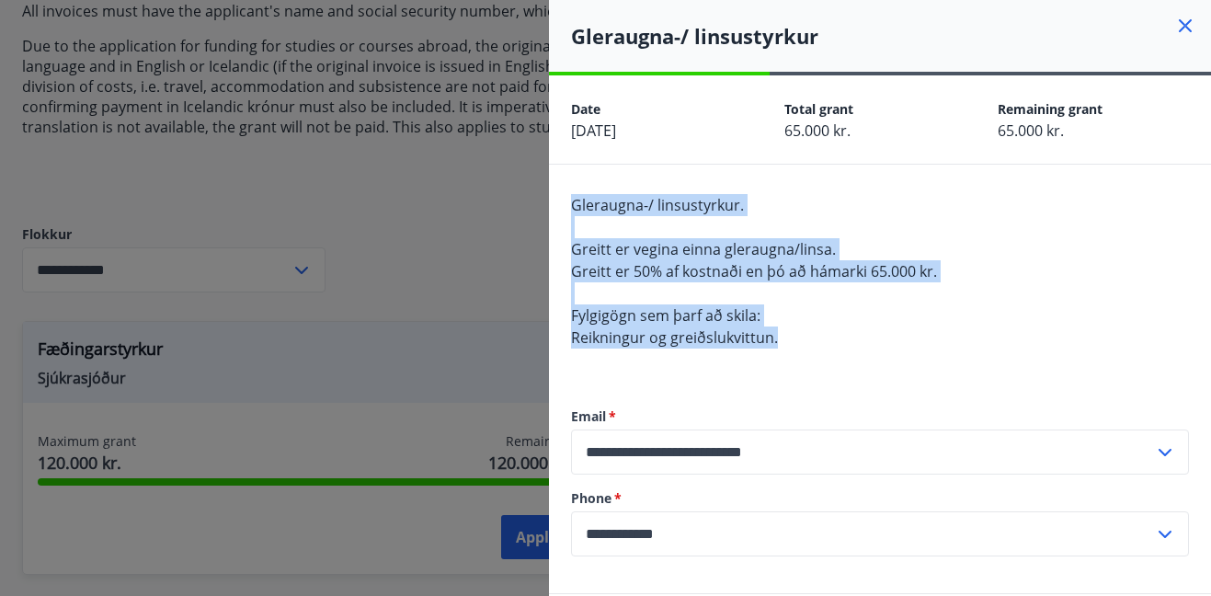
click at [758, 237] on div "Gleraugna-/ linsustyrkur. Greitt er vegina einna gleraugna/linsa. Greitt er 50%…" at bounding box center [880, 282] width 618 height 176
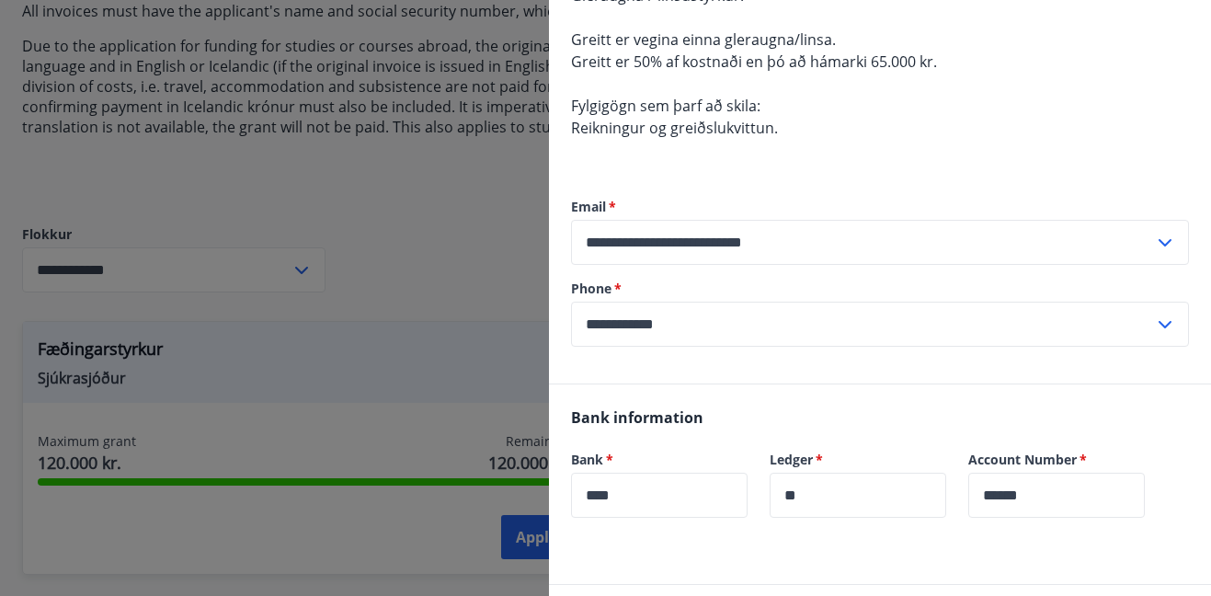
scroll to position [496, 0]
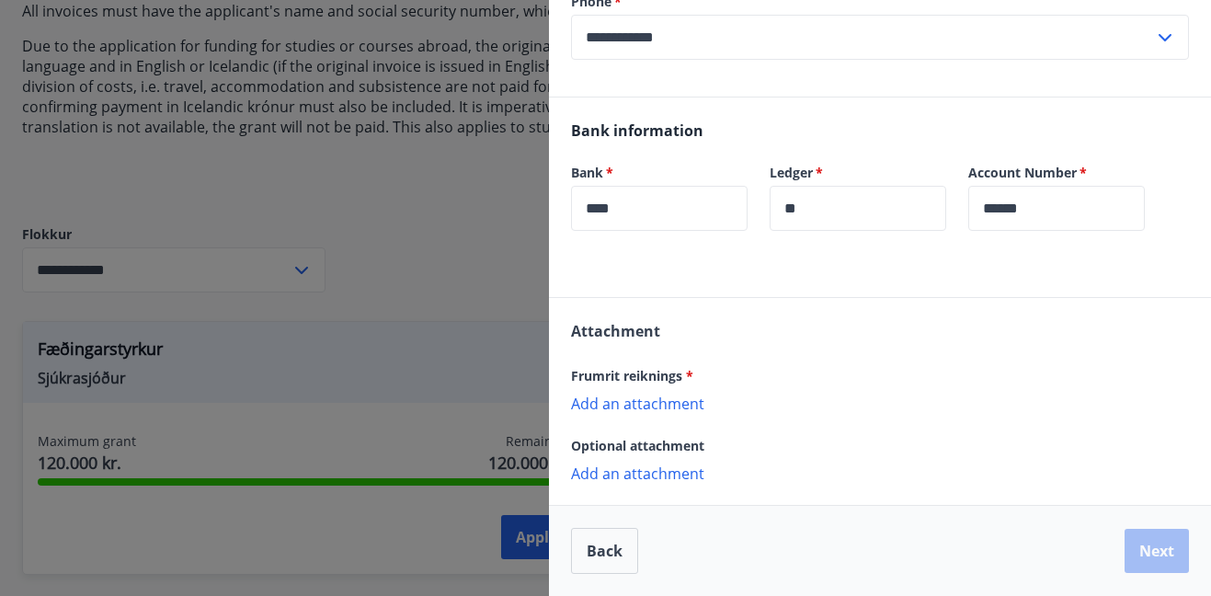
click at [662, 411] on p "Add an attachment" at bounding box center [880, 402] width 618 height 18
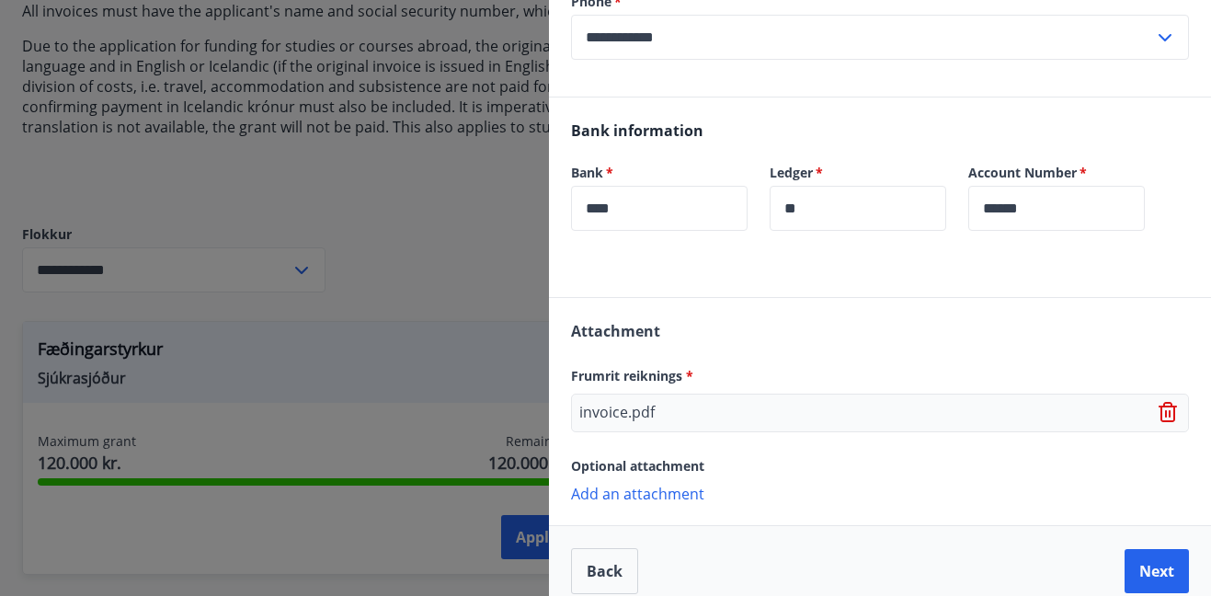
click at [664, 493] on p "Add an attachment" at bounding box center [880, 492] width 618 height 18
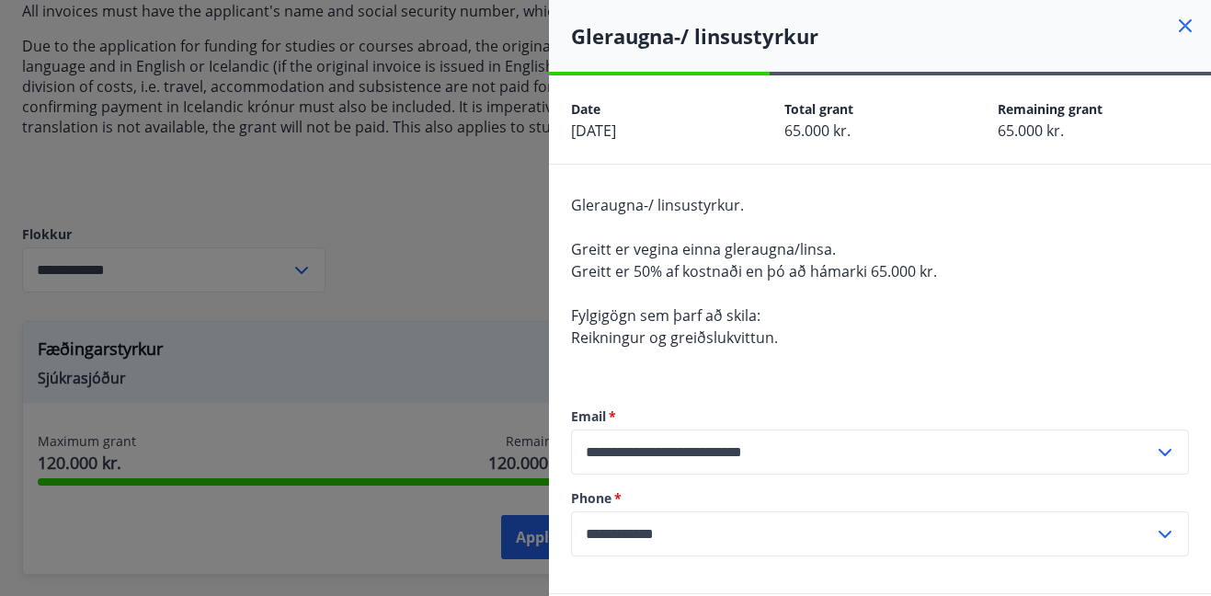
scroll to position [555, 0]
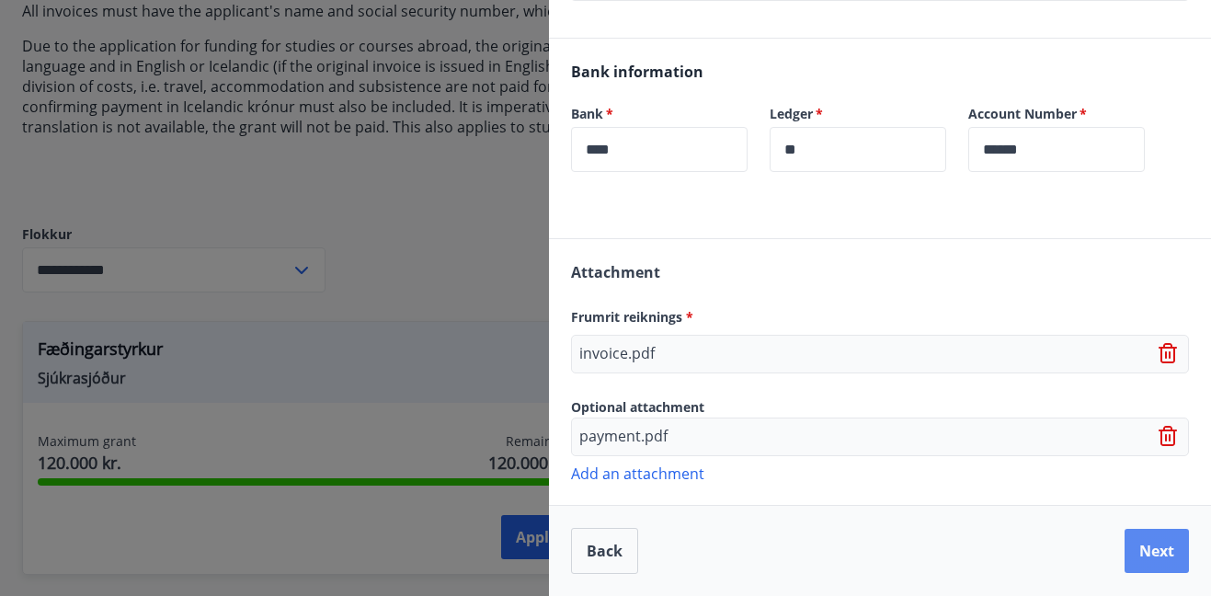
click at [1137, 563] on button "Next" at bounding box center [1156, 551] width 64 height 44
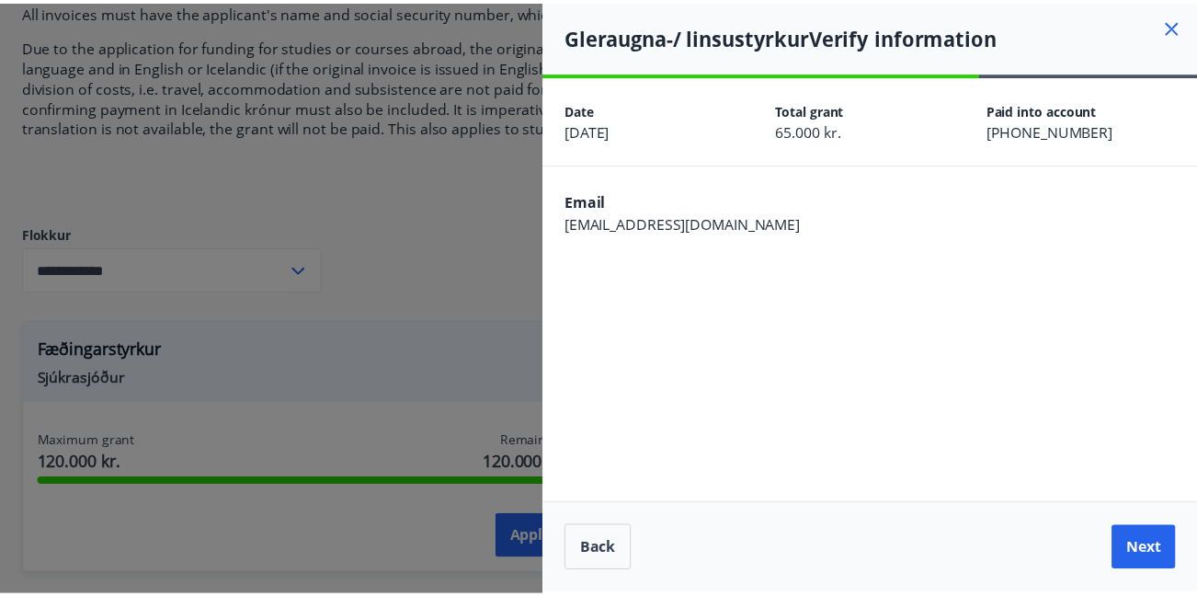
scroll to position [0, 0]
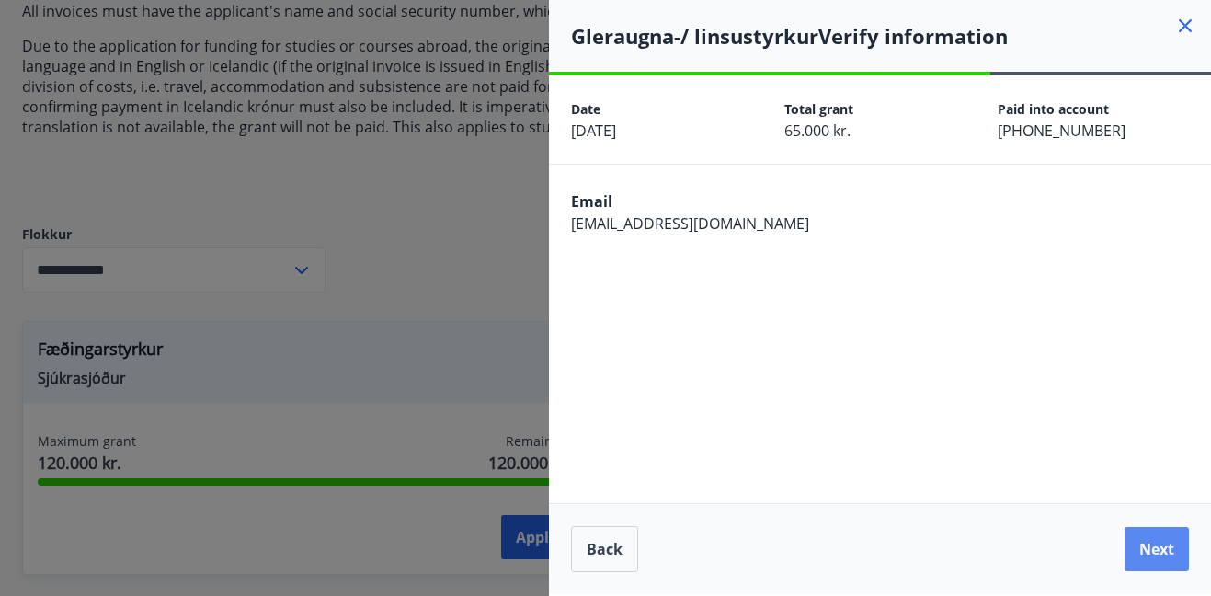
click at [1164, 536] on button "Next" at bounding box center [1156, 549] width 64 height 44
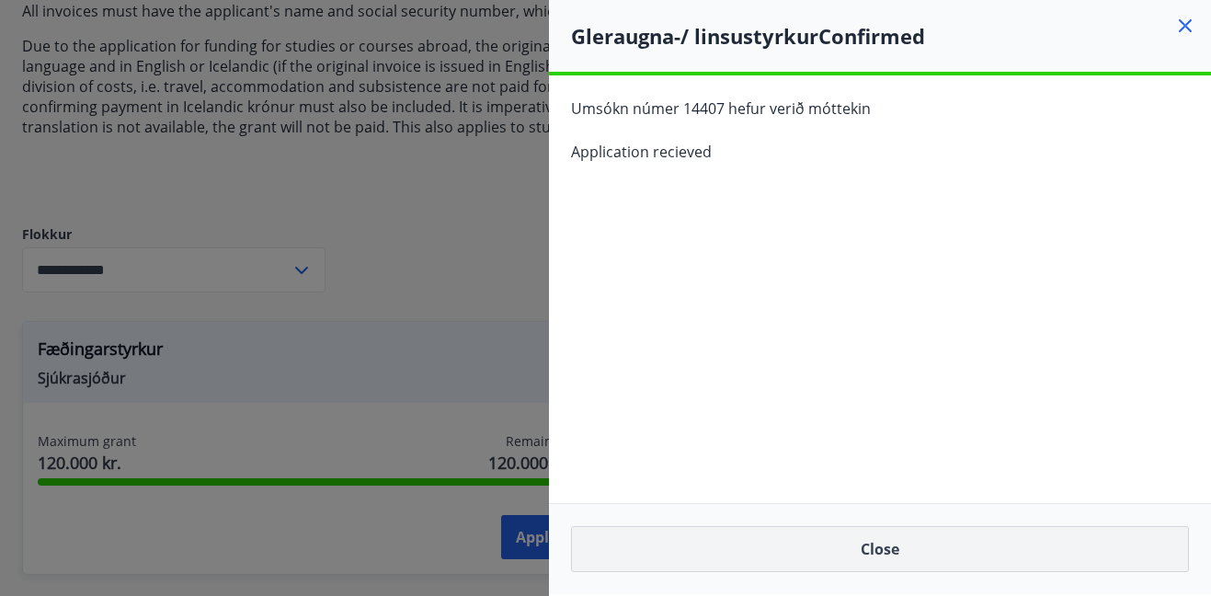
click at [855, 568] on button "Close" at bounding box center [880, 549] width 618 height 46
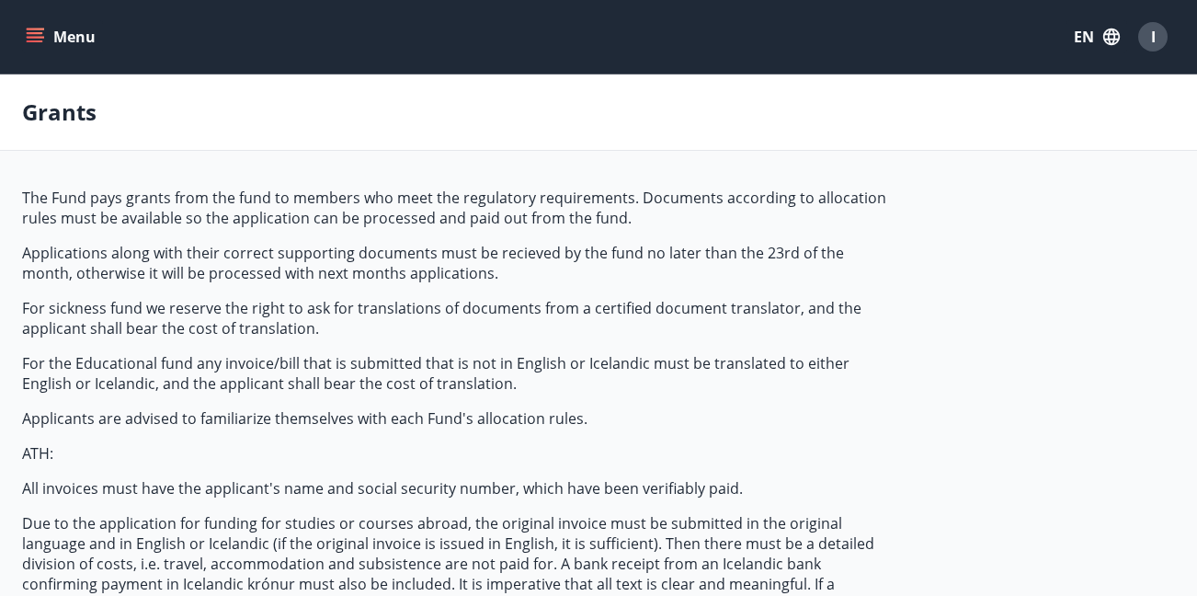
click at [25, 29] on button "Menu" at bounding box center [62, 36] width 81 height 33
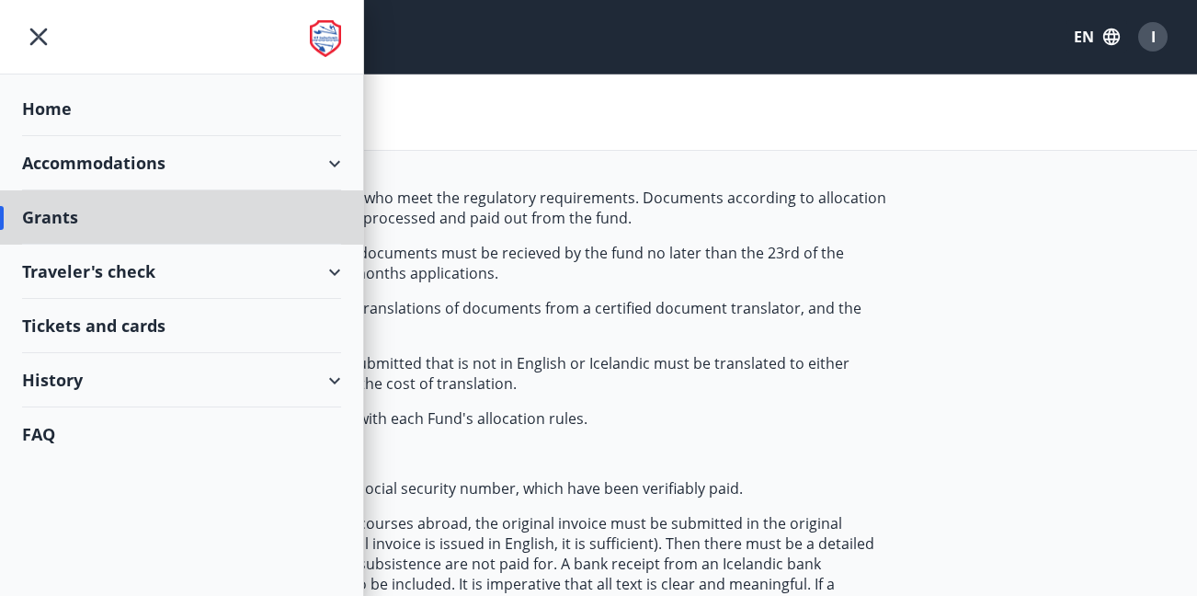
click at [69, 105] on div "Home" at bounding box center [181, 109] width 319 height 54
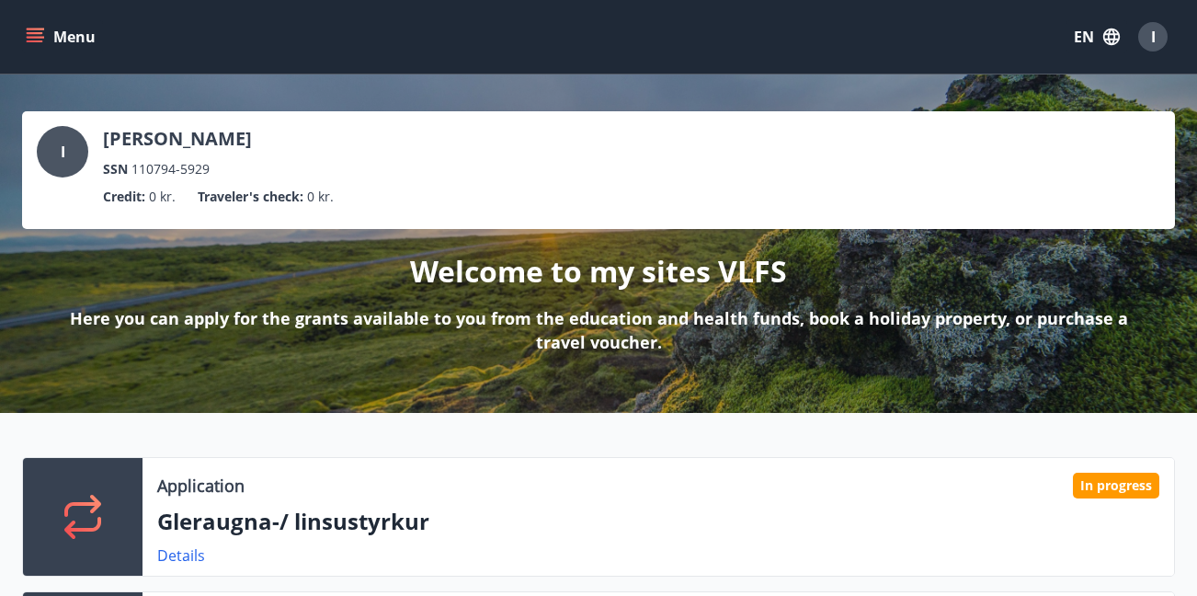
click at [1165, 38] on div "I" at bounding box center [1152, 36] width 29 height 29
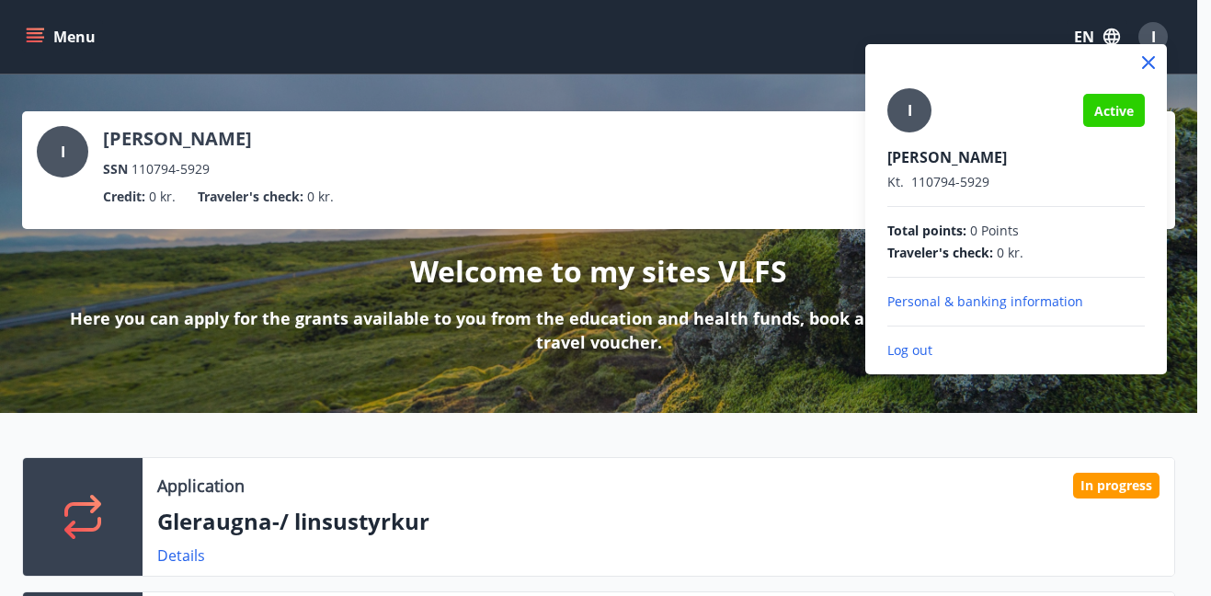
click at [35, 38] on div at bounding box center [605, 298] width 1211 height 596
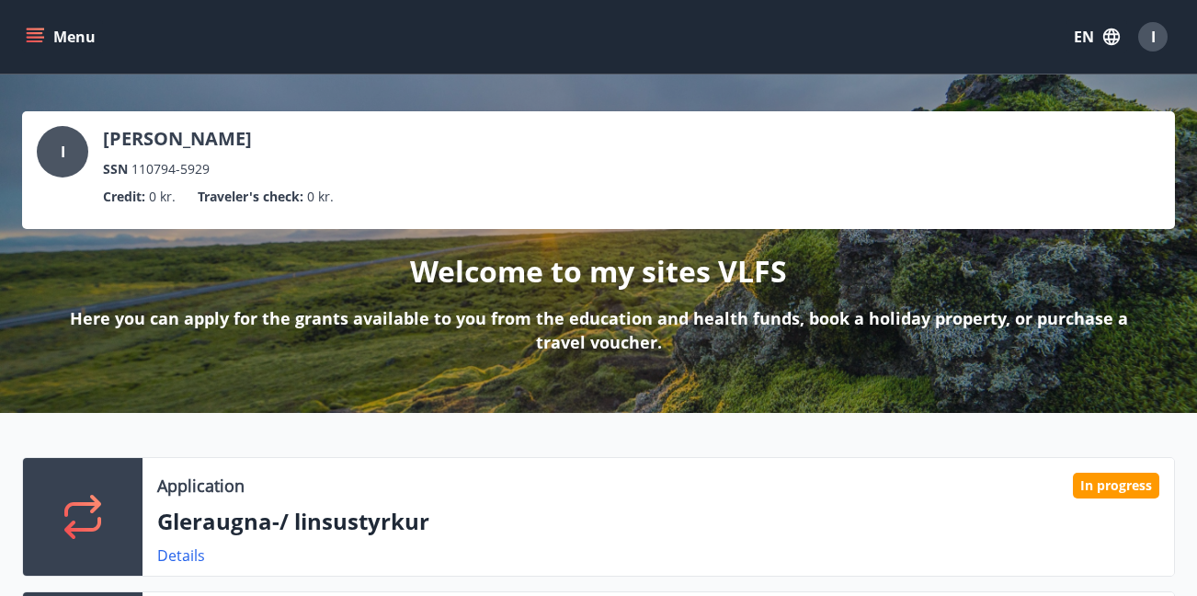
click at [35, 38] on icon "menu" at bounding box center [37, 37] width 20 height 2
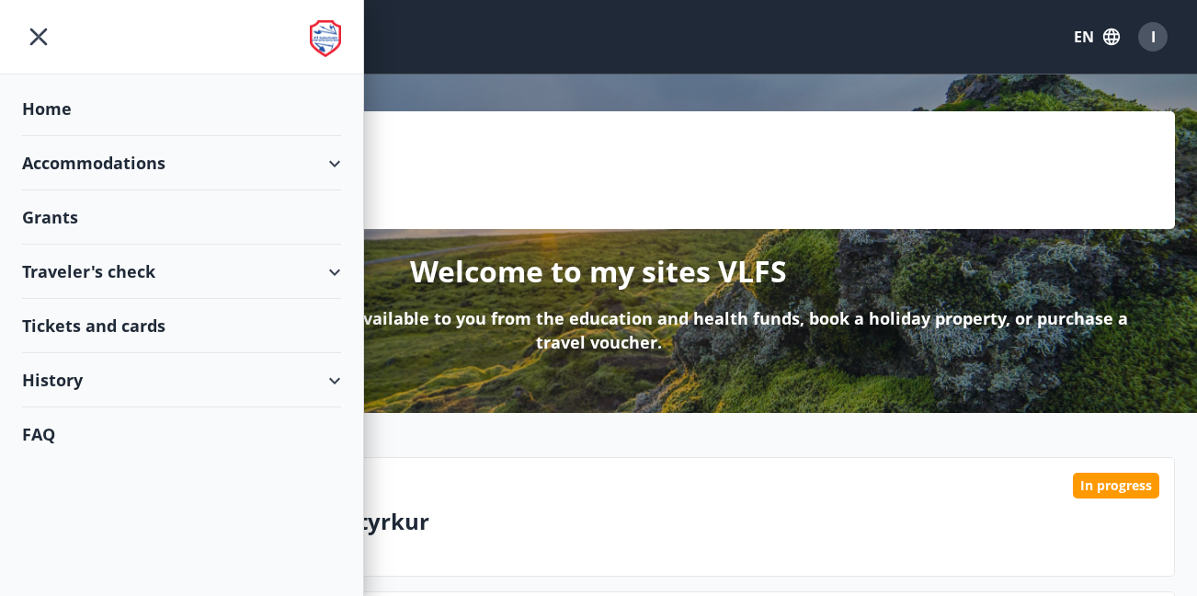
click at [65, 389] on div "History" at bounding box center [181, 380] width 319 height 54
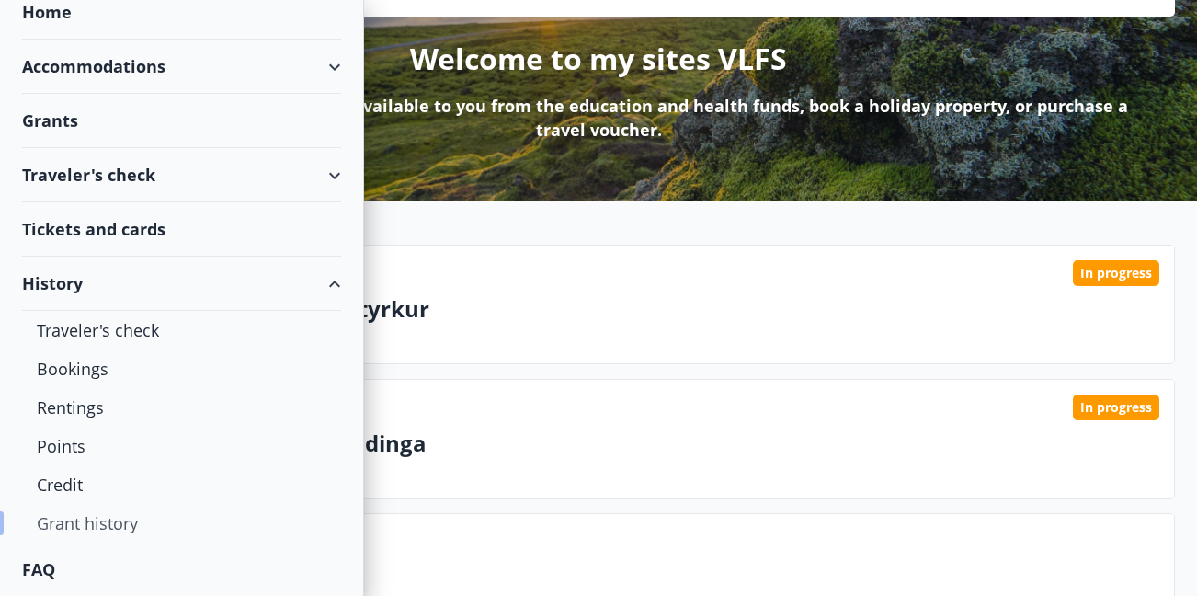
click at [82, 535] on div "Grant history" at bounding box center [182, 523] width 290 height 39
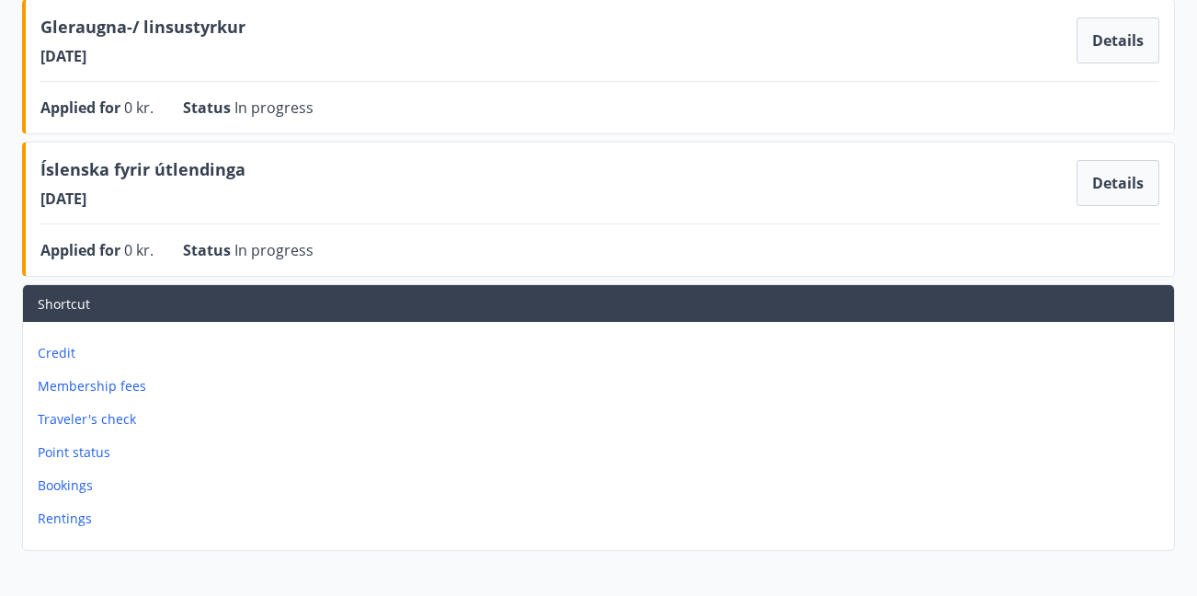
scroll to position [210, 0]
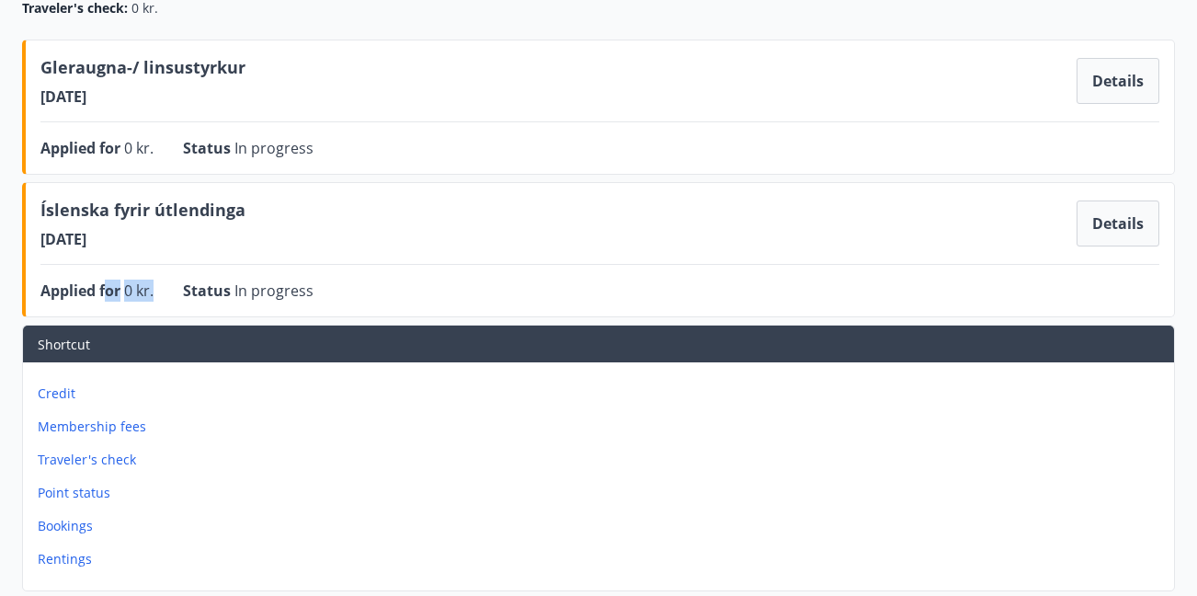
drag, startPoint x: 108, startPoint y: 293, endPoint x: 156, endPoint y: 294, distance: 48.7
click at [156, 294] on div "Applied for 0 kr. Status In progress Details" at bounding box center [599, 290] width 1119 height 22
click at [1109, 226] on button "Details" at bounding box center [1117, 223] width 83 height 46
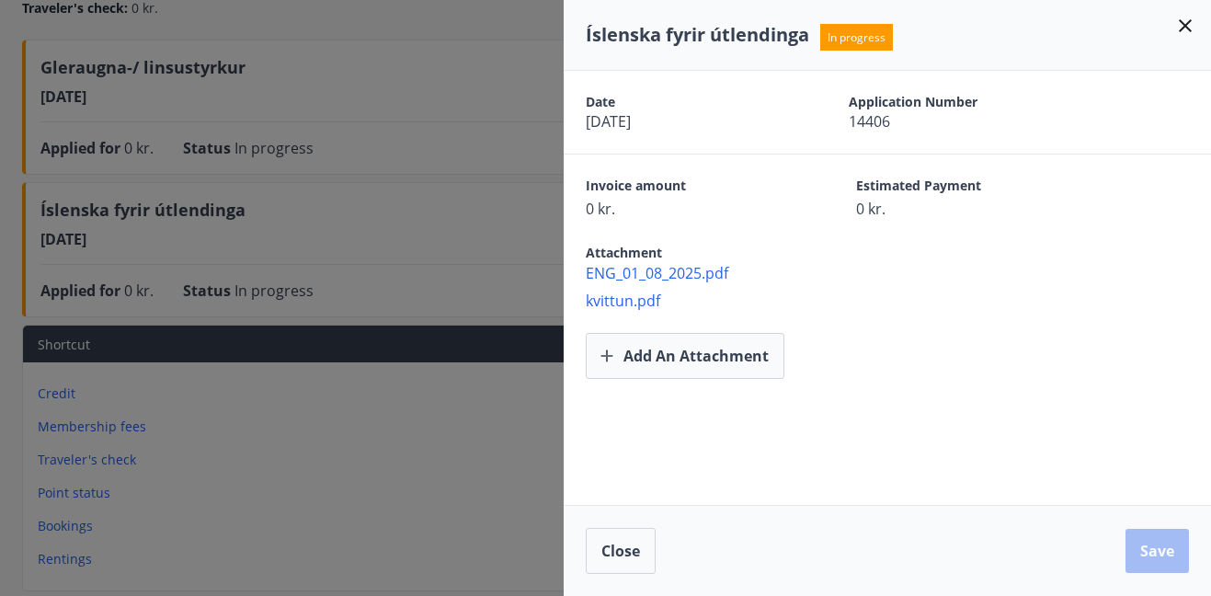
drag, startPoint x: 583, startPoint y: 230, endPoint x: 741, endPoint y: 229, distance: 158.1
click at [741, 229] on div "Attachment ENG_01_08_2025.pdf kvittun.pdf" at bounding box center [886, 265] width 647 height 92
click at [1184, 27] on icon at bounding box center [1184, 25] width 13 height 13
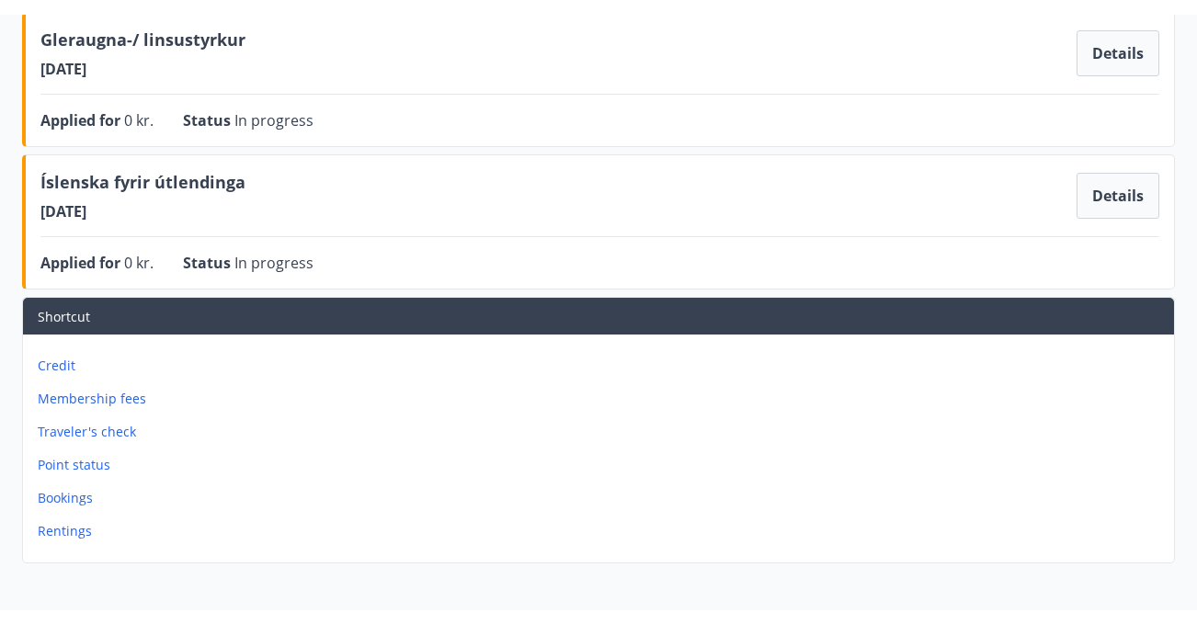
scroll to position [0, 0]
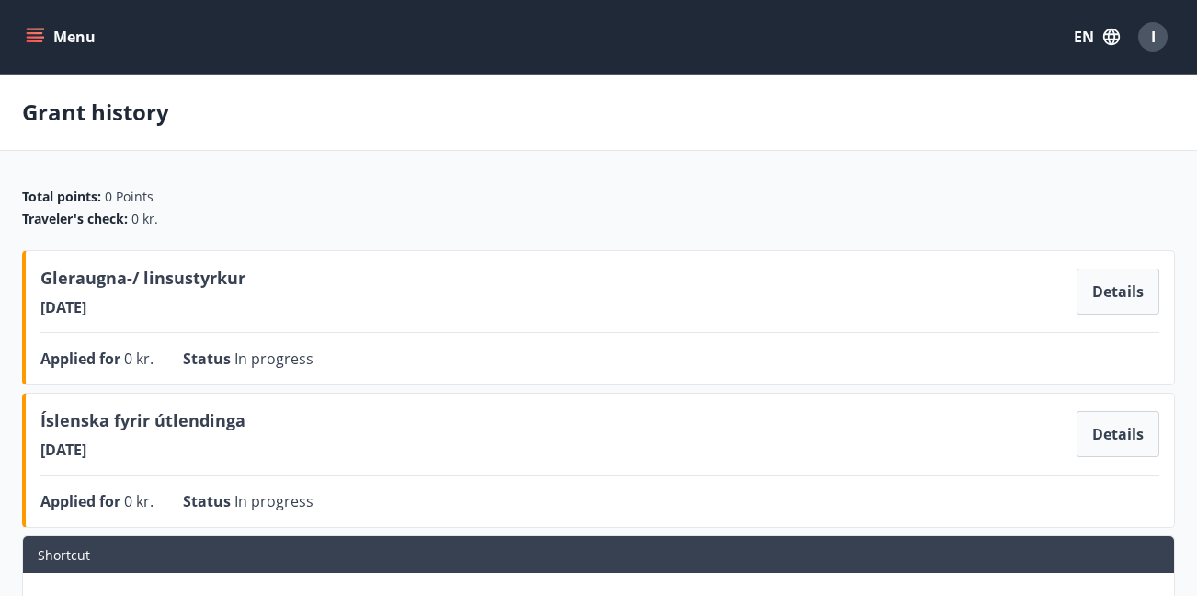
click at [40, 40] on icon "menu" at bounding box center [35, 41] width 17 height 2
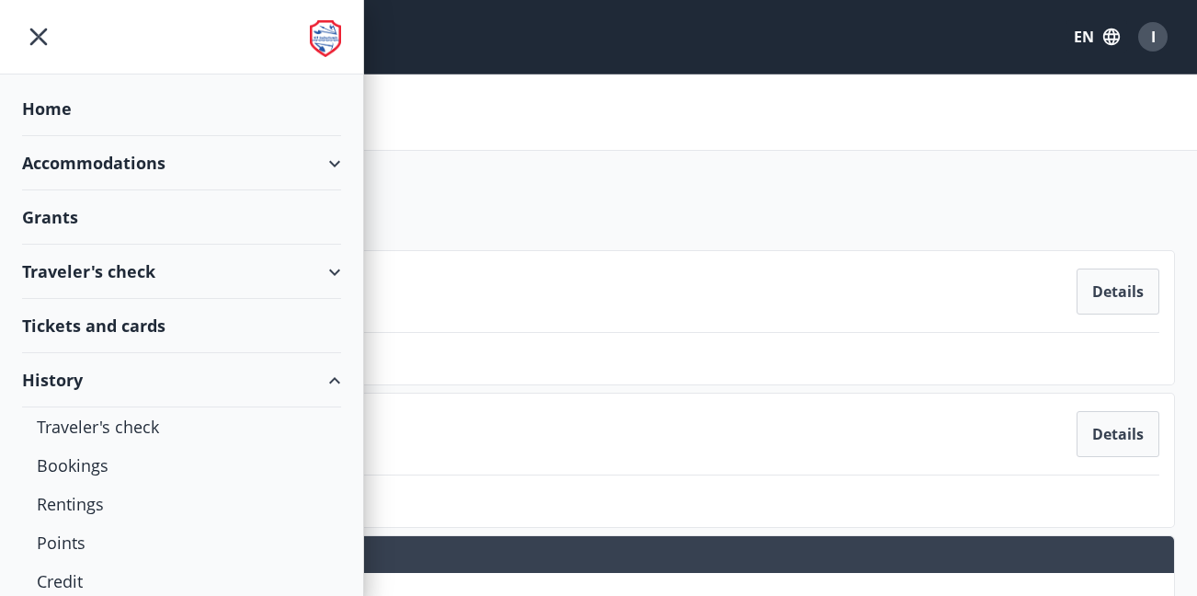
click at [49, 113] on div "Home" at bounding box center [181, 109] width 319 height 54
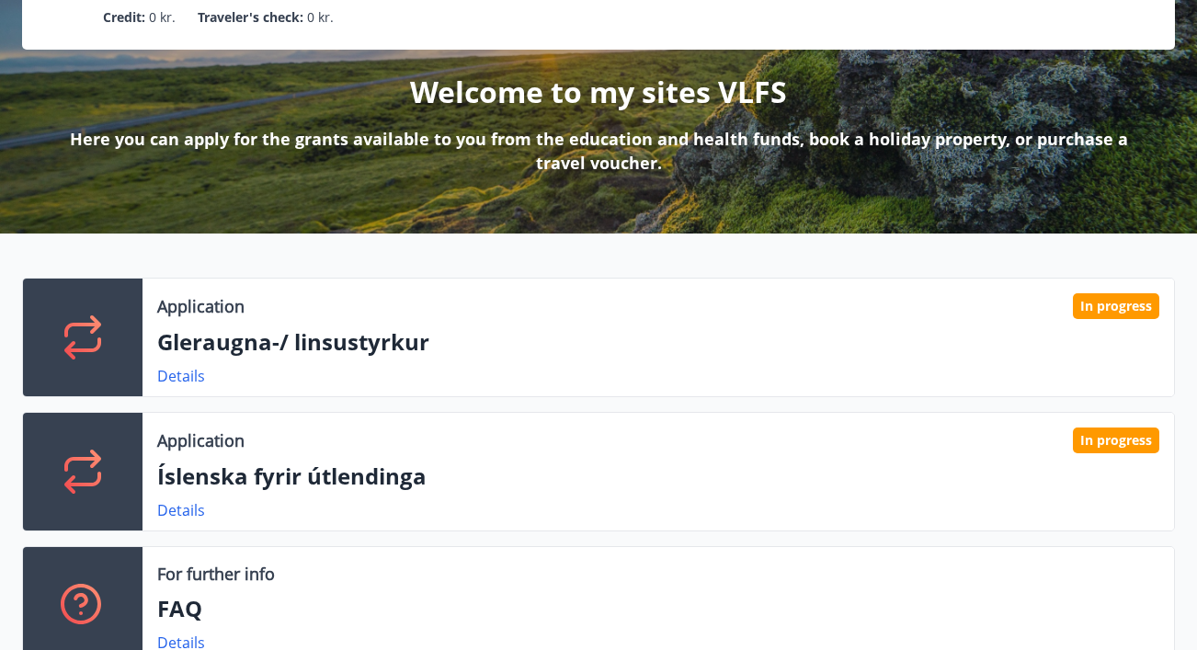
scroll to position [356, 0]
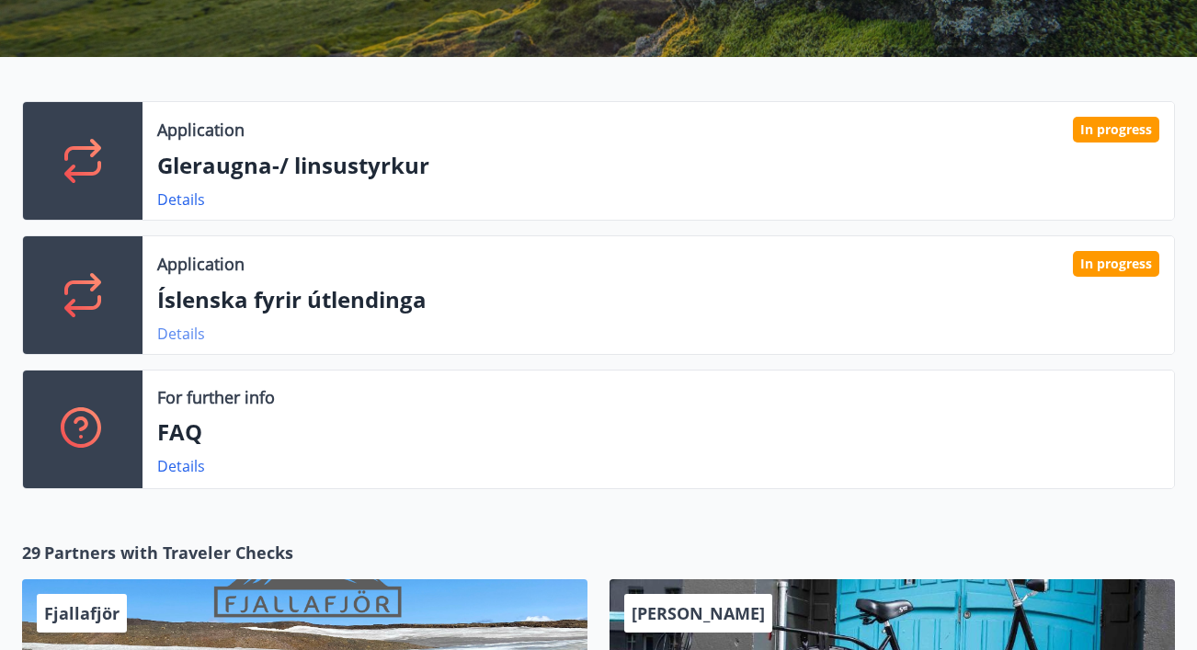
click at [180, 334] on link "Details" at bounding box center [181, 334] width 48 height 20
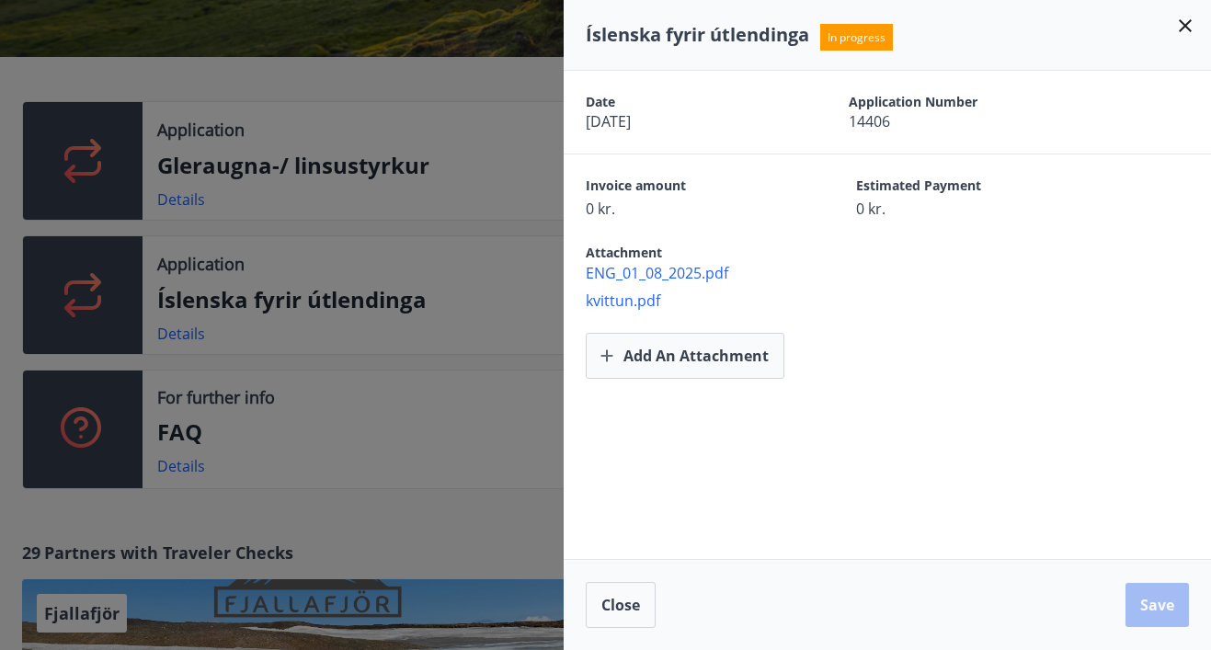
click at [407, 324] on div at bounding box center [605, 325] width 1211 height 650
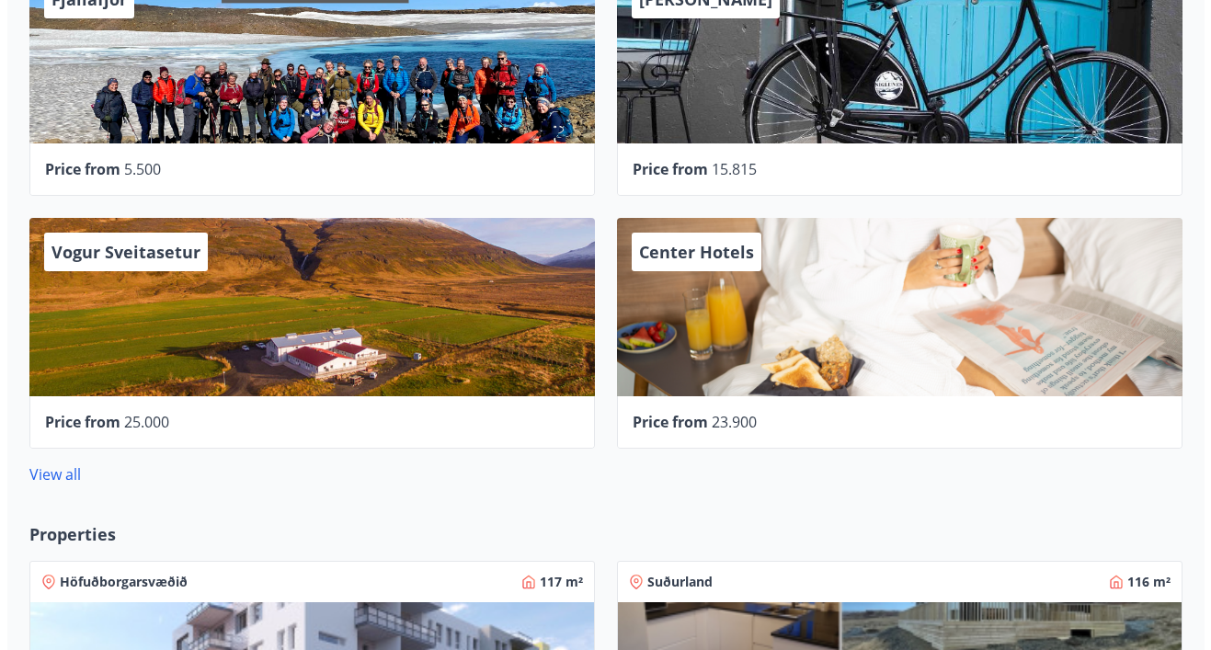
scroll to position [936, 0]
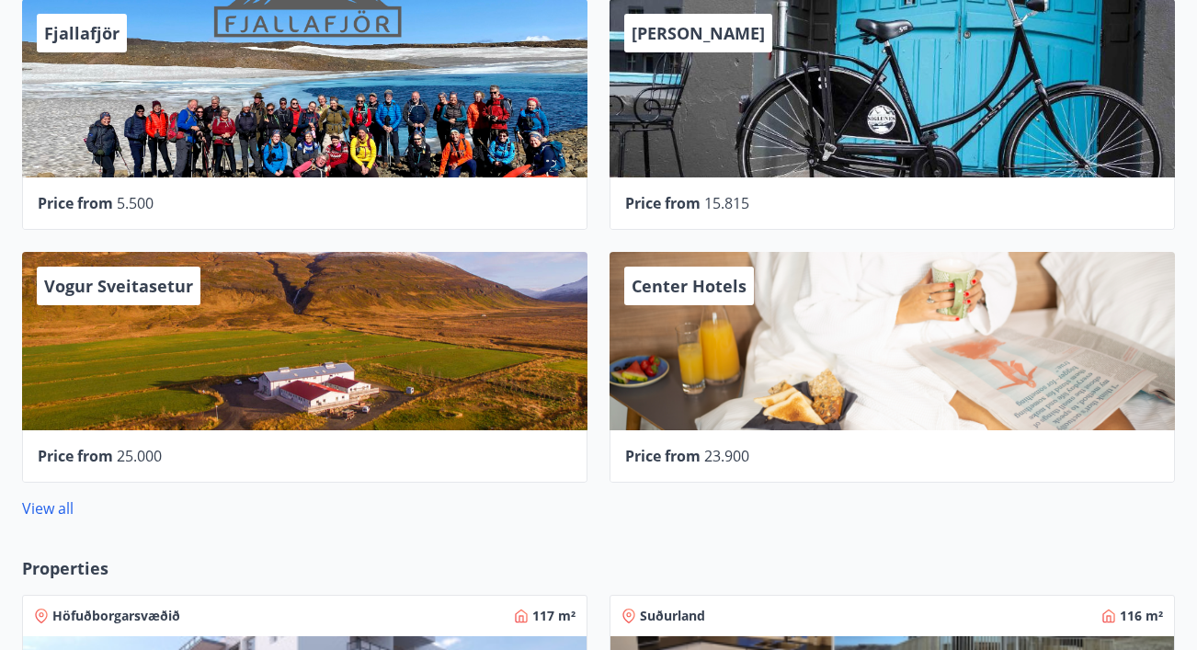
click at [665, 285] on span "Center Hotels" at bounding box center [688, 286] width 115 height 22
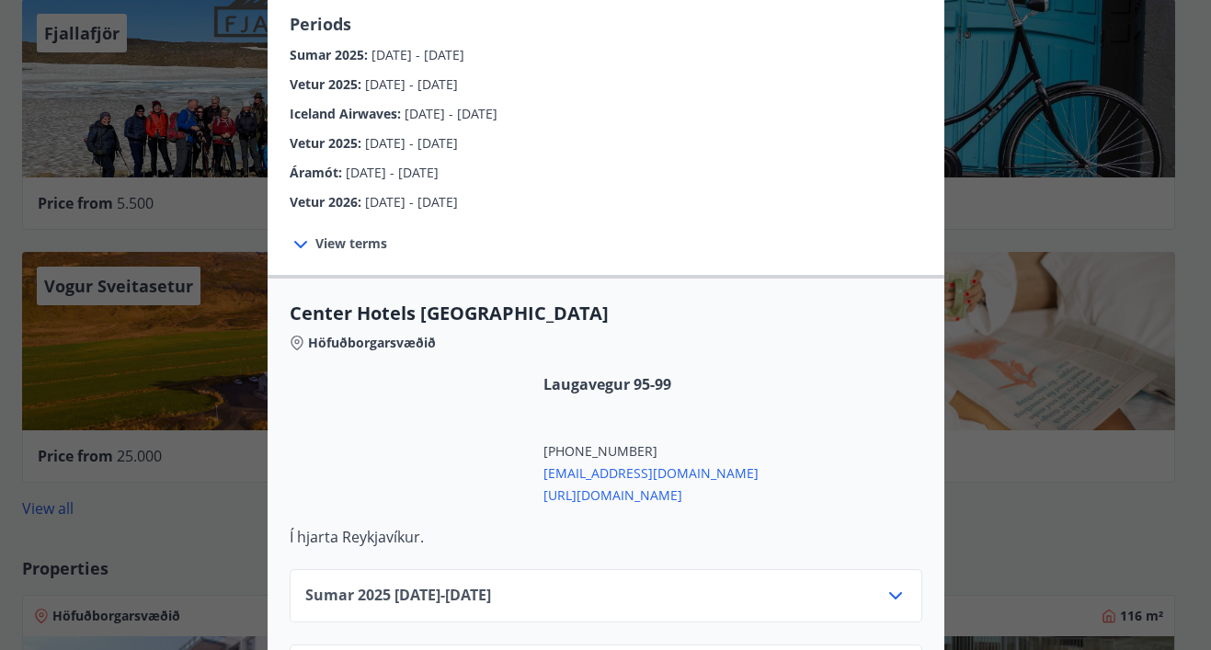
scroll to position [690, 0]
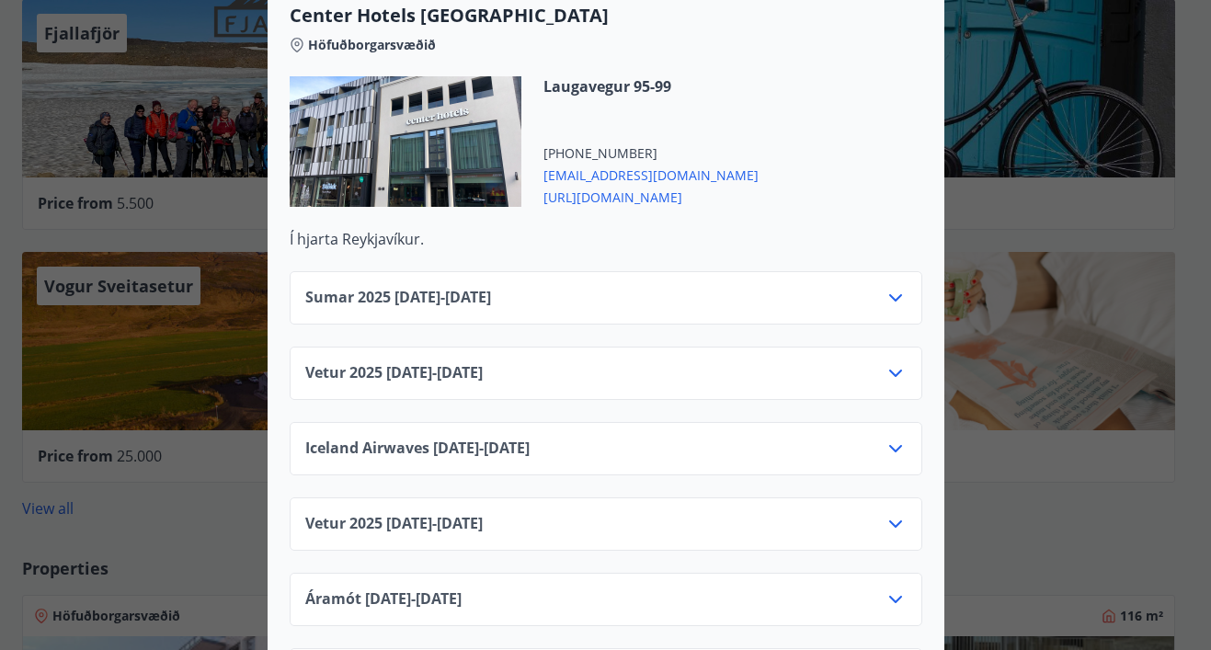
click at [1054, 196] on div "Center Hotels Verð er með morgunverði inniföldum og miðast við Standard Double/…" at bounding box center [605, 325] width 1211 height 650
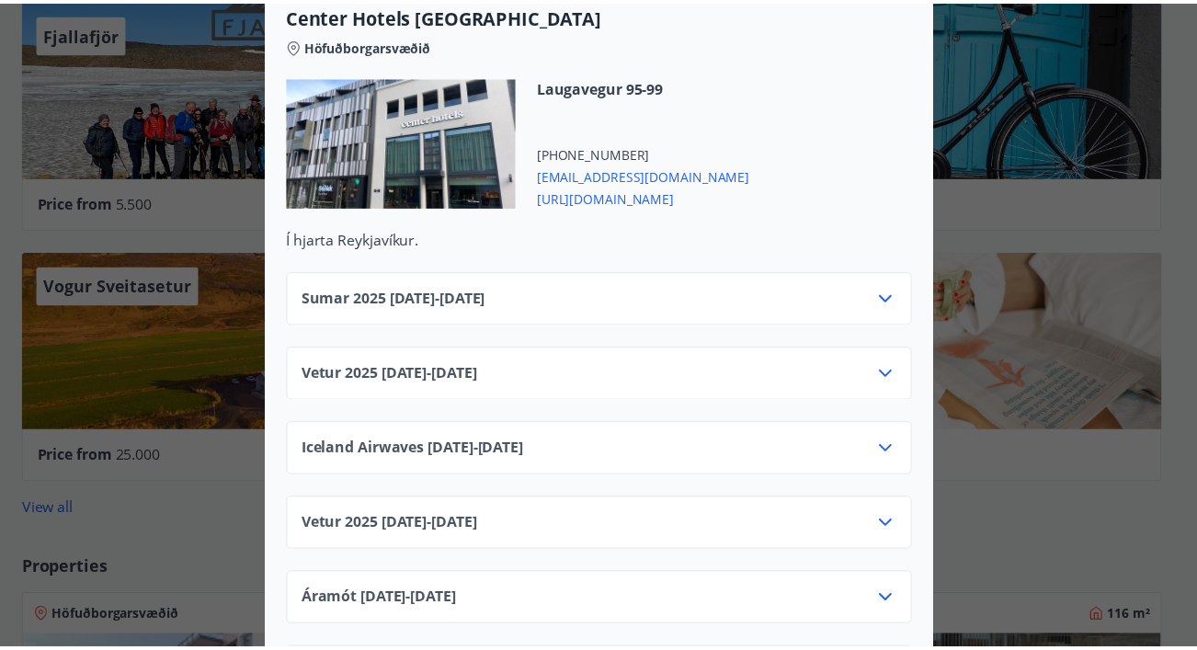
scroll to position [0, 0]
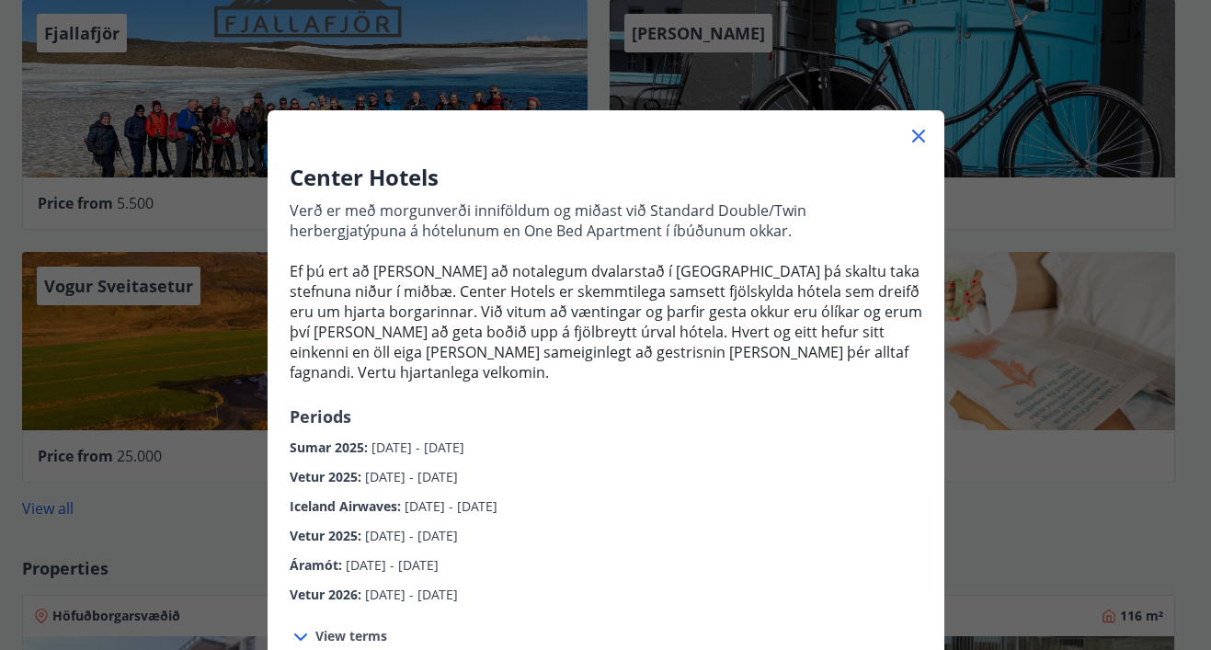
click at [495, 56] on div "Center Hotels Verð er með morgunverði inniföldum og miðast við Standard Double/…" at bounding box center [605, 325] width 1211 height 650
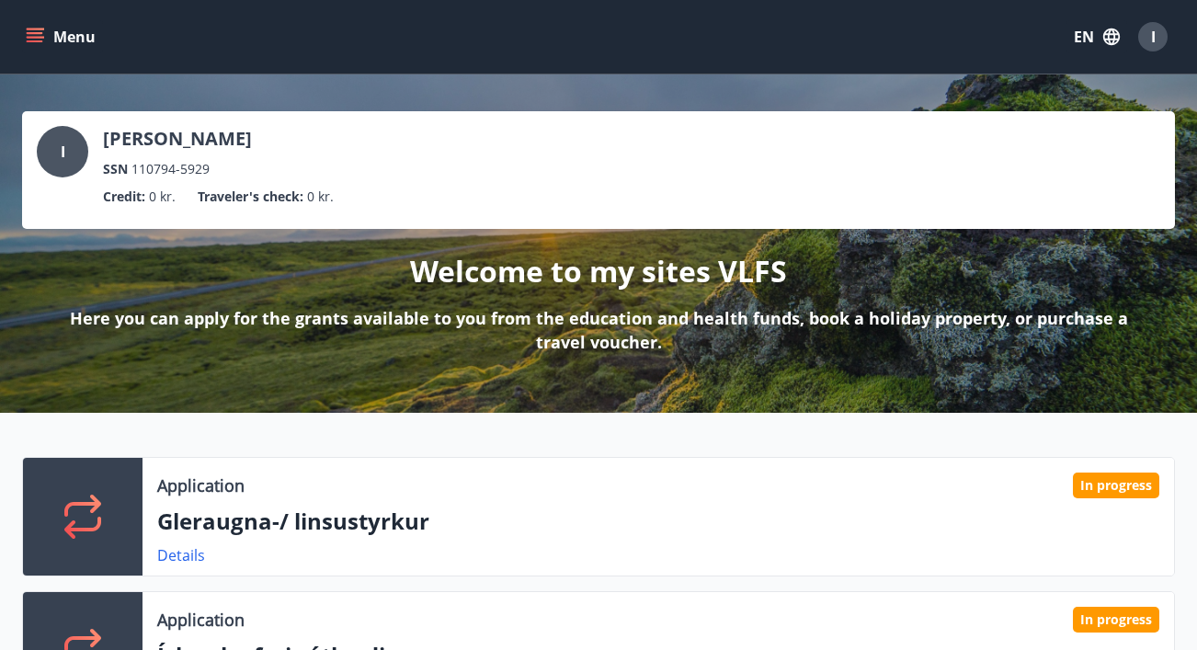
click at [39, 26] on button "Menu" at bounding box center [62, 36] width 81 height 33
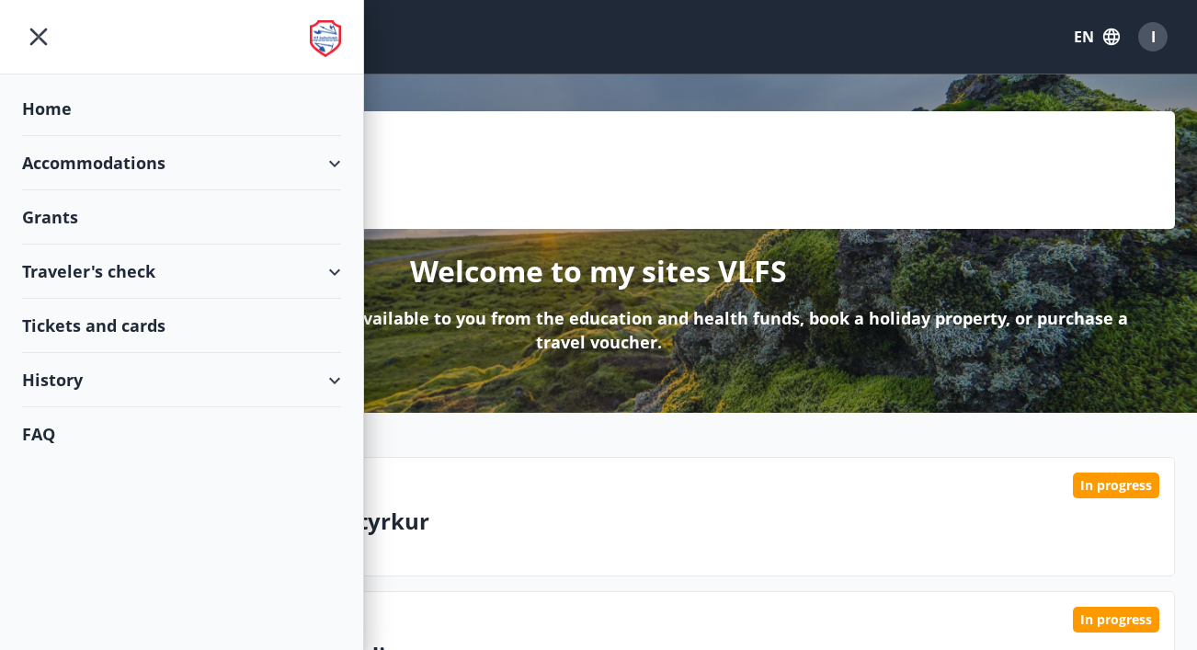
click at [116, 279] on div "Traveler's check" at bounding box center [181, 271] width 319 height 54
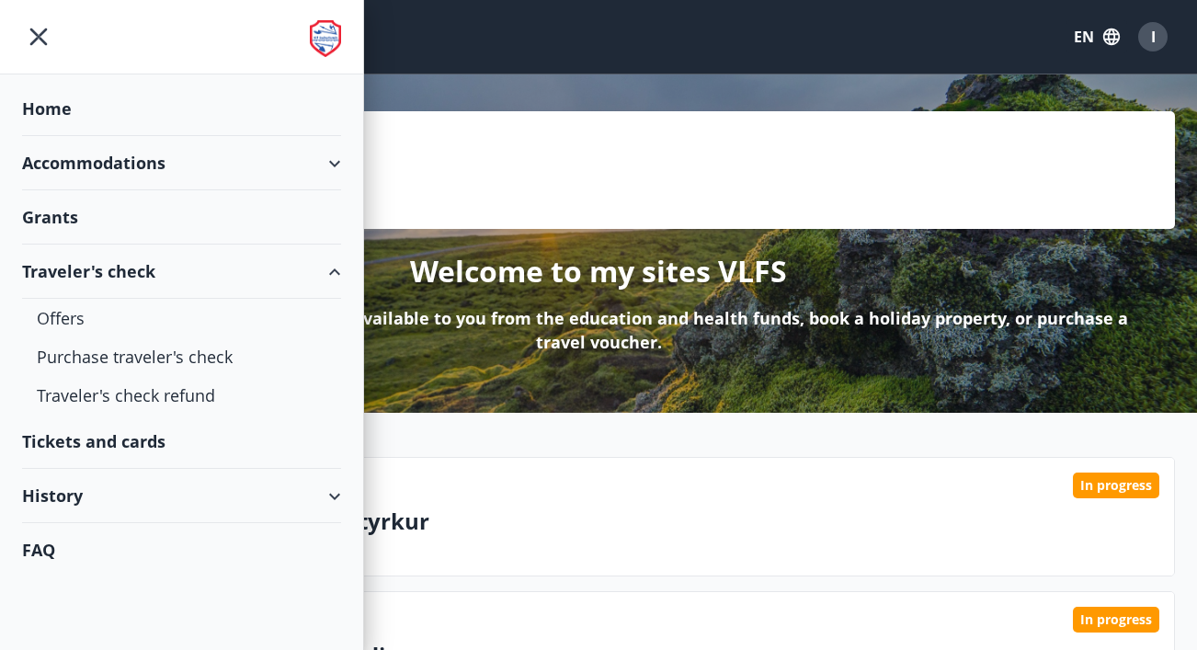
click at [81, 136] on div "Grants" at bounding box center [181, 109] width 319 height 54
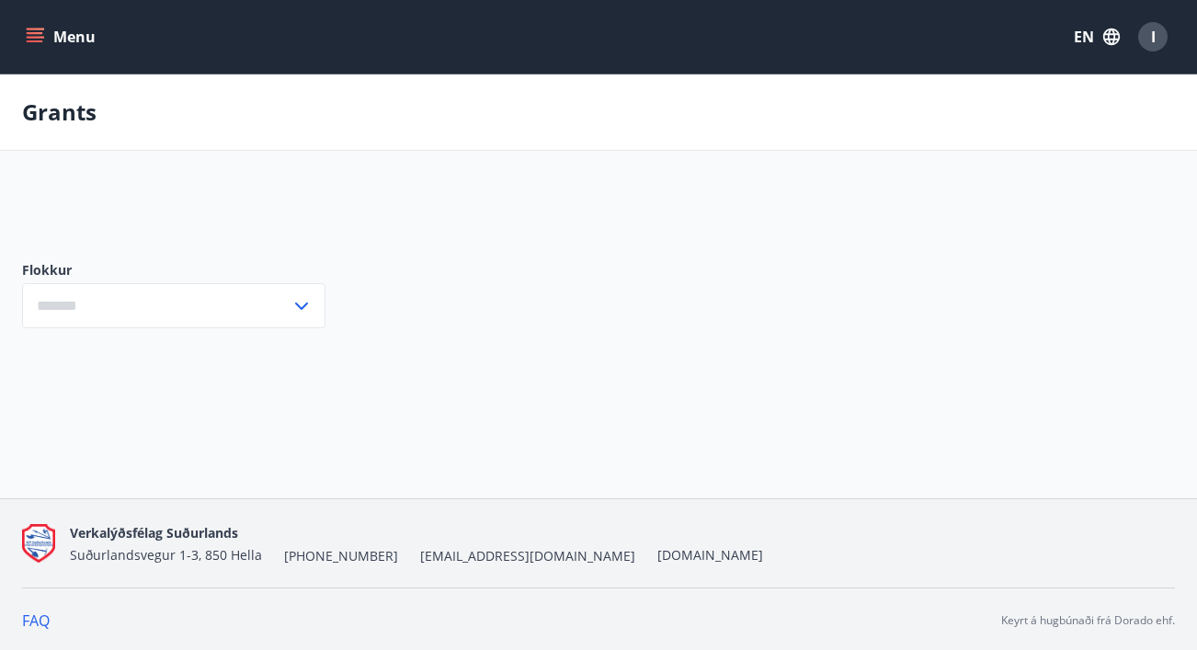
type input "***"
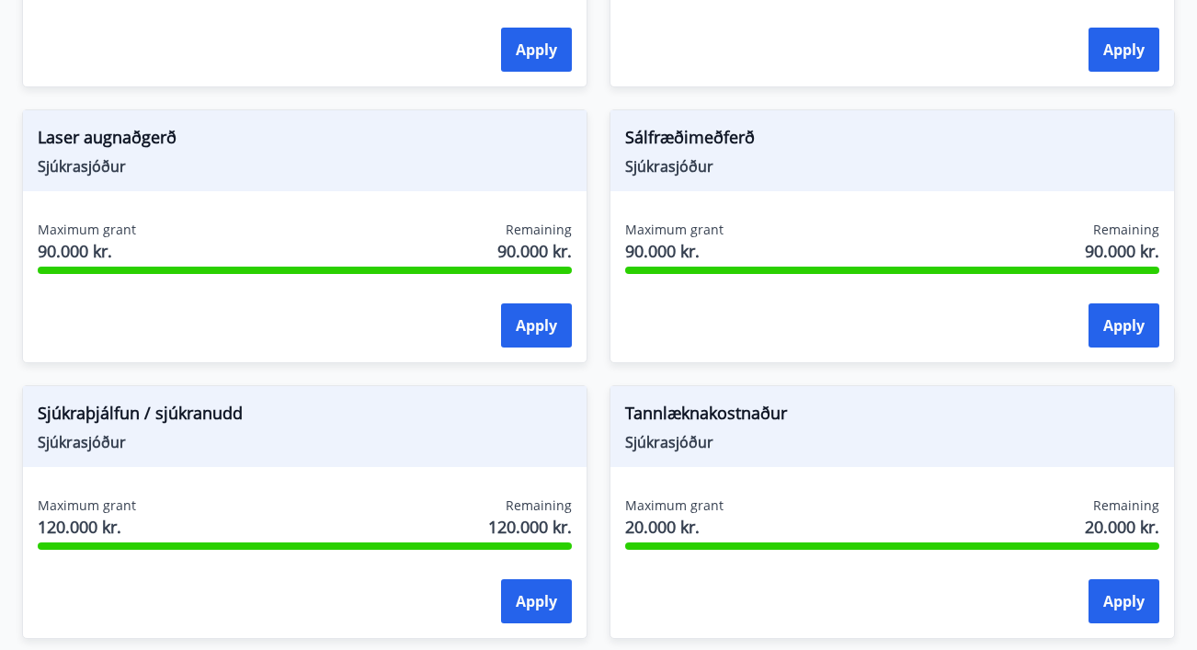
scroll to position [1754, 0]
